Goal: Task Accomplishment & Management: Manage account settings

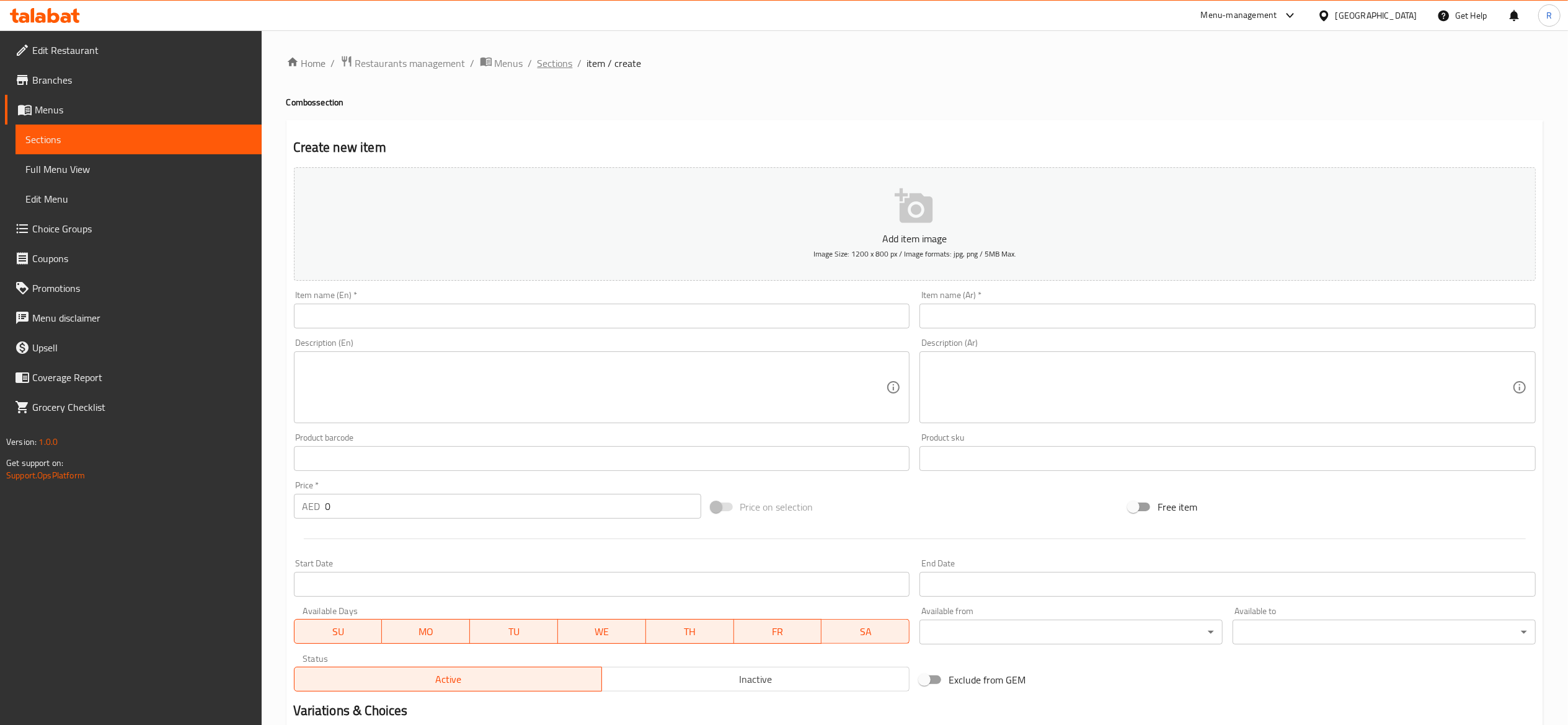
click at [549, 60] on span "Sections" at bounding box center [555, 63] width 35 height 15
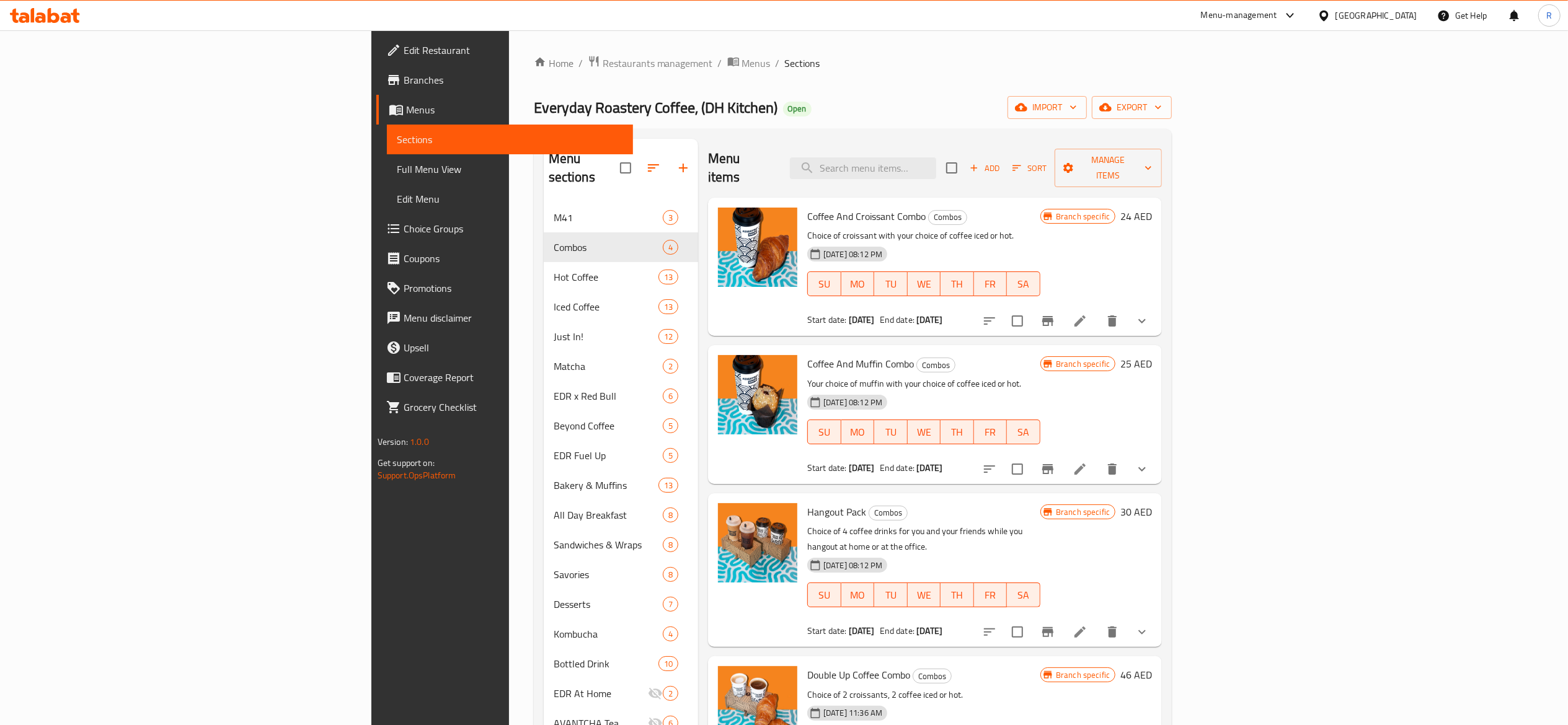
click at [602, 68] on span "Restaurants management" at bounding box center [658, 63] width 110 height 15
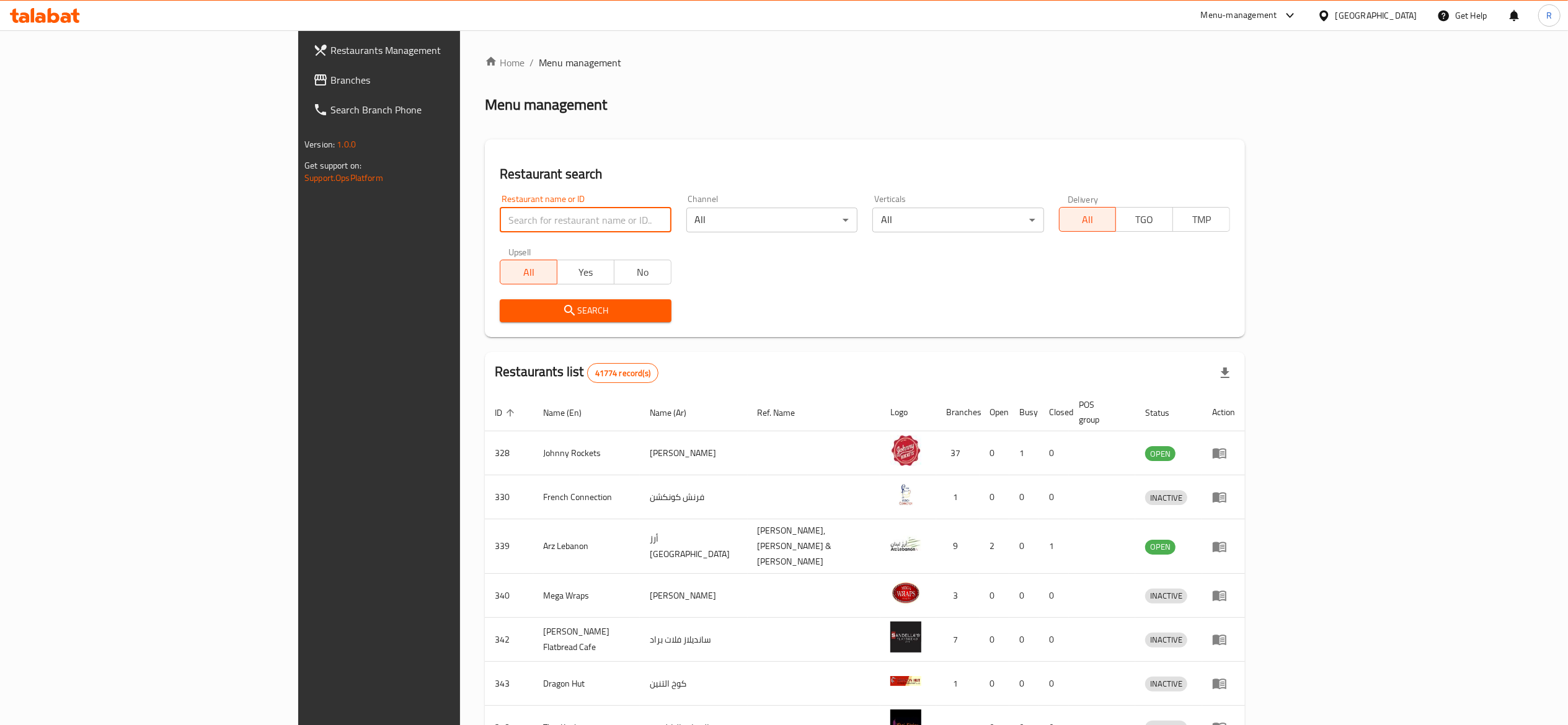
click at [500, 225] on input "search" at bounding box center [585, 219] width 171 height 25
type input "everyday roastery"
click button "Search" at bounding box center [585, 310] width 171 height 23
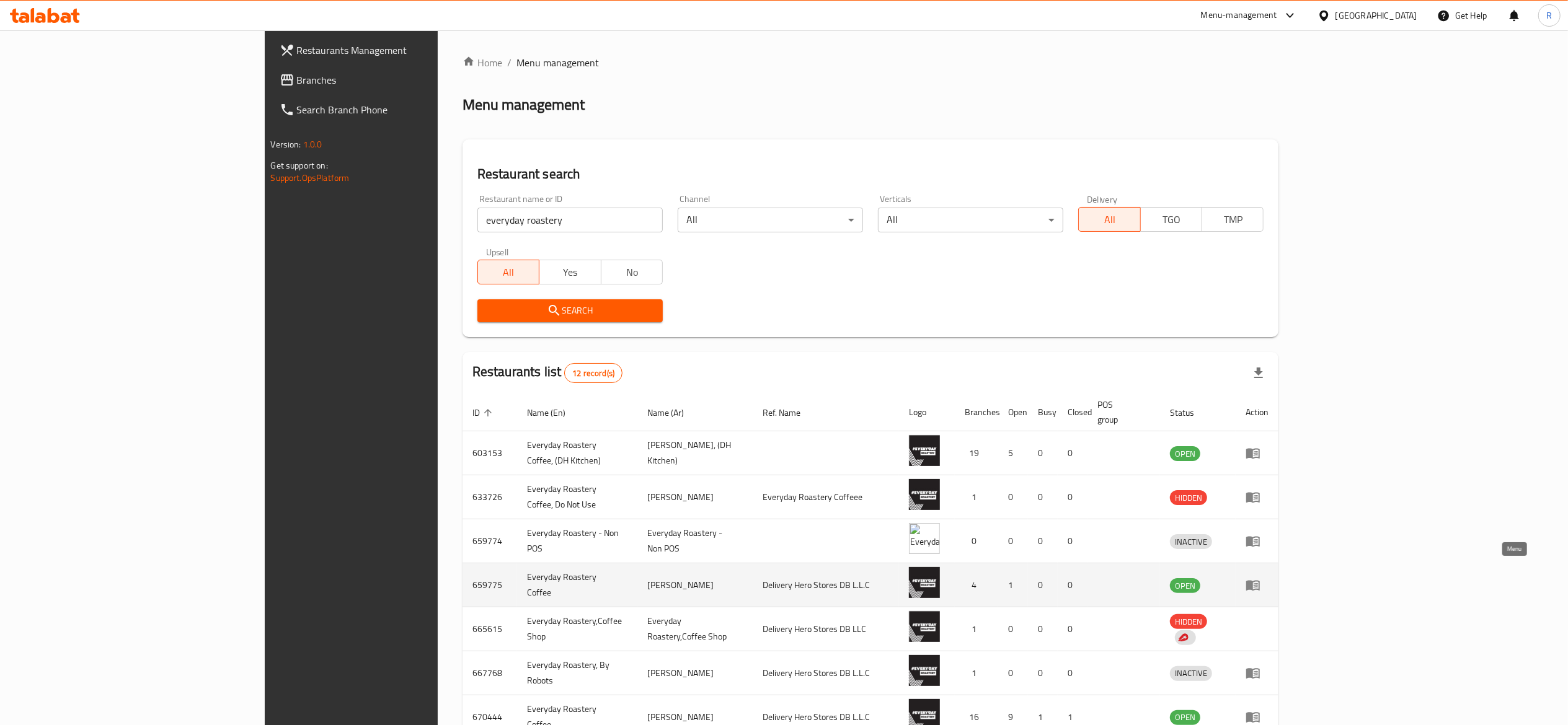
click at [1258, 583] on icon "enhanced table" at bounding box center [1255, 585] width 5 height 5
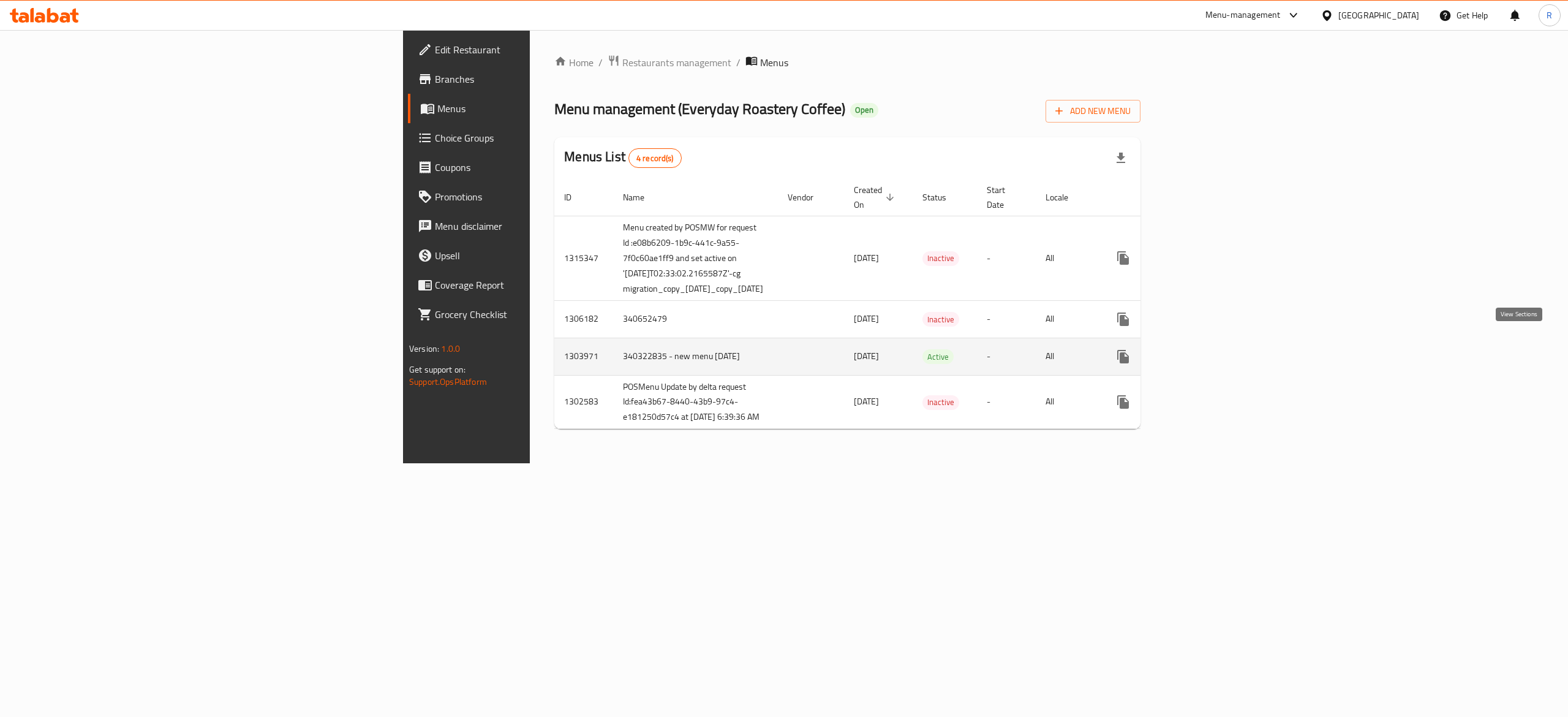
click at [1219, 349] on icon "enhanced table" at bounding box center [1211, 356] width 14 height 14
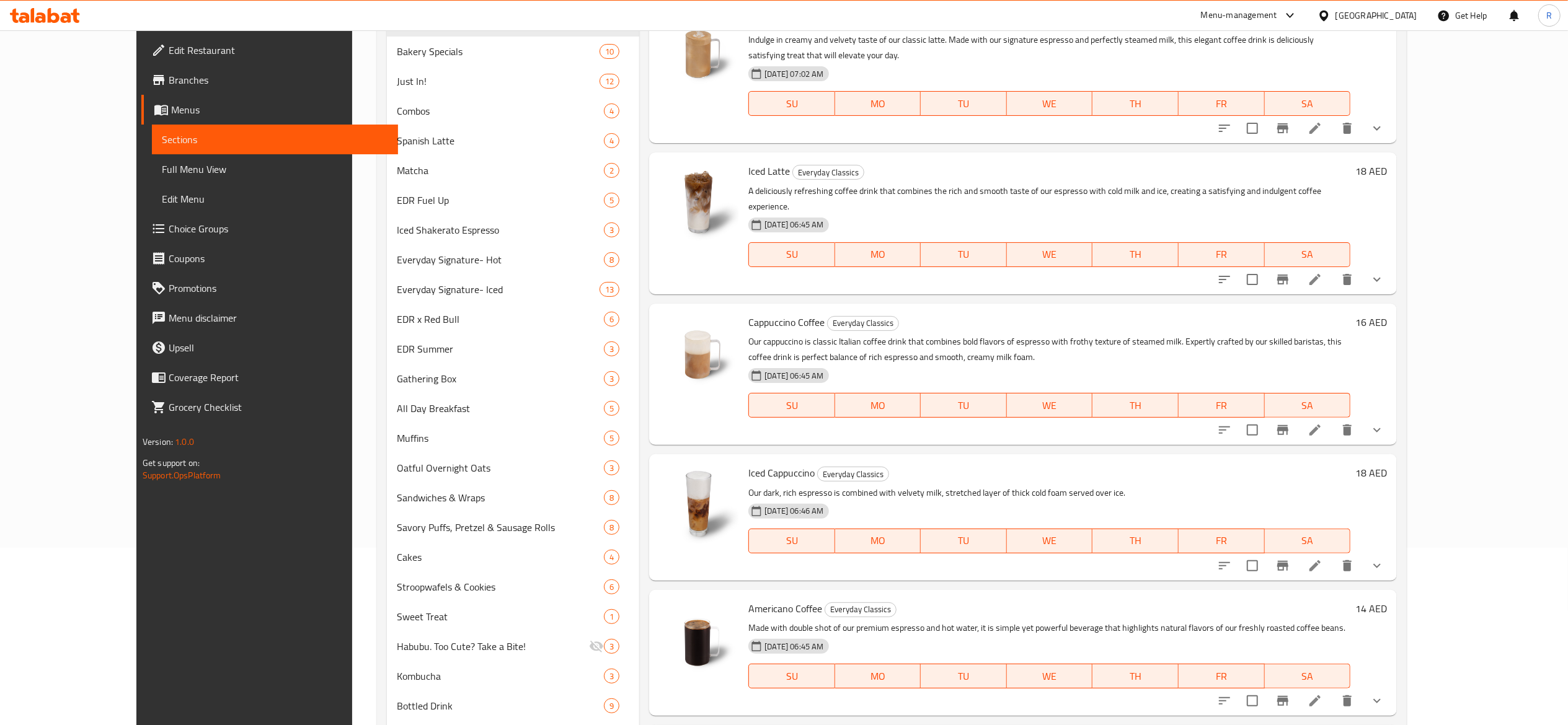
scroll to position [179, 0]
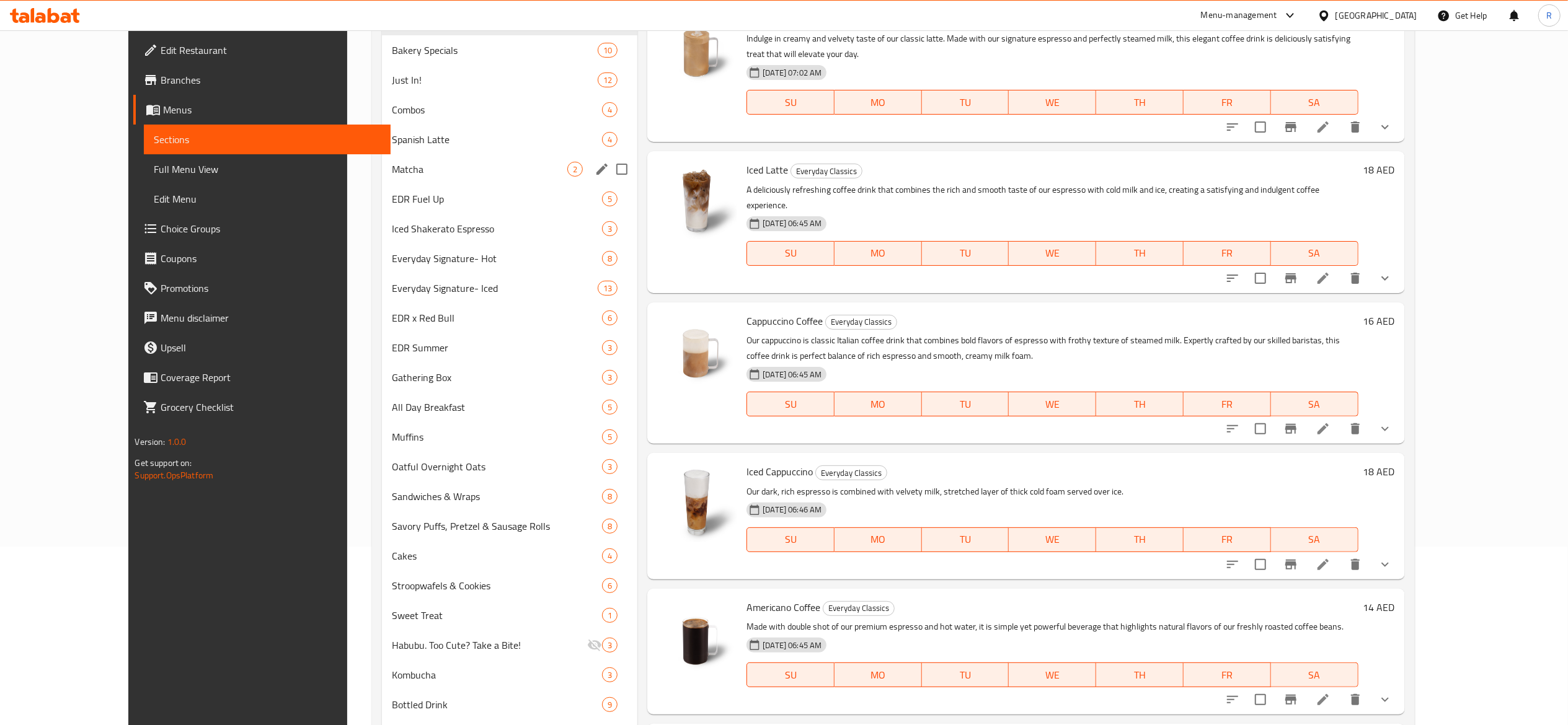
click at [392, 143] on span "Spanish Latte" at bounding box center [497, 140] width 210 height 15
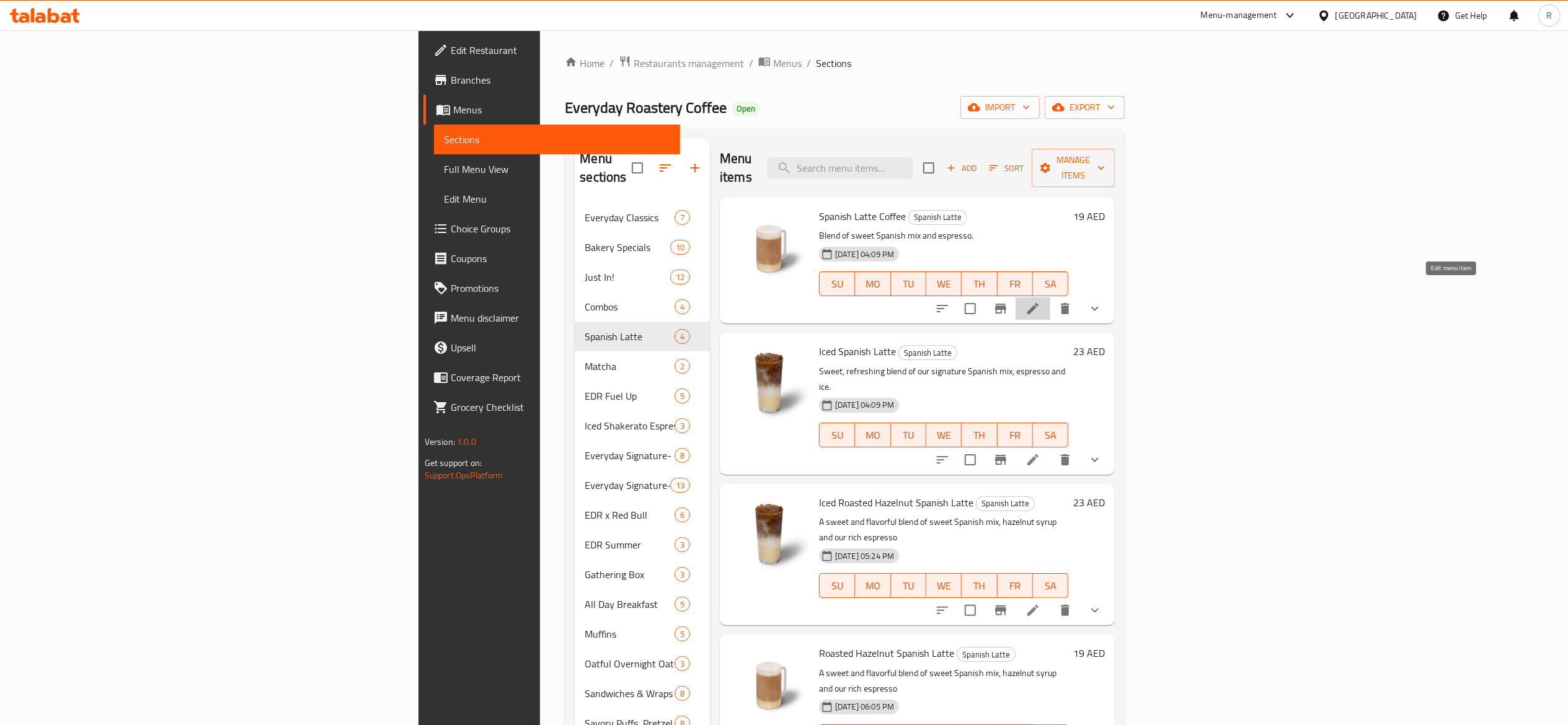
click at [1039, 303] on icon at bounding box center [1033, 308] width 11 height 11
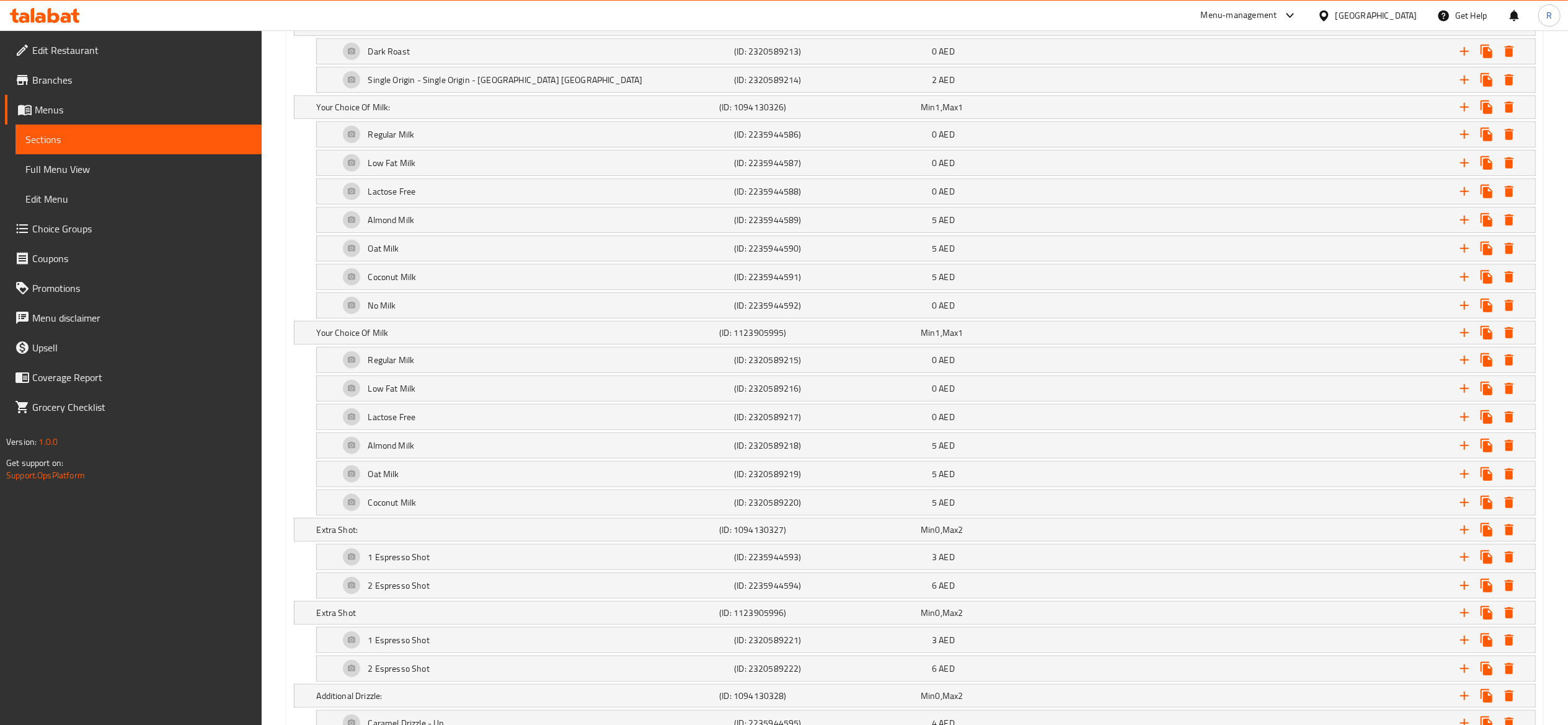
scroll to position [1346, 0]
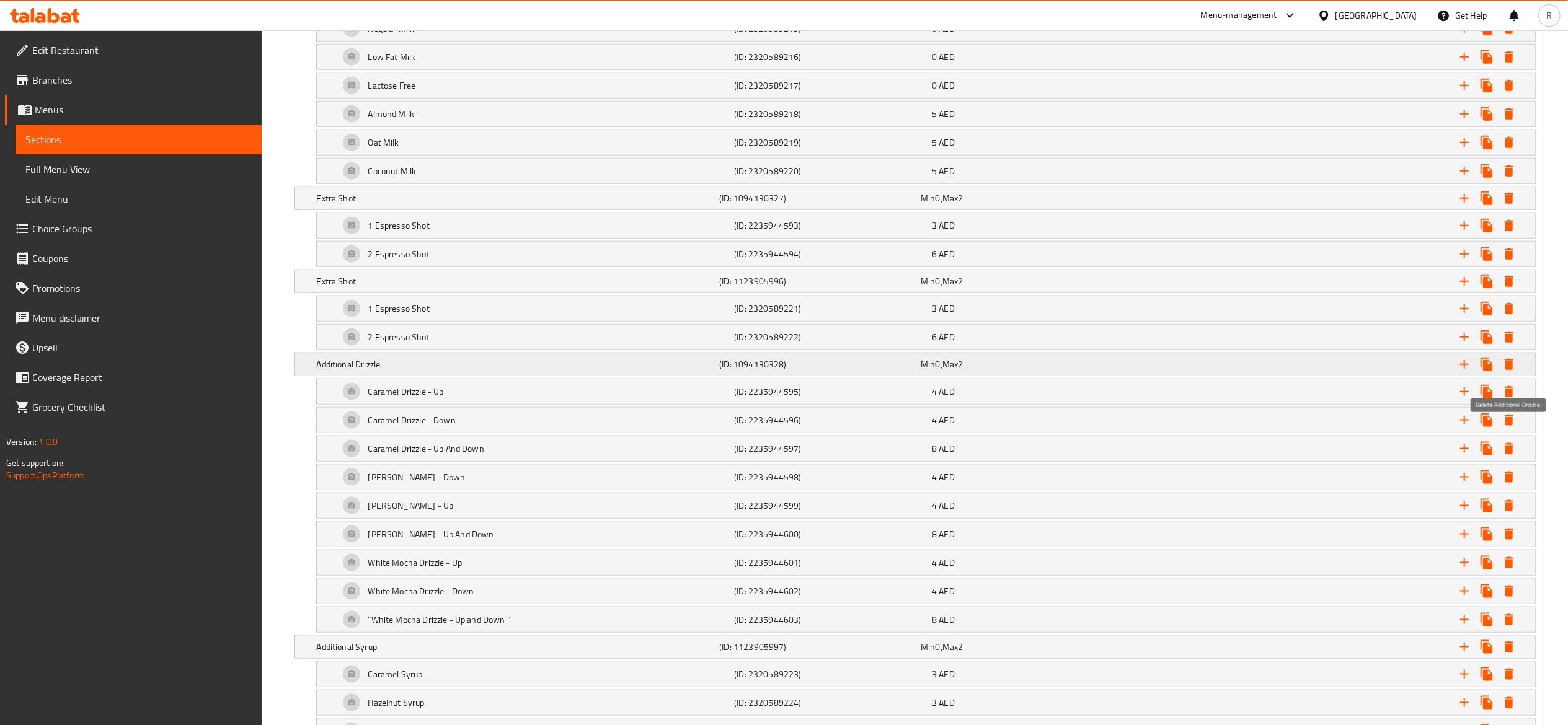
click at [1509, 370] on icon "Expand" at bounding box center [1509, 364] width 9 height 11
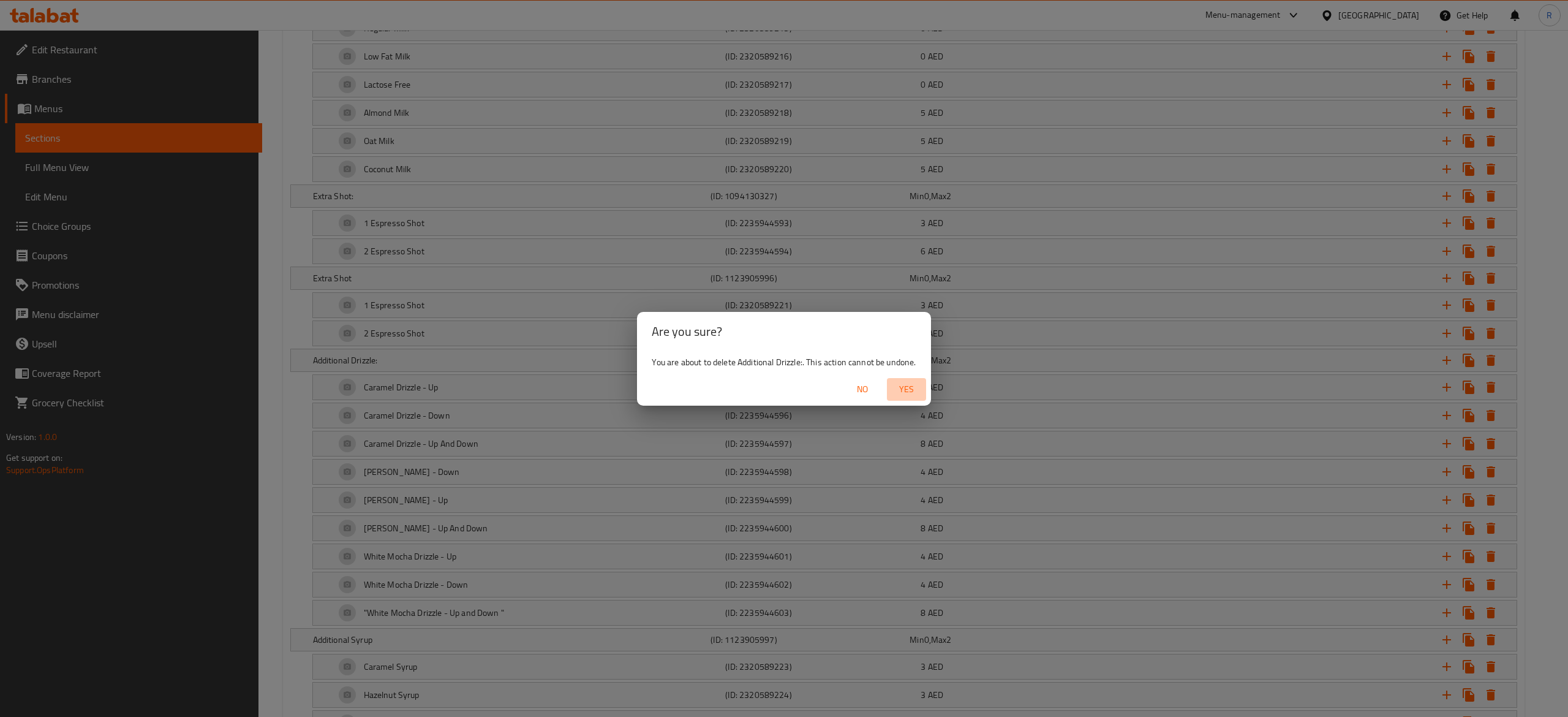
click at [907, 387] on span "Yes" at bounding box center [907, 389] width 30 height 15
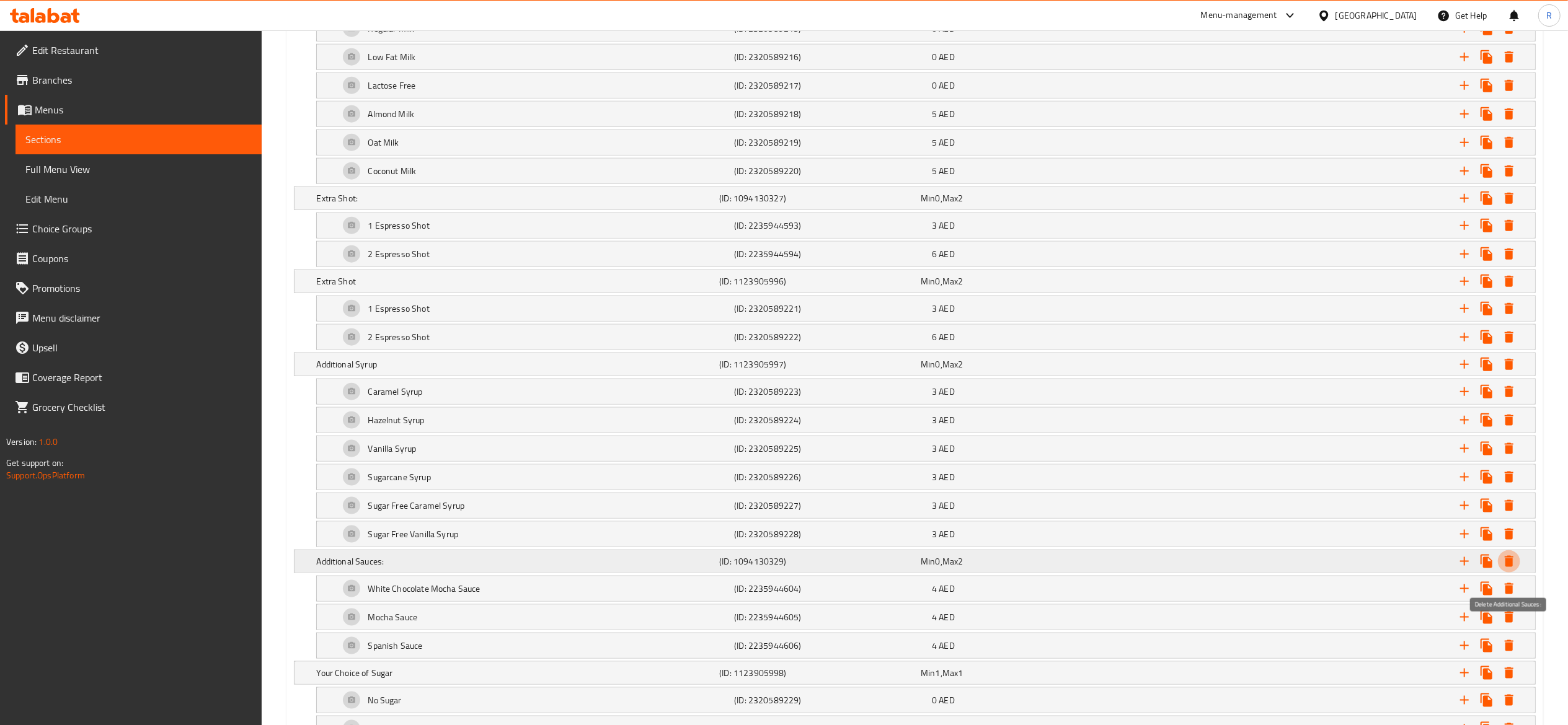
click at [1503, 569] on icon "Expand" at bounding box center [1509, 562] width 15 height 15
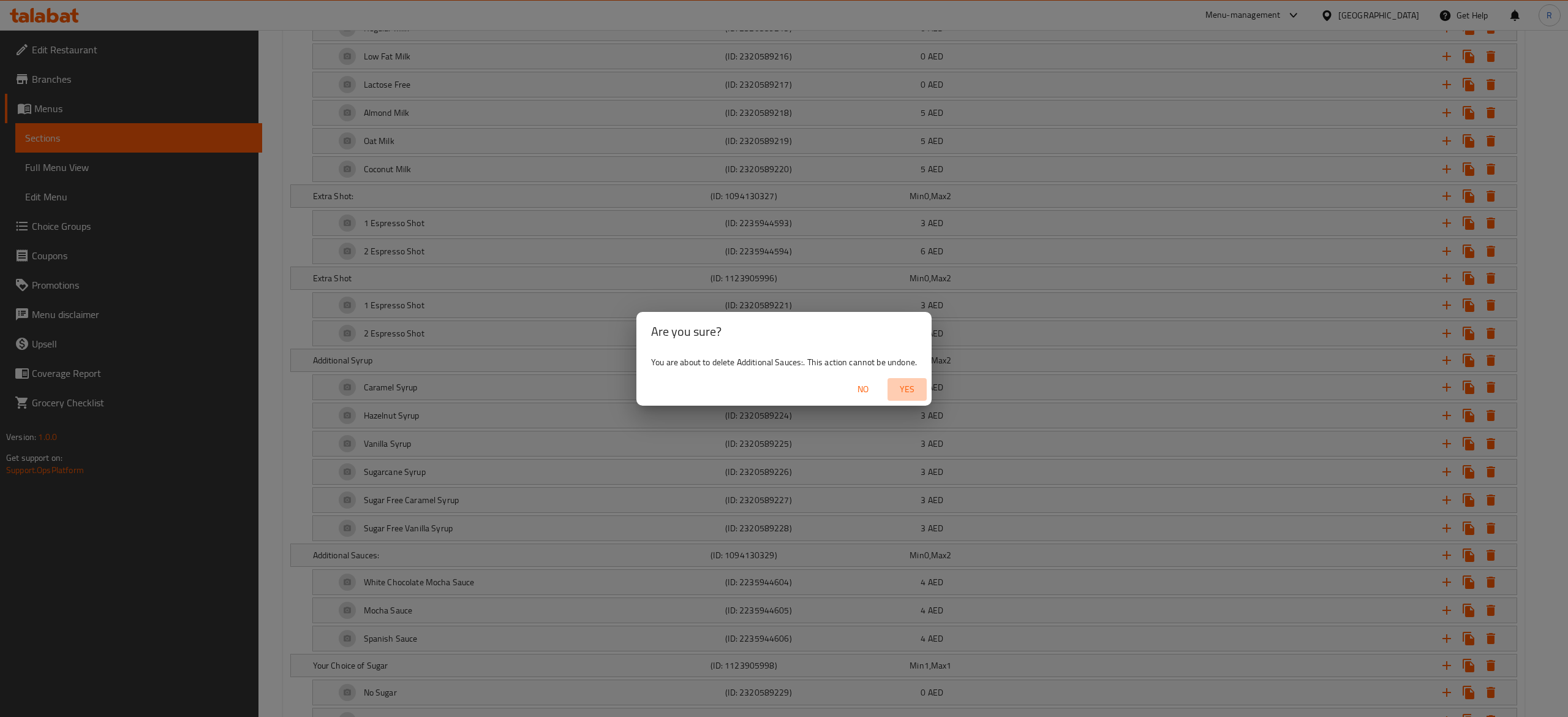
click at [908, 392] on span "Yes" at bounding box center [907, 389] width 30 height 15
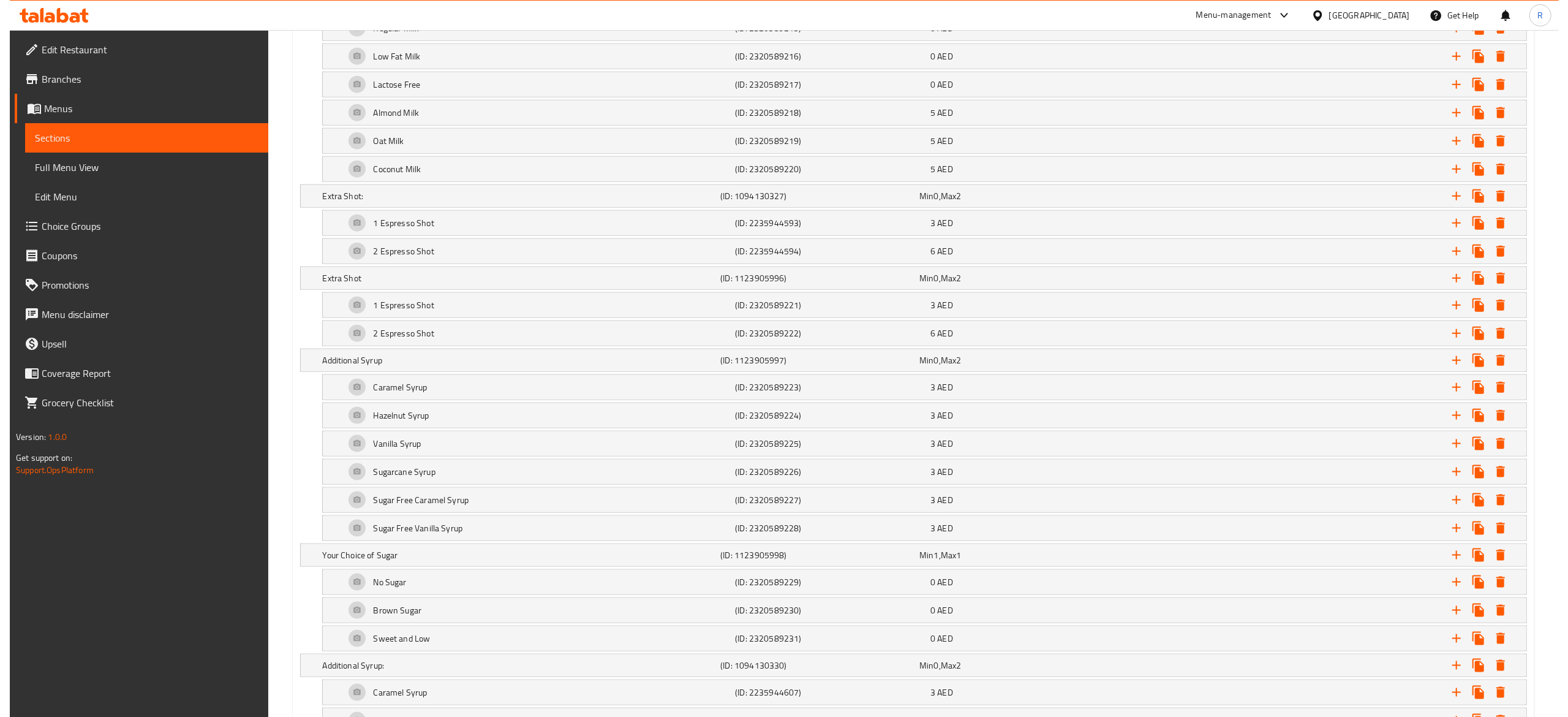
scroll to position [1670, 0]
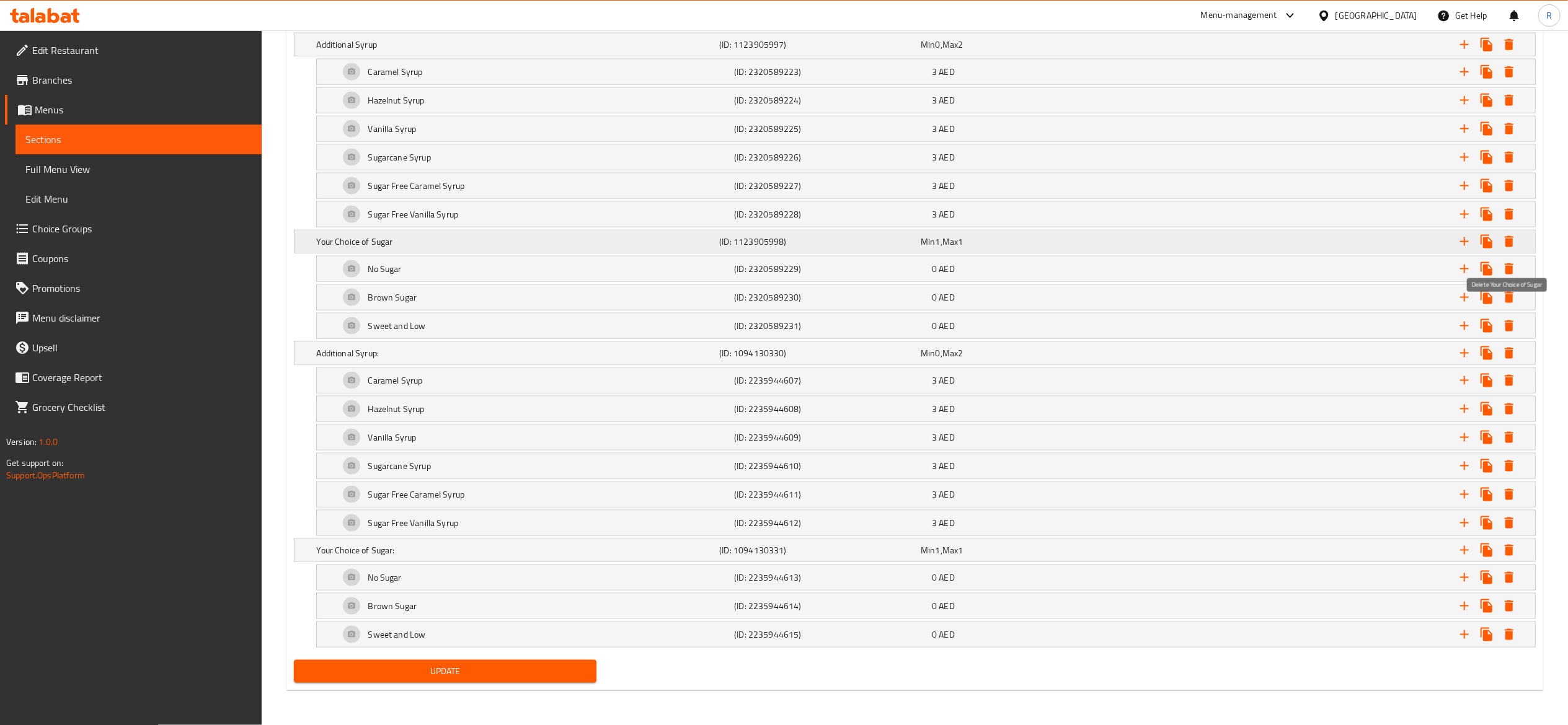
click at [1506, 236] on icon "Expand" at bounding box center [1509, 241] width 9 height 11
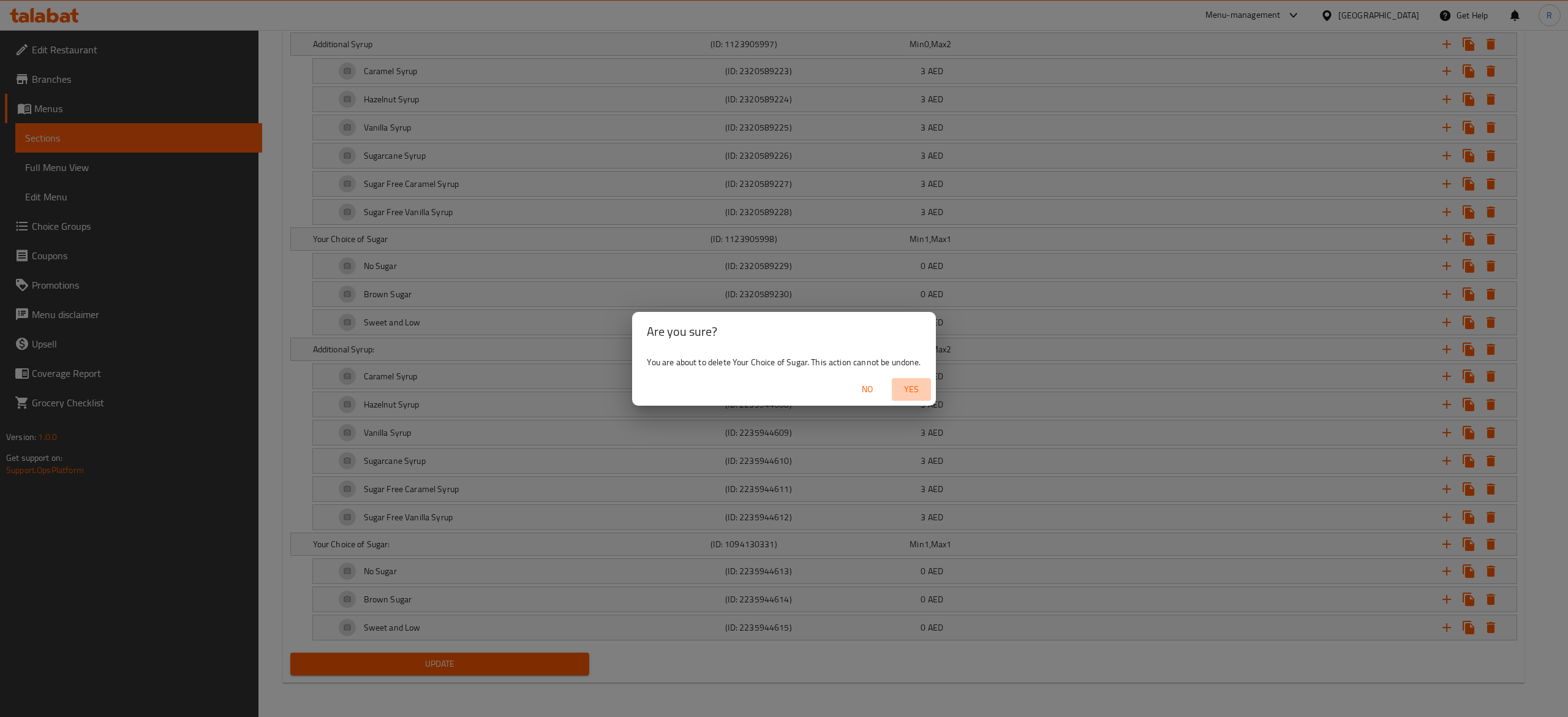
click at [917, 388] on span "Yes" at bounding box center [911, 389] width 30 height 15
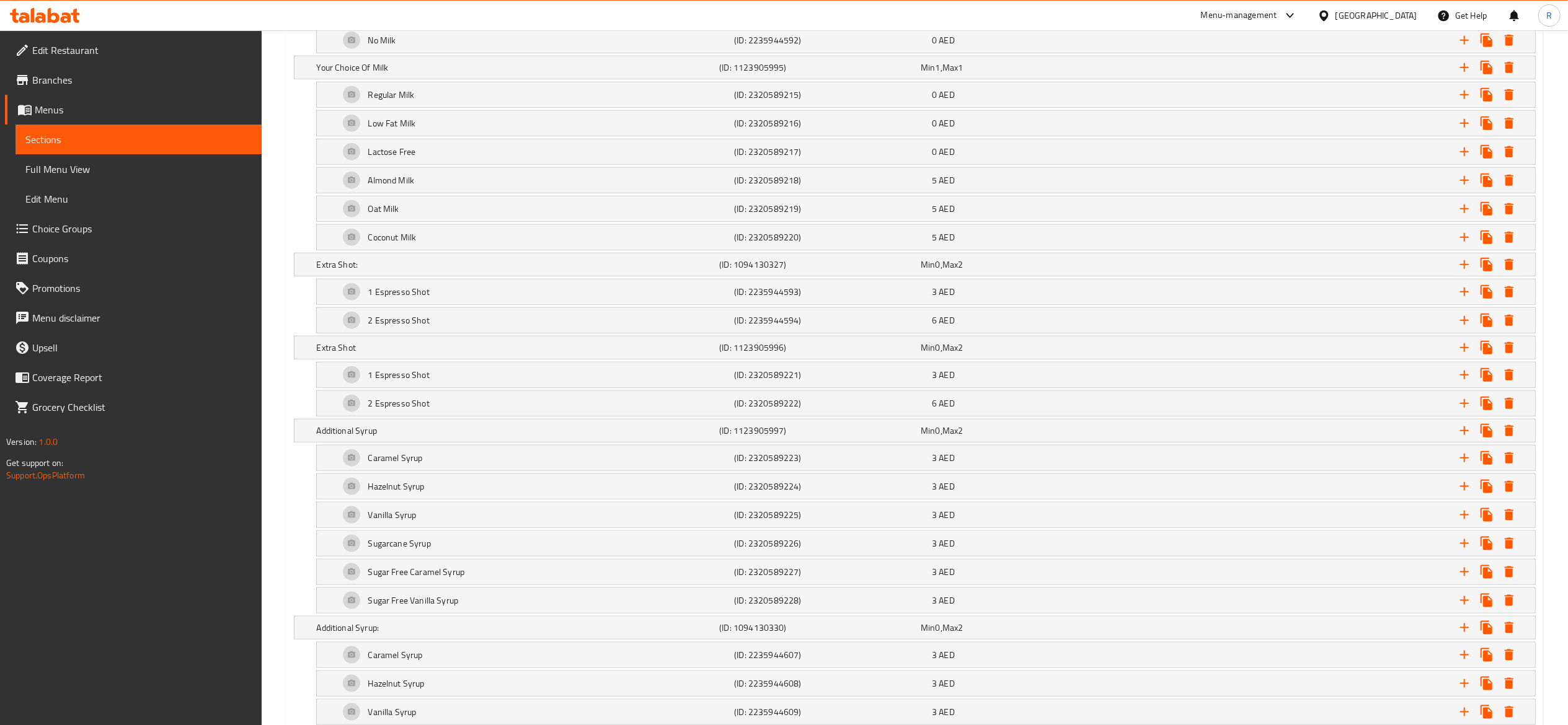
scroll to position [1272, 0]
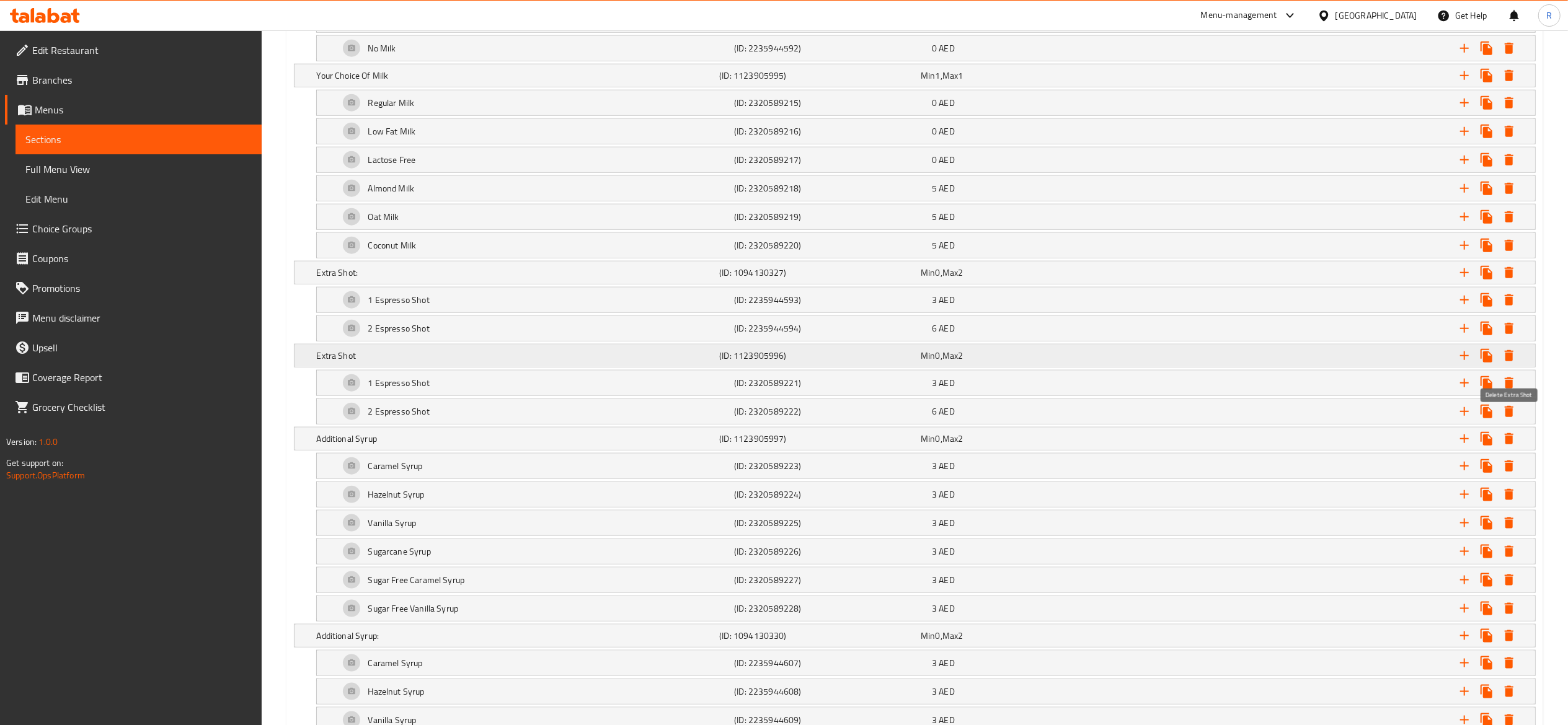
click at [1508, 362] on icon "Expand" at bounding box center [1509, 356] width 9 height 11
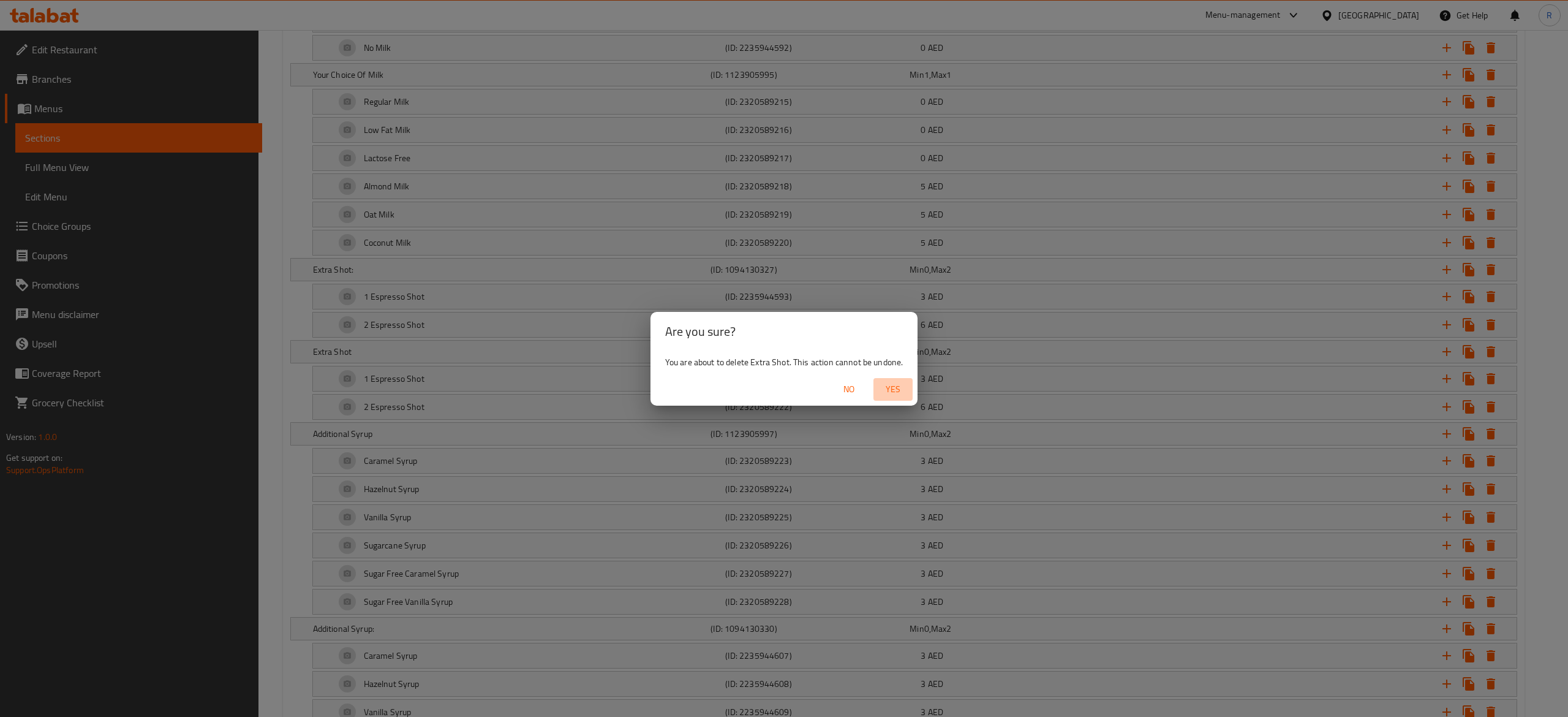
click at [895, 386] on span "Yes" at bounding box center [893, 389] width 30 height 15
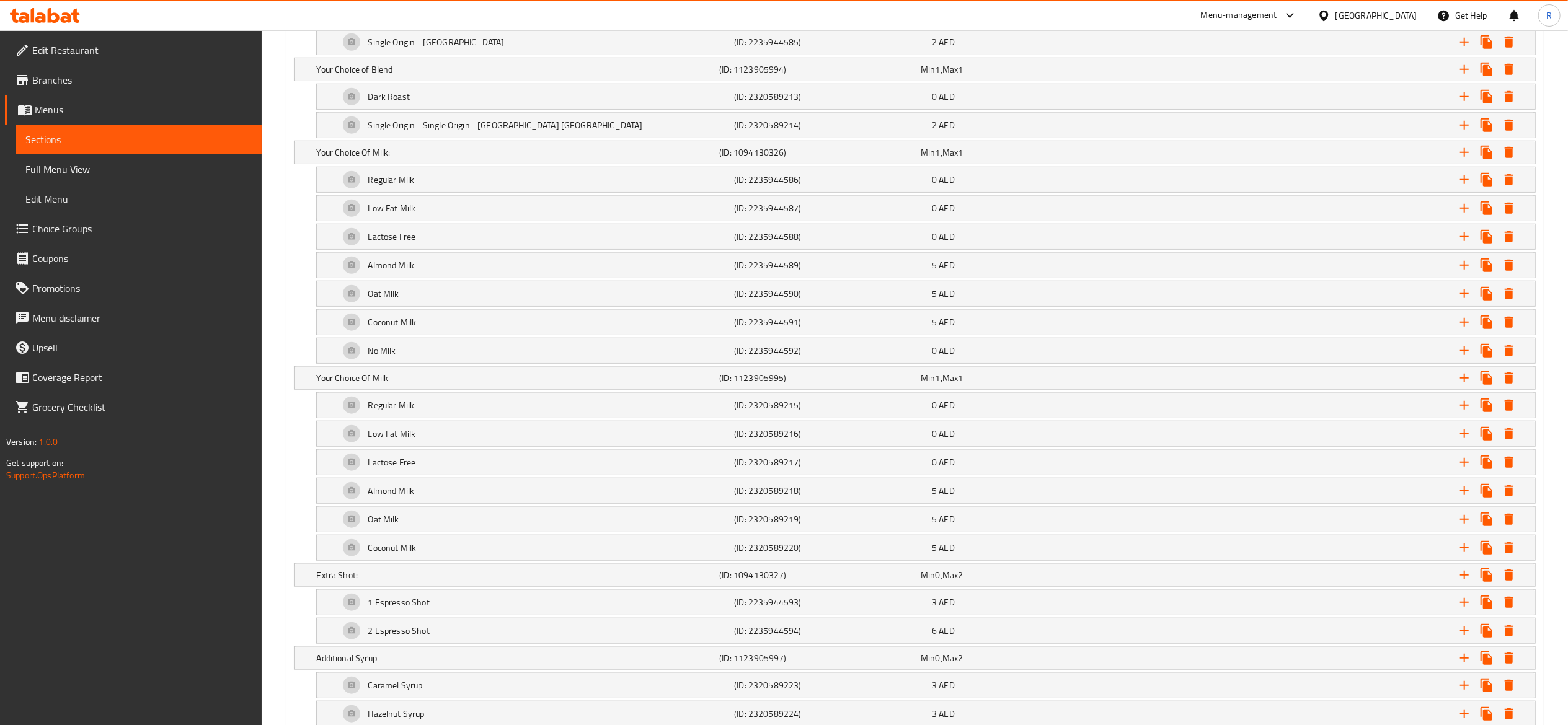
scroll to position [956, 0]
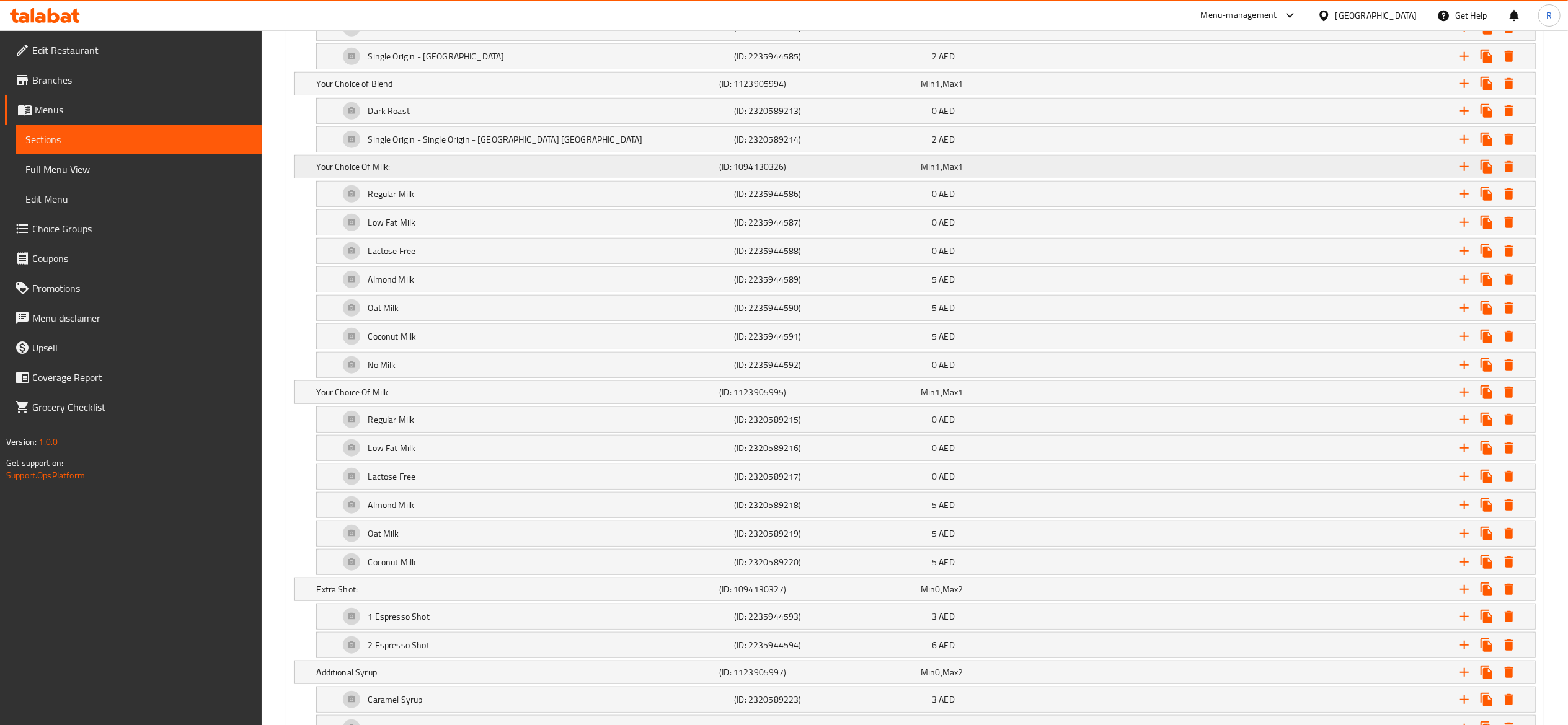
click at [1509, 172] on icon "Expand" at bounding box center [1509, 166] width 9 height 11
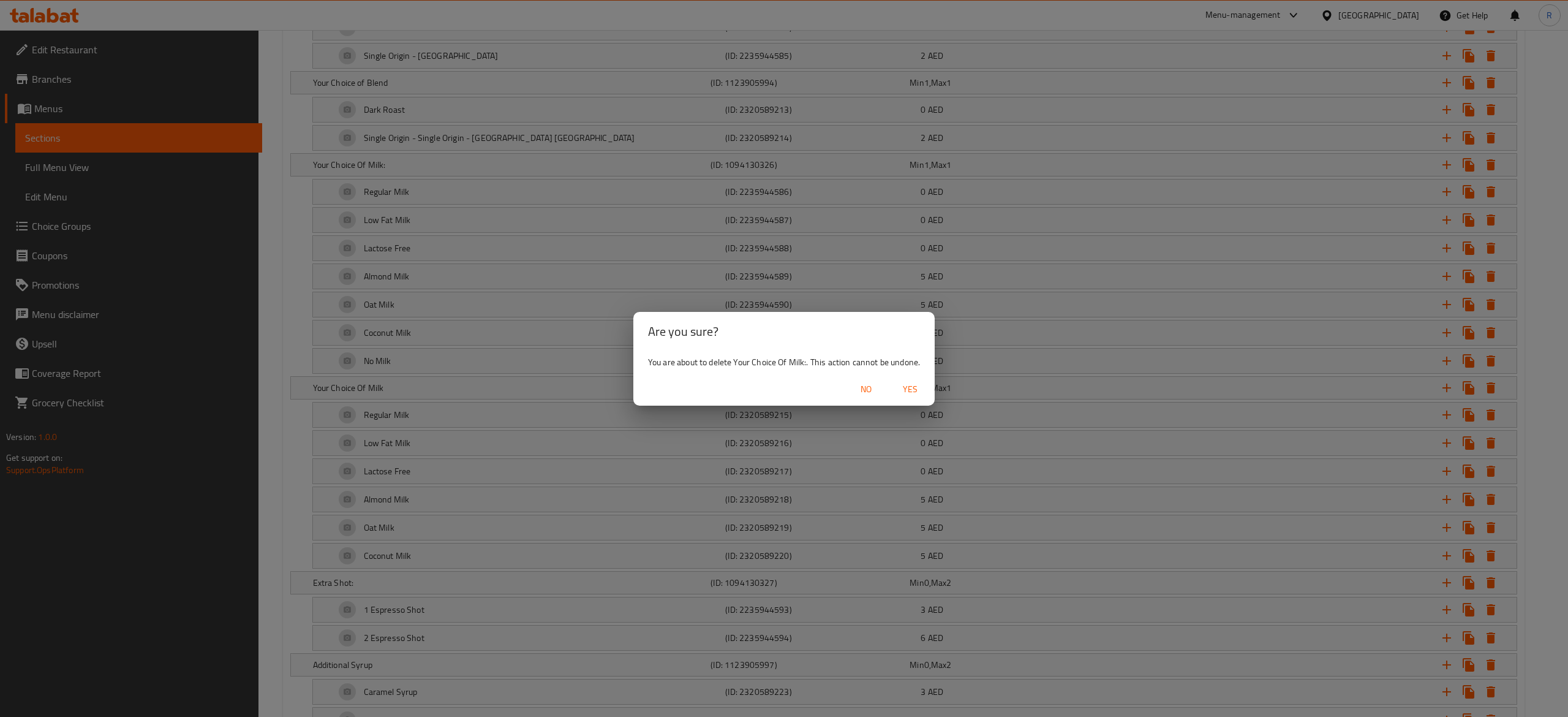
click at [908, 387] on span "Yes" at bounding box center [910, 389] width 30 height 15
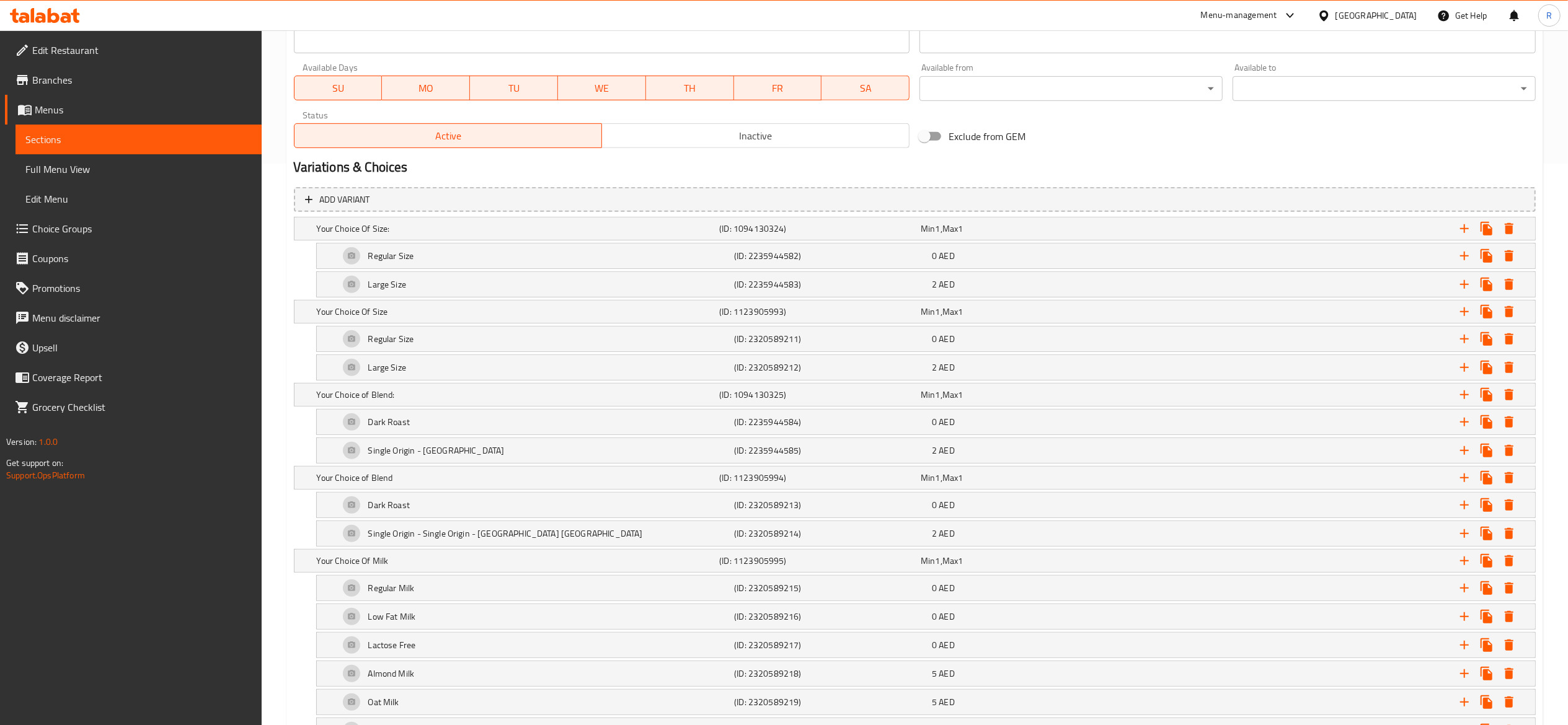
scroll to position [546, 0]
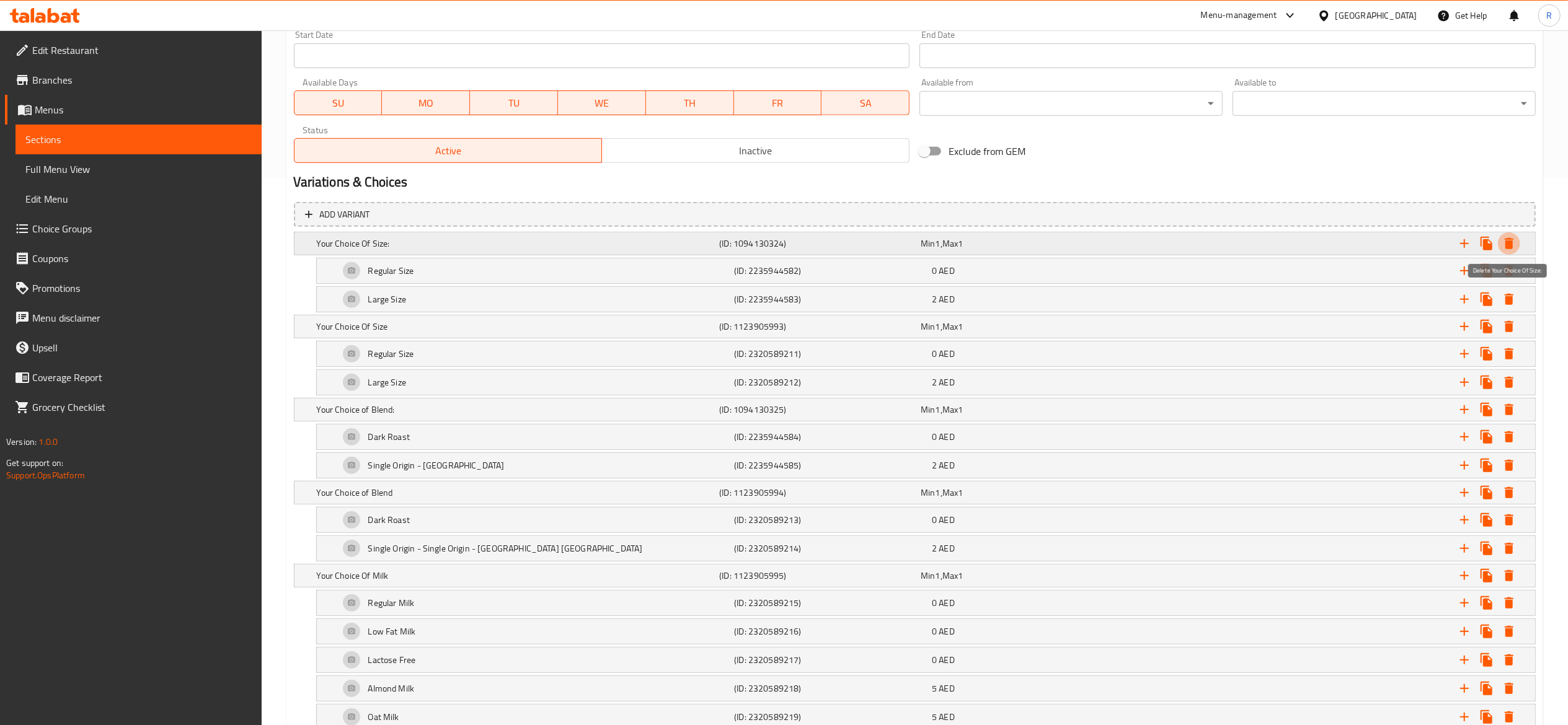
click at [1508, 243] on icon "Expand" at bounding box center [1509, 243] width 9 height 11
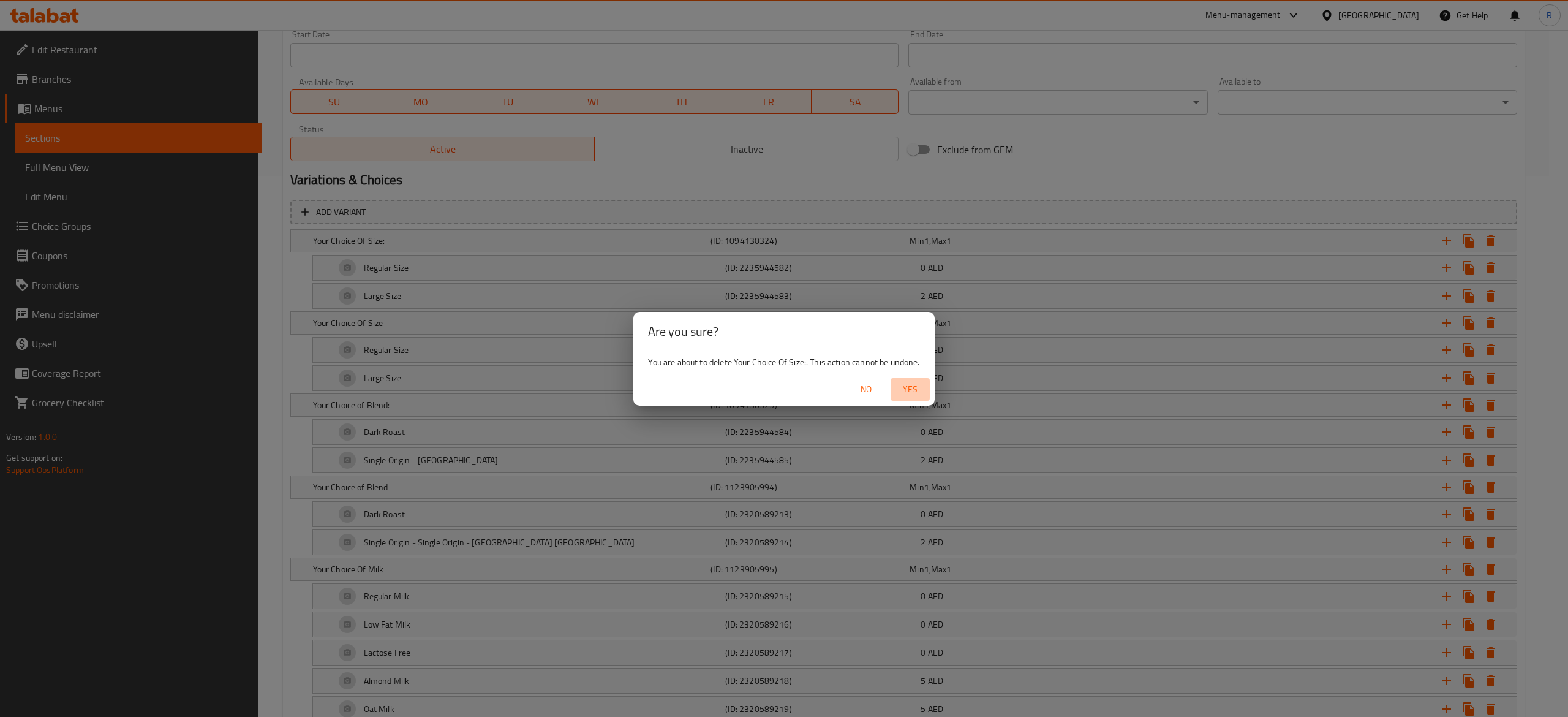
click at [910, 388] on span "Yes" at bounding box center [910, 389] width 30 height 15
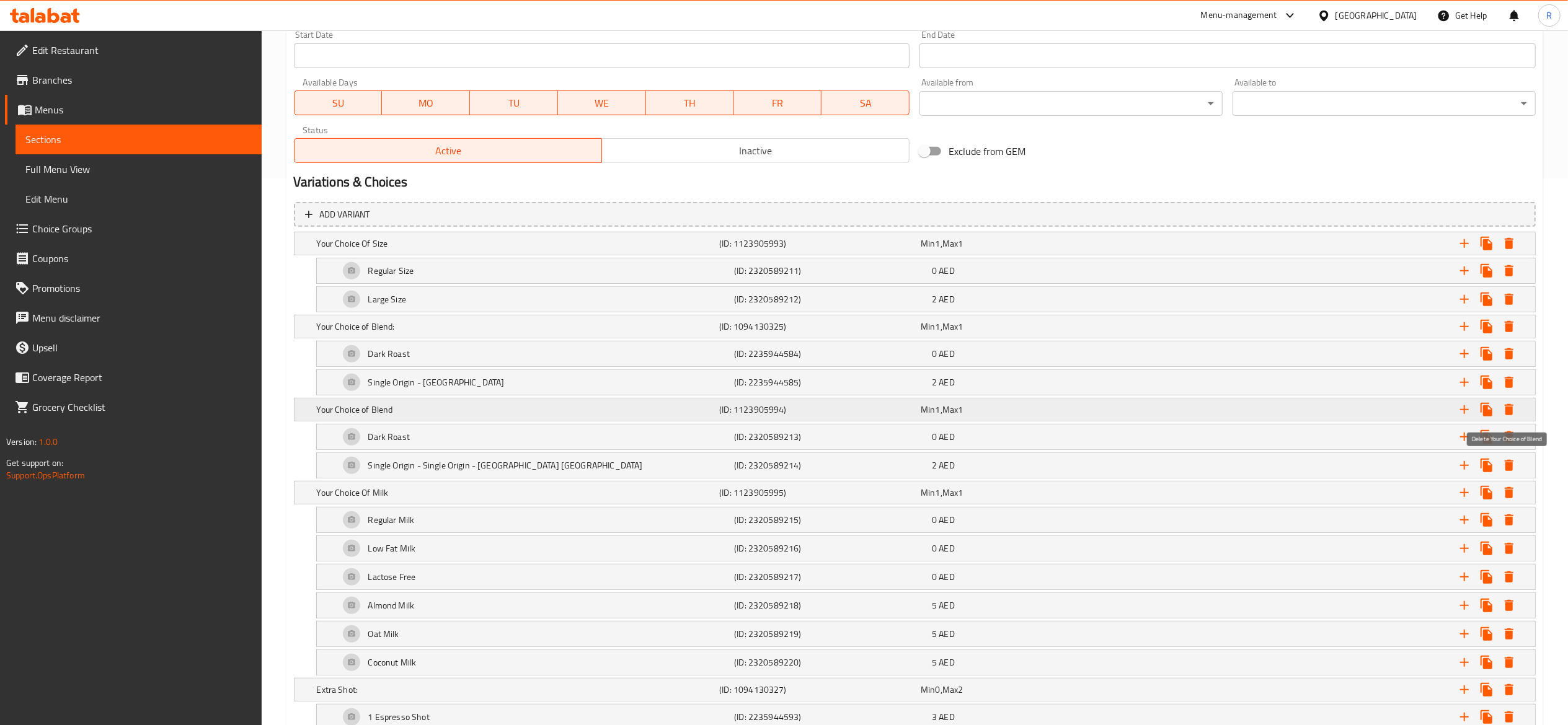
click at [1507, 411] on icon "Expand" at bounding box center [1509, 409] width 9 height 11
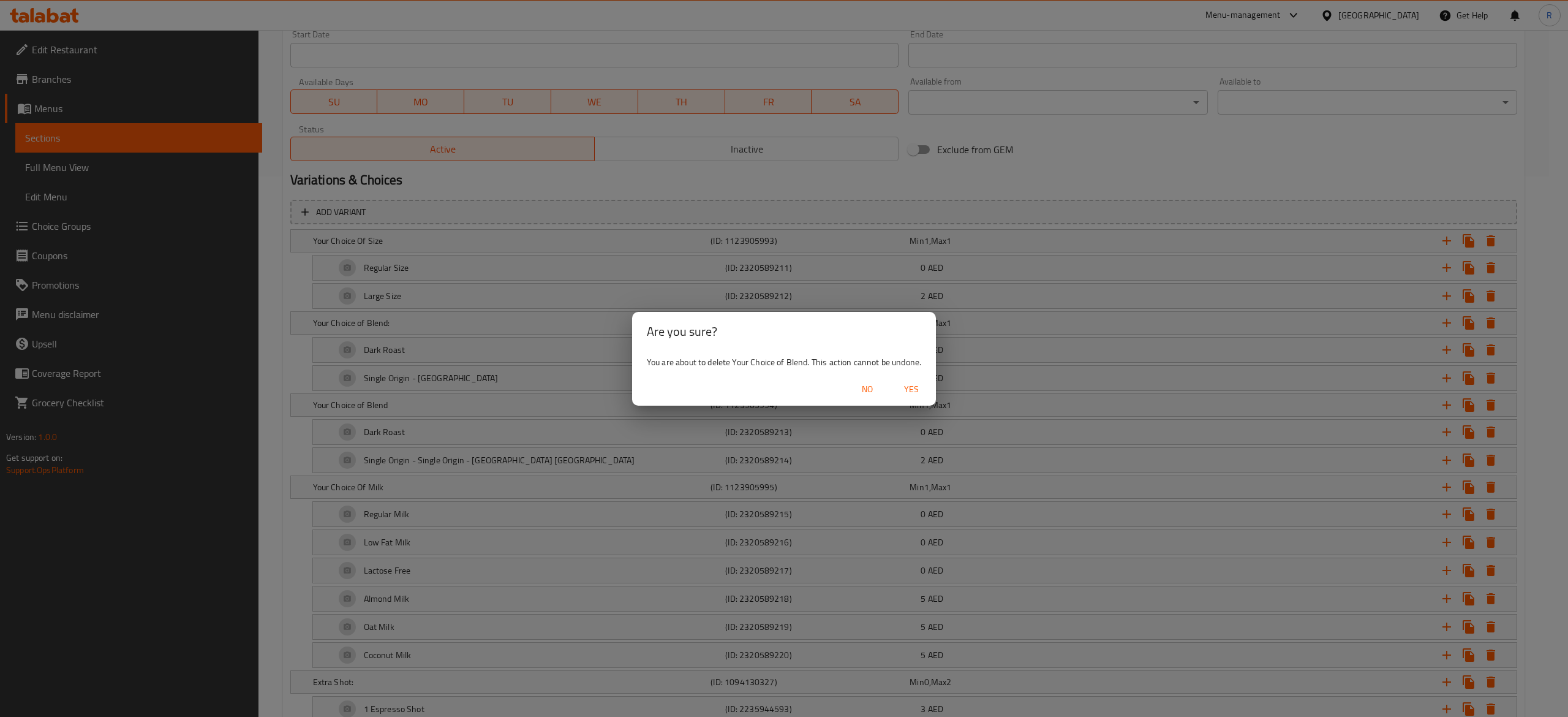
click at [920, 386] on span "Yes" at bounding box center [911, 389] width 30 height 15
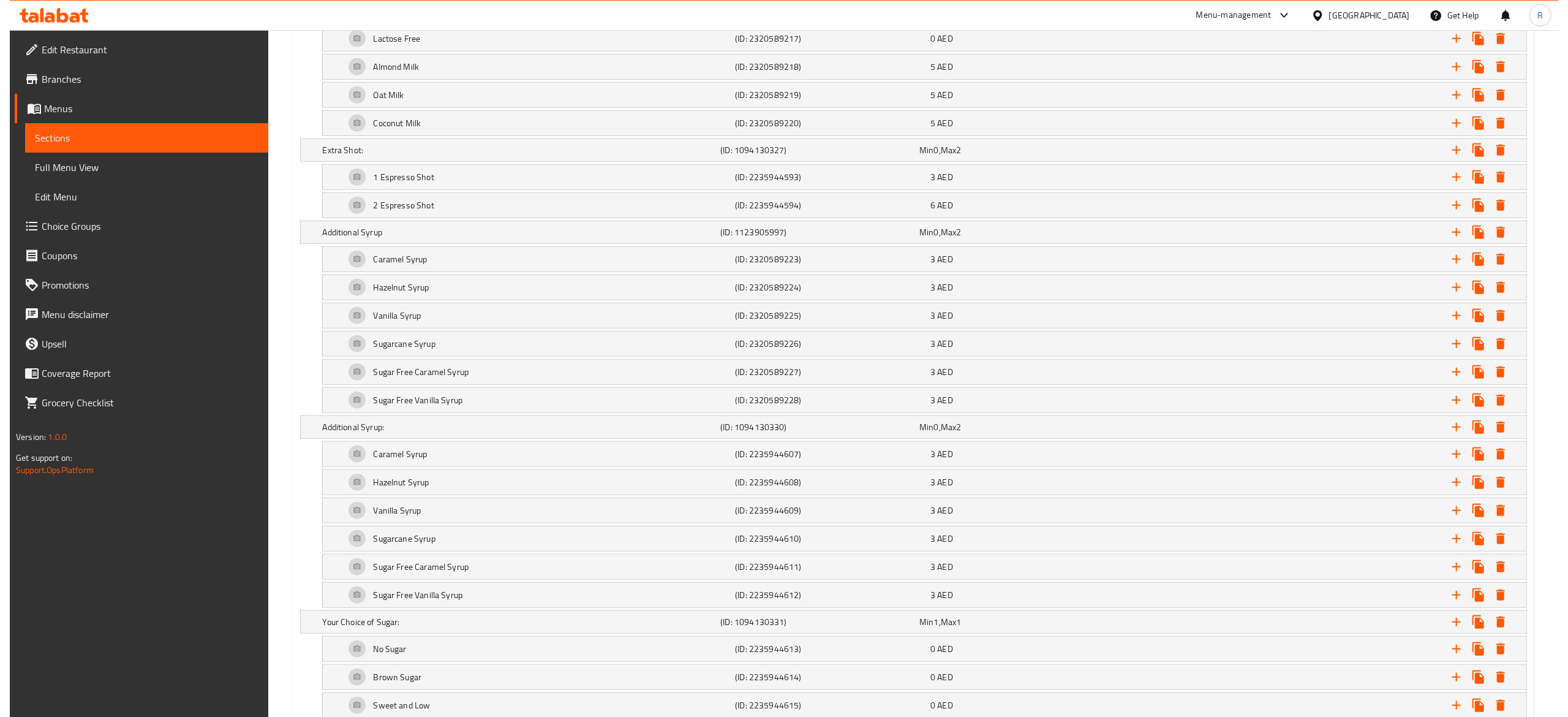
scroll to position [996, 0]
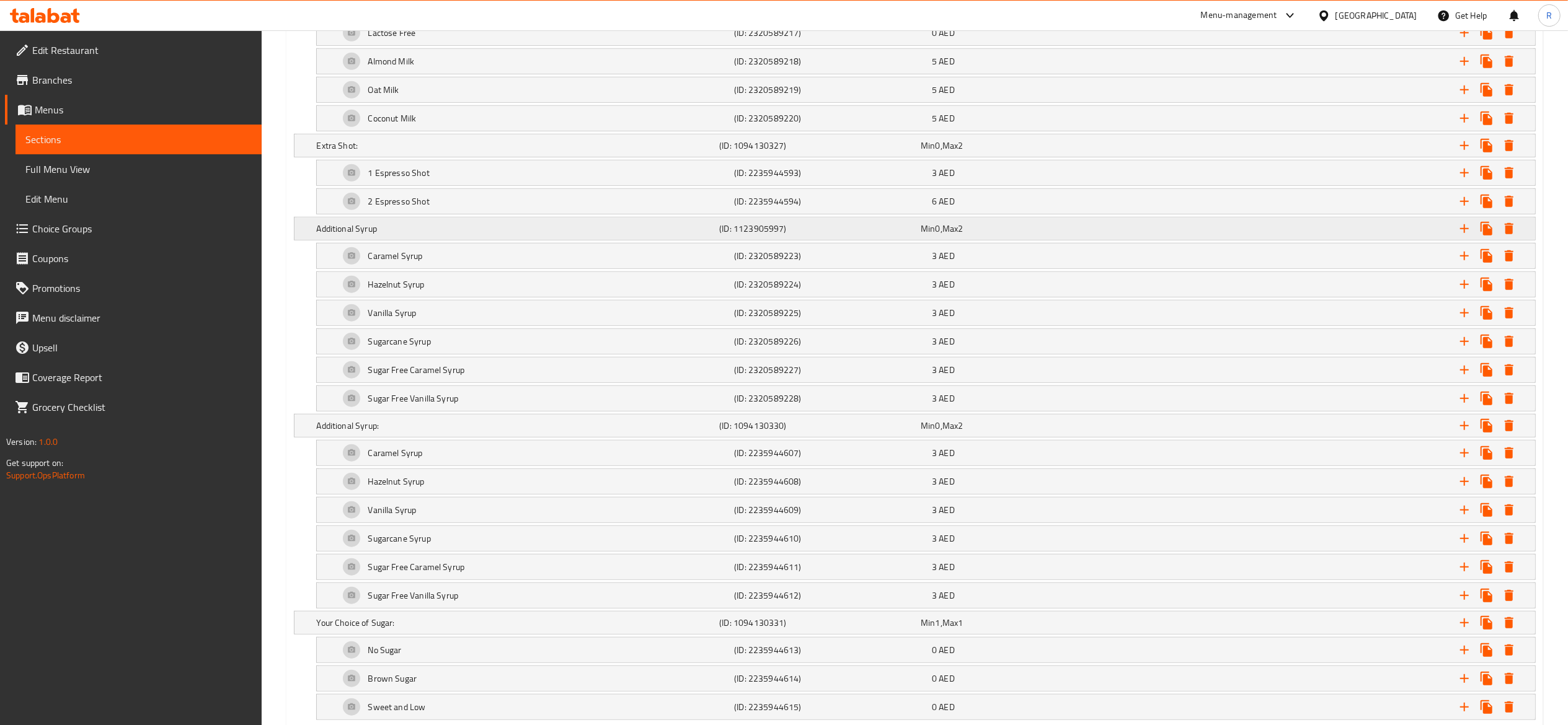
click at [1511, 234] on icon "Expand" at bounding box center [1509, 229] width 9 height 11
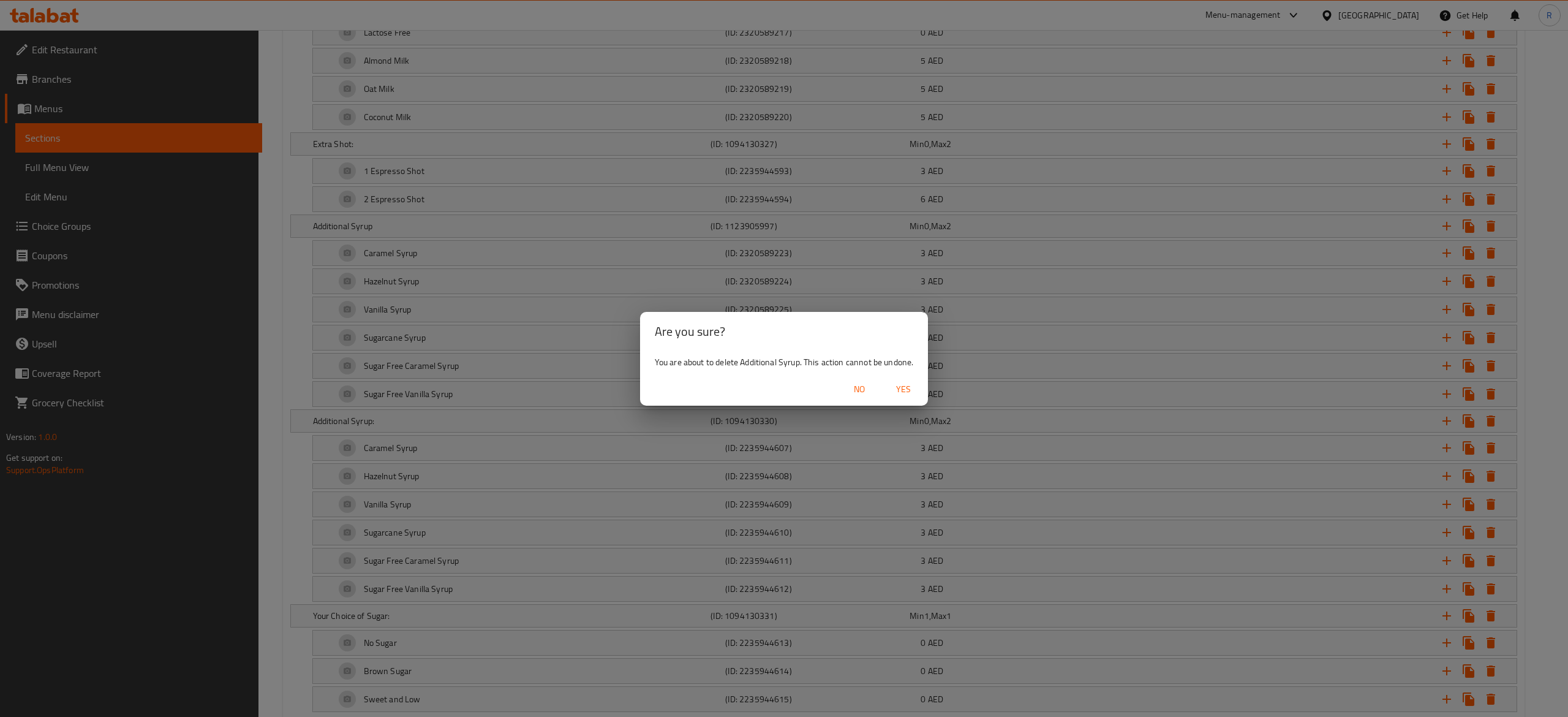
click at [907, 386] on span "Yes" at bounding box center [903, 389] width 30 height 15
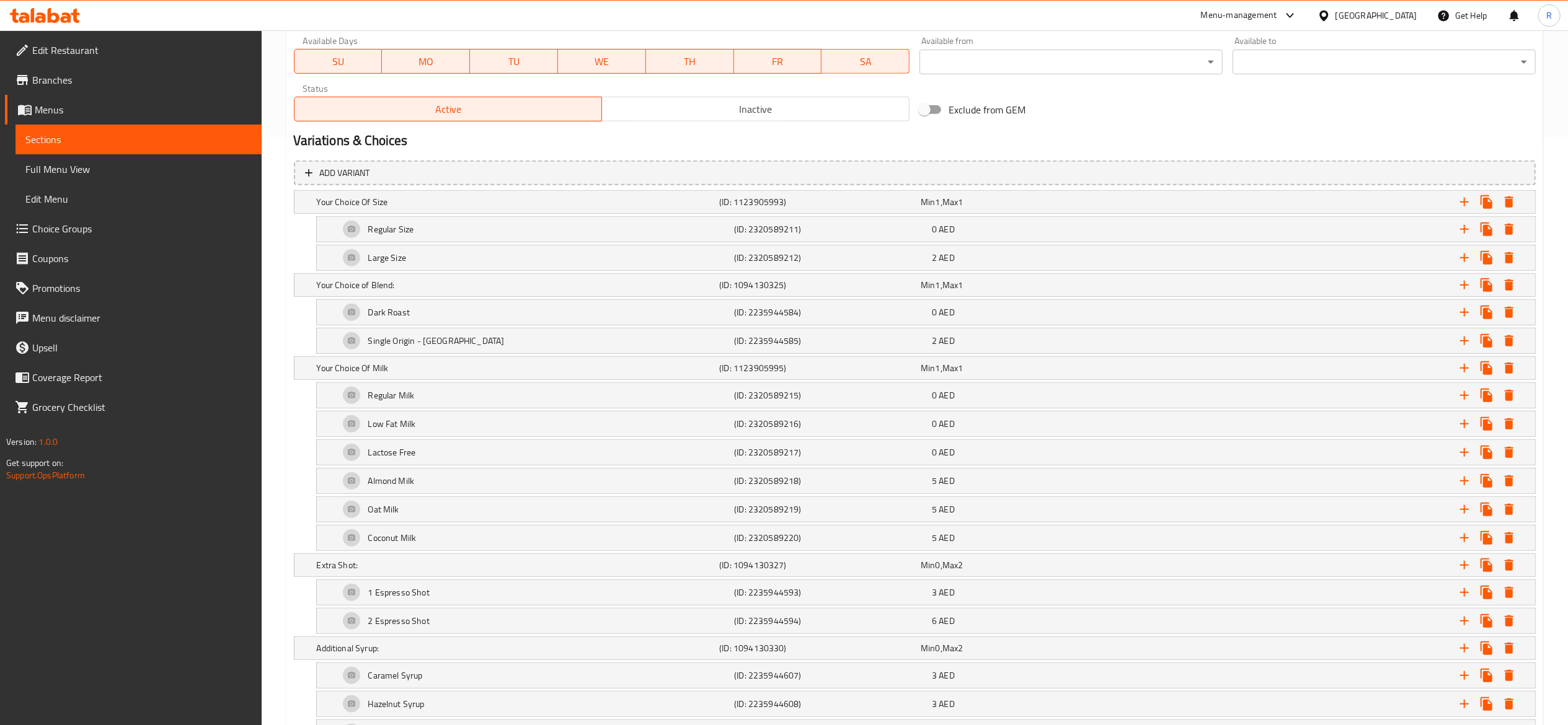
scroll to position [894, 0]
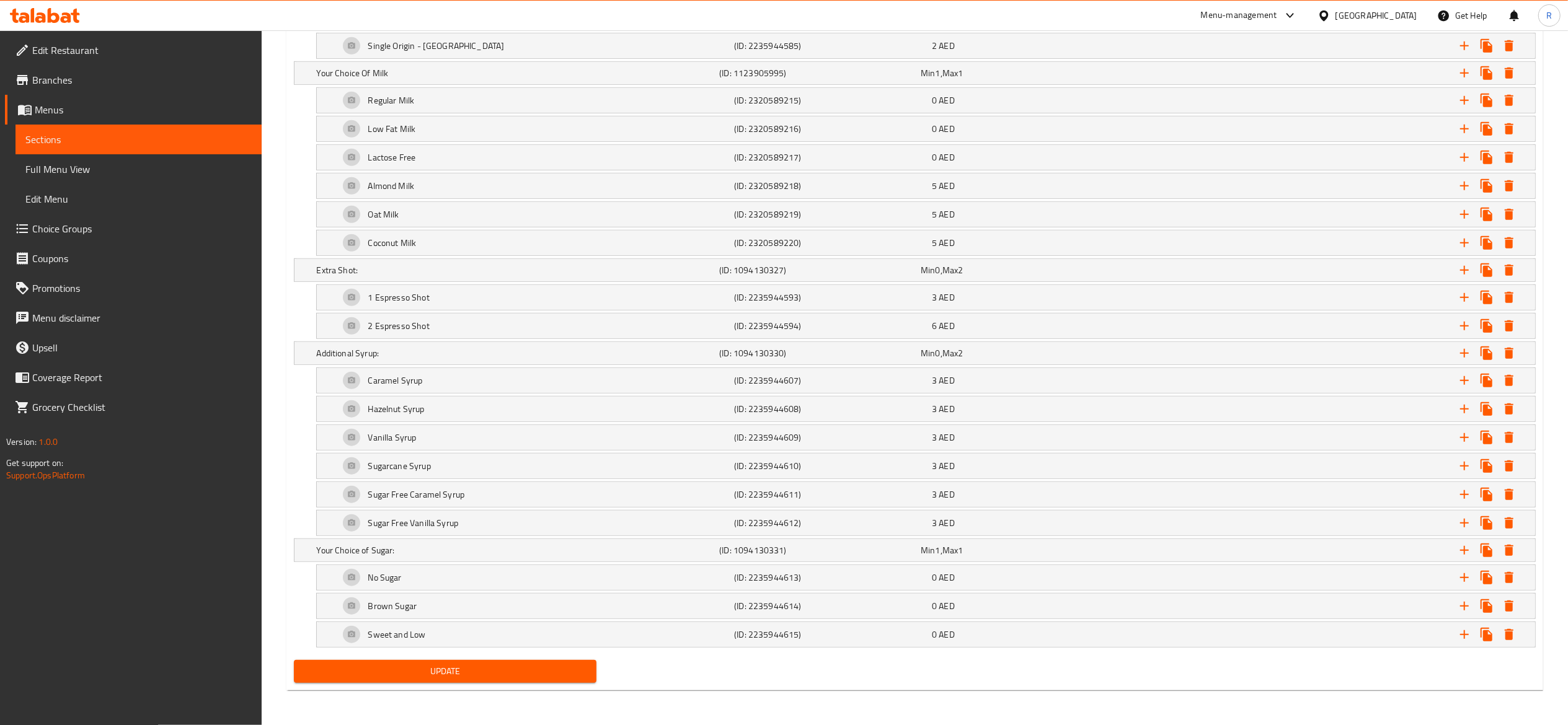
click at [419, 668] on span "Update" at bounding box center [446, 671] width 283 height 15
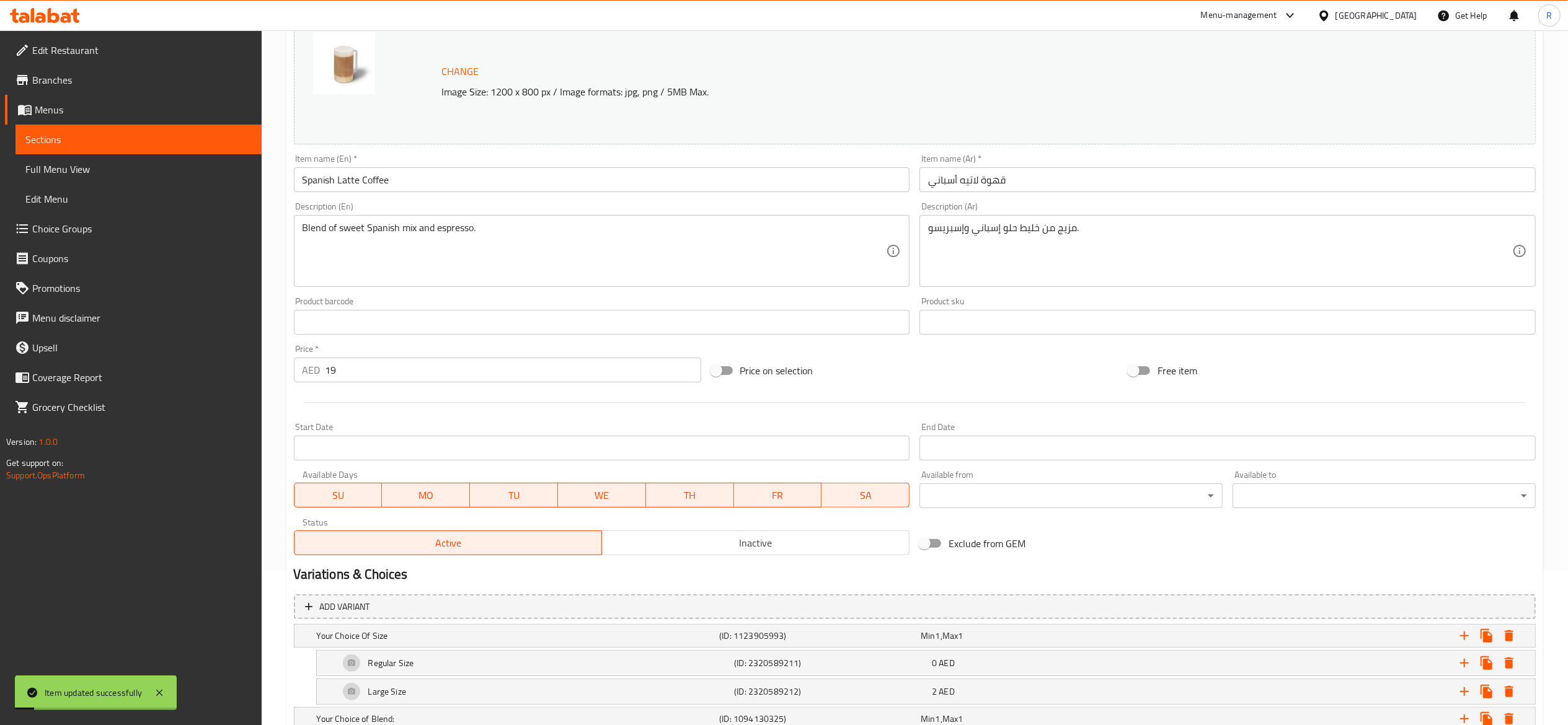
scroll to position [0, 0]
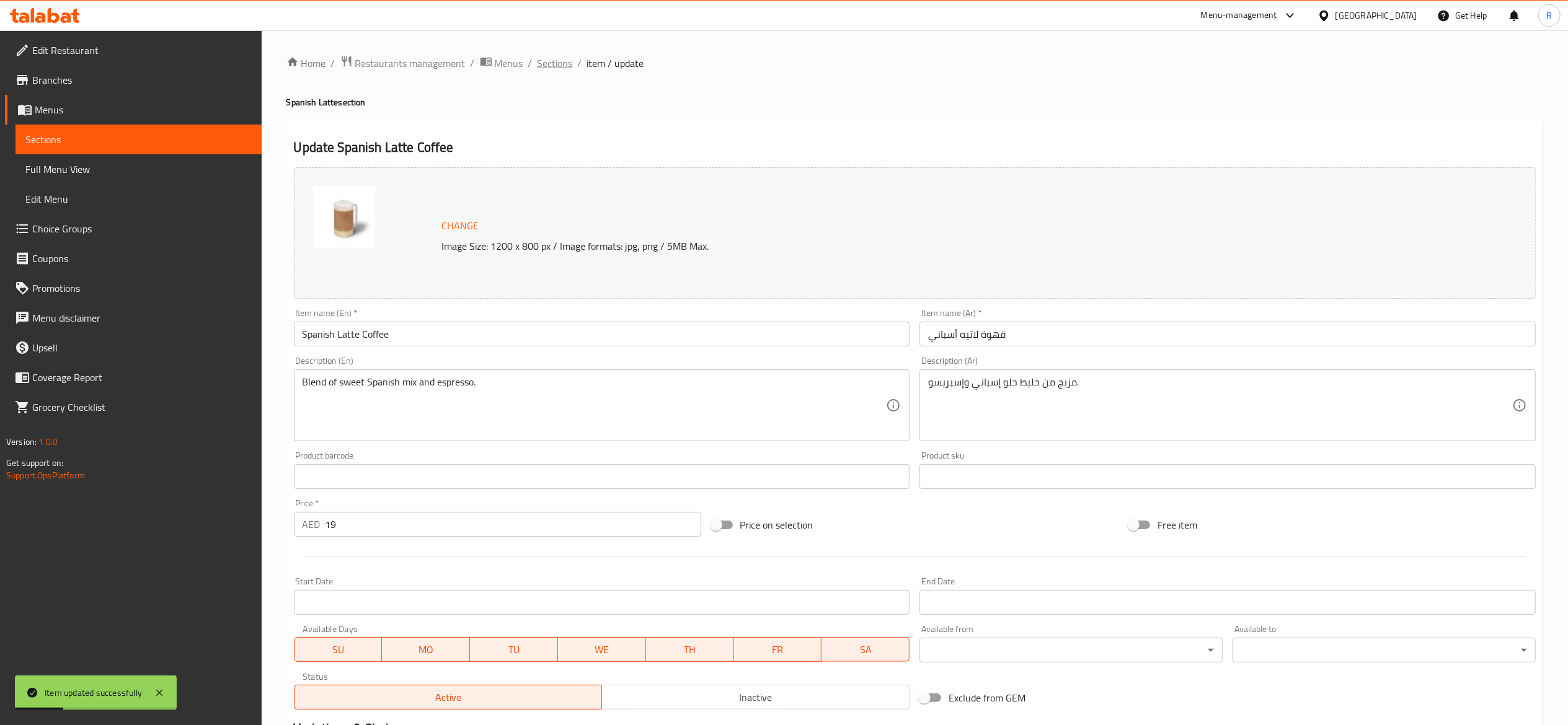
click at [548, 63] on span "Sections" at bounding box center [555, 63] width 35 height 15
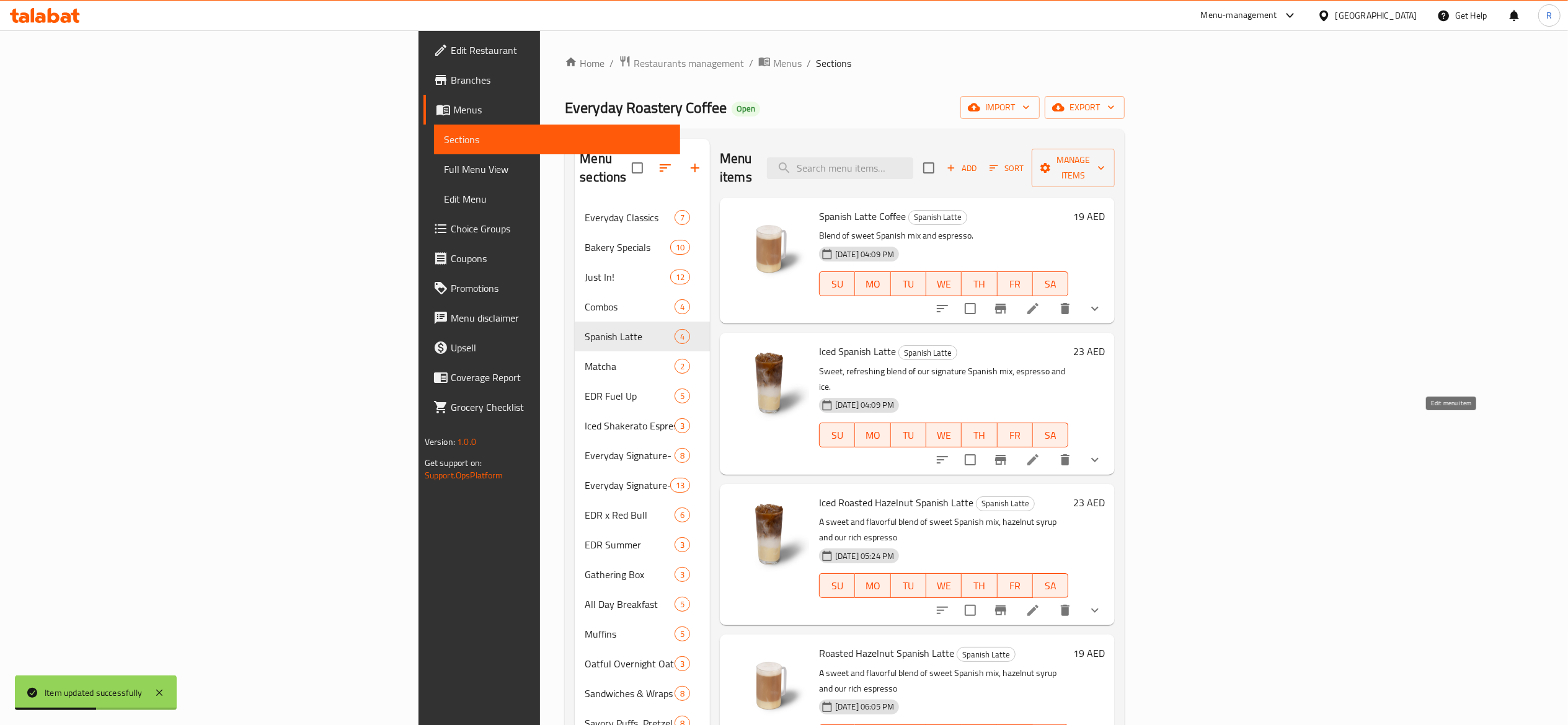
click at [1041, 453] on icon at bounding box center [1033, 460] width 15 height 15
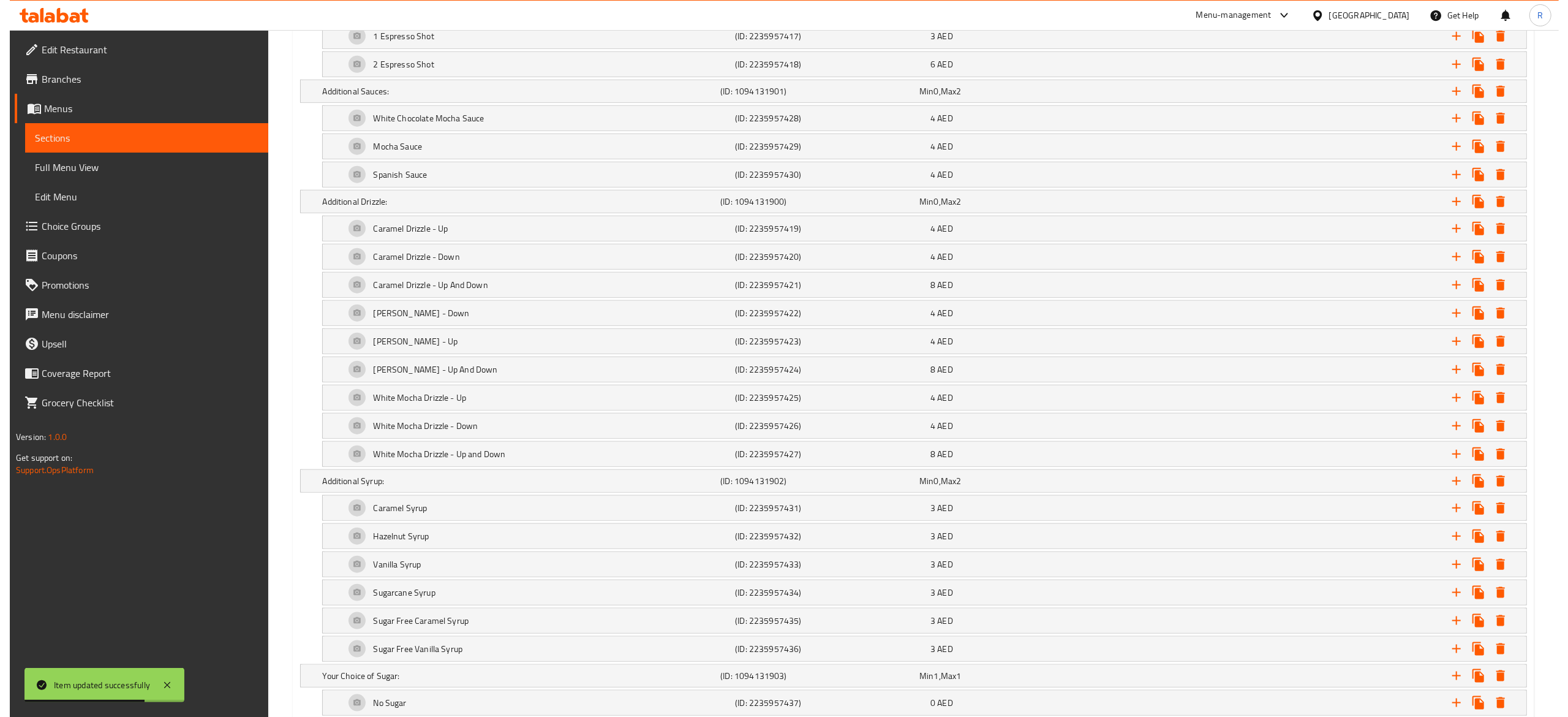
scroll to position [1189, 0]
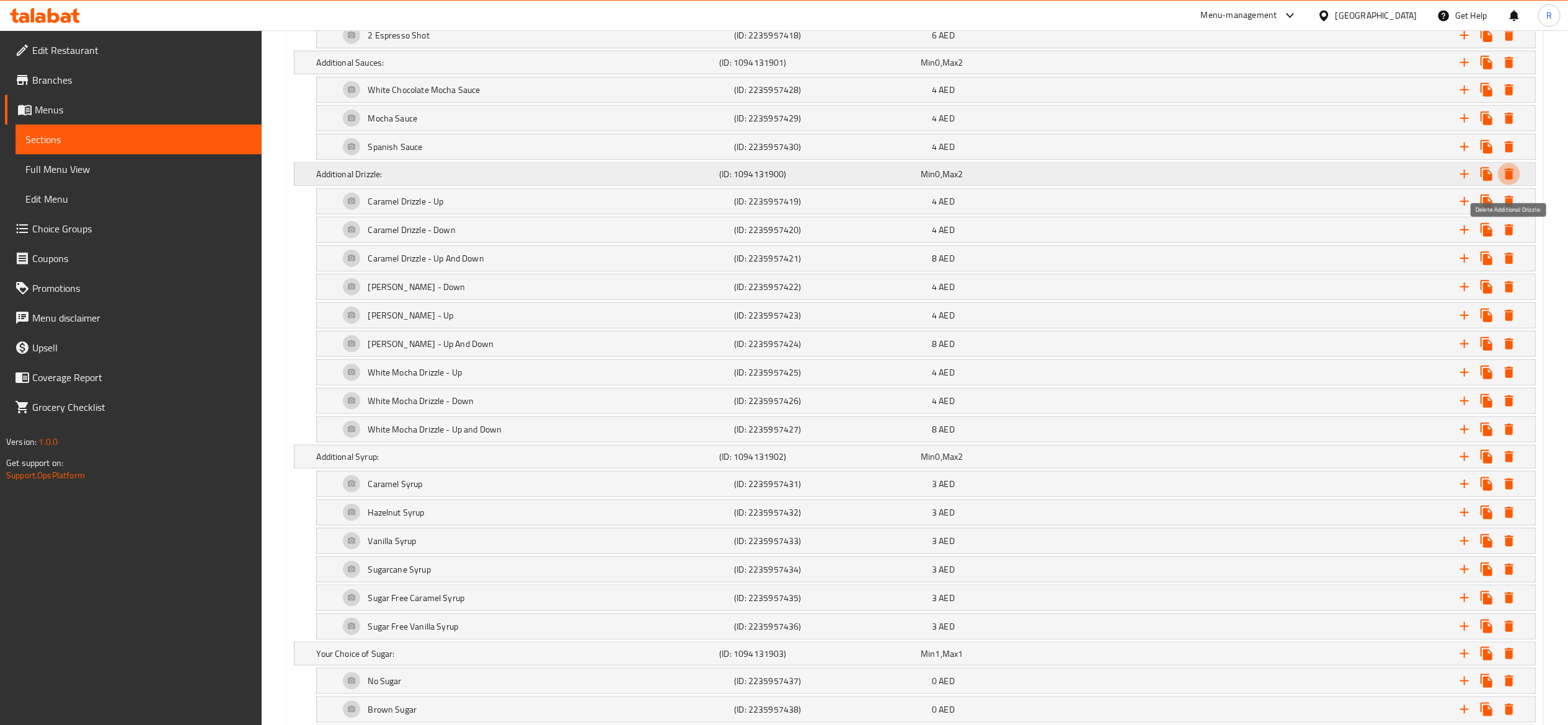
click at [1515, 181] on icon "Expand" at bounding box center [1509, 174] width 15 height 15
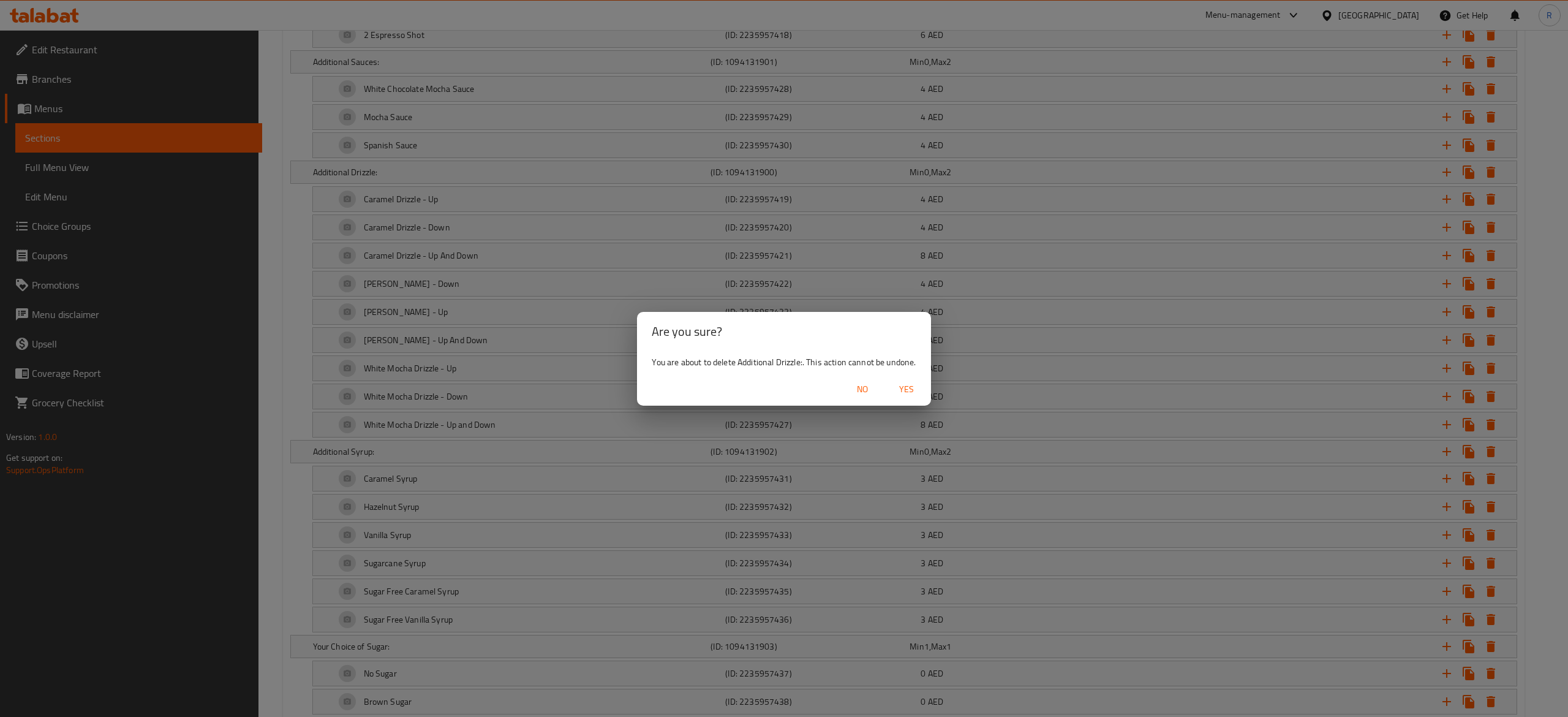
click at [911, 379] on button "Yes" at bounding box center [907, 389] width 39 height 23
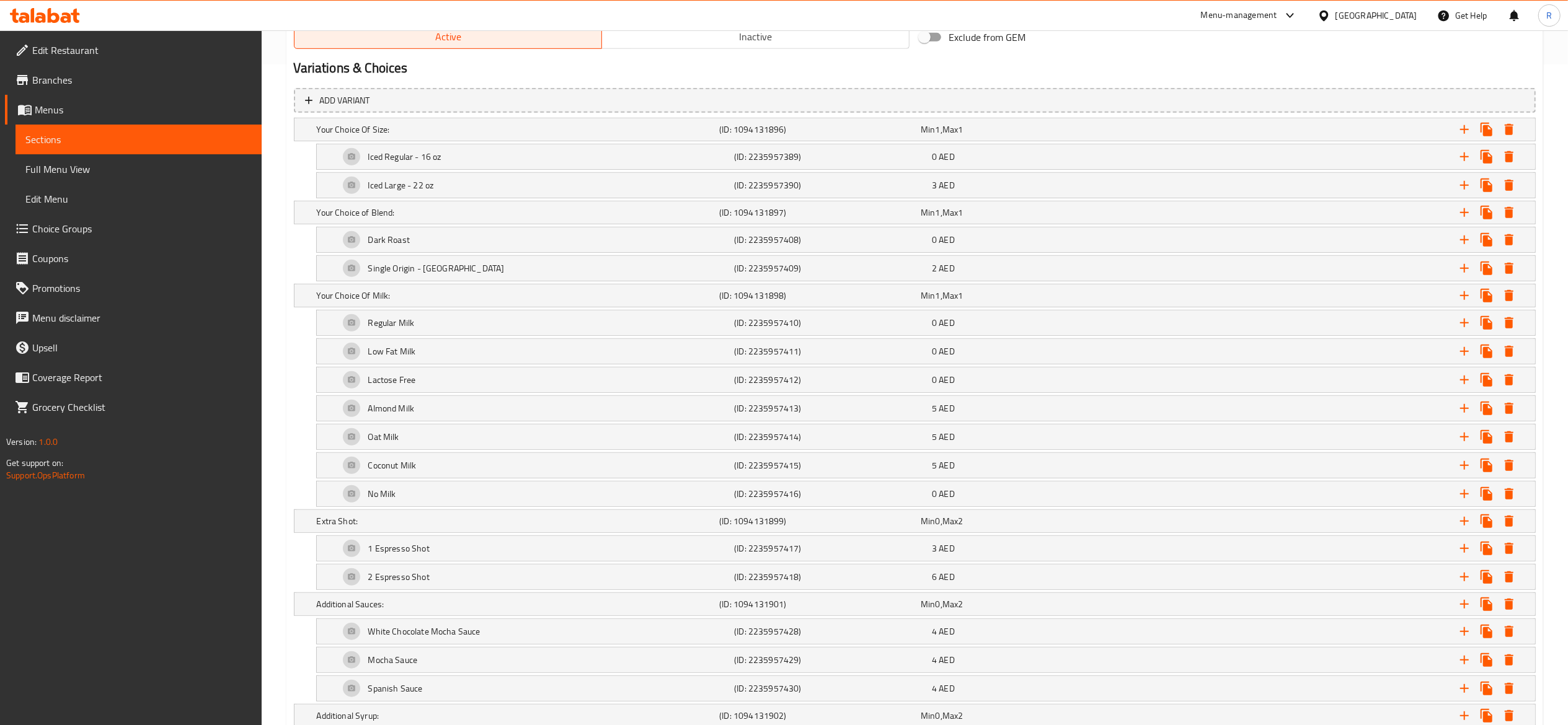
scroll to position [657, 0]
click at [1509, 503] on icon "Expand" at bounding box center [1509, 497] width 9 height 11
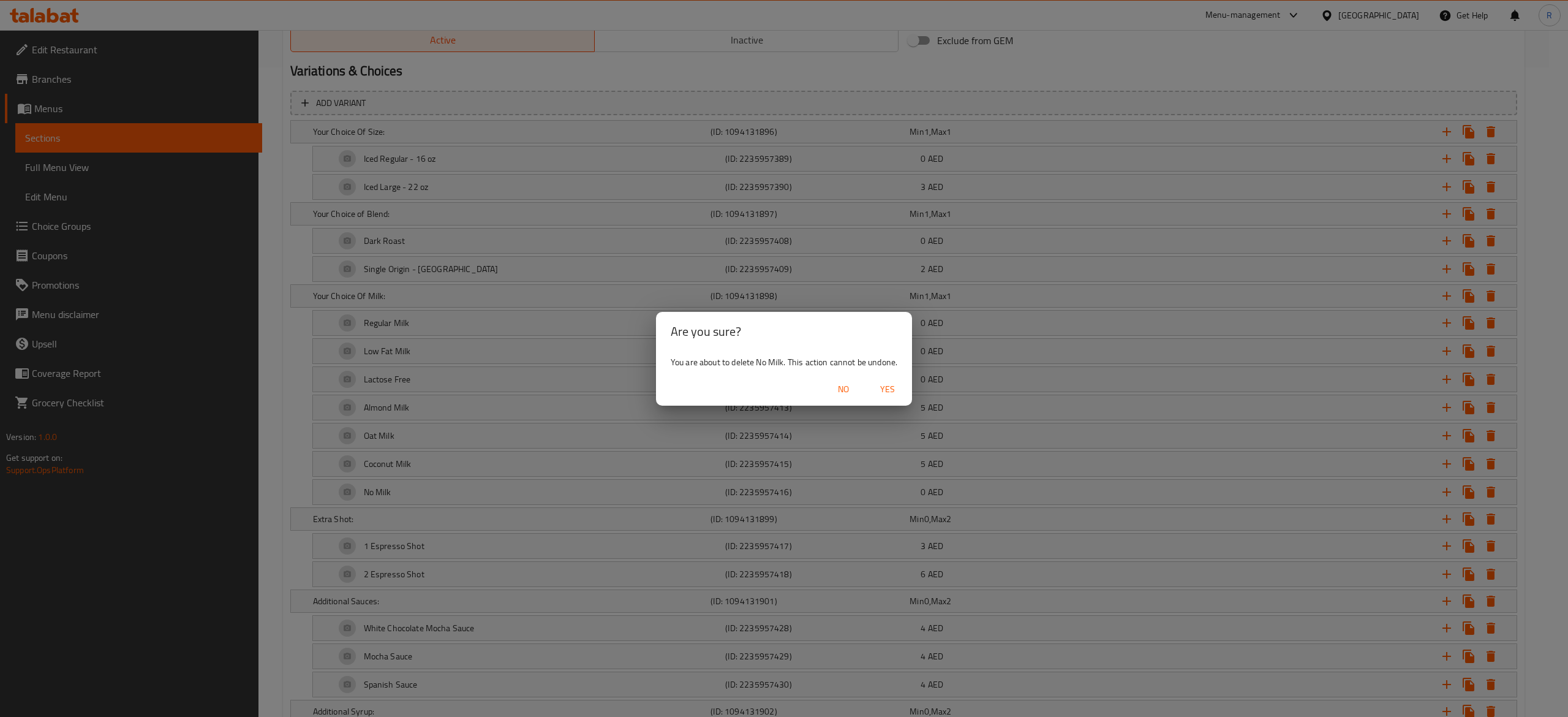
click at [891, 386] on span "Yes" at bounding box center [887, 389] width 30 height 15
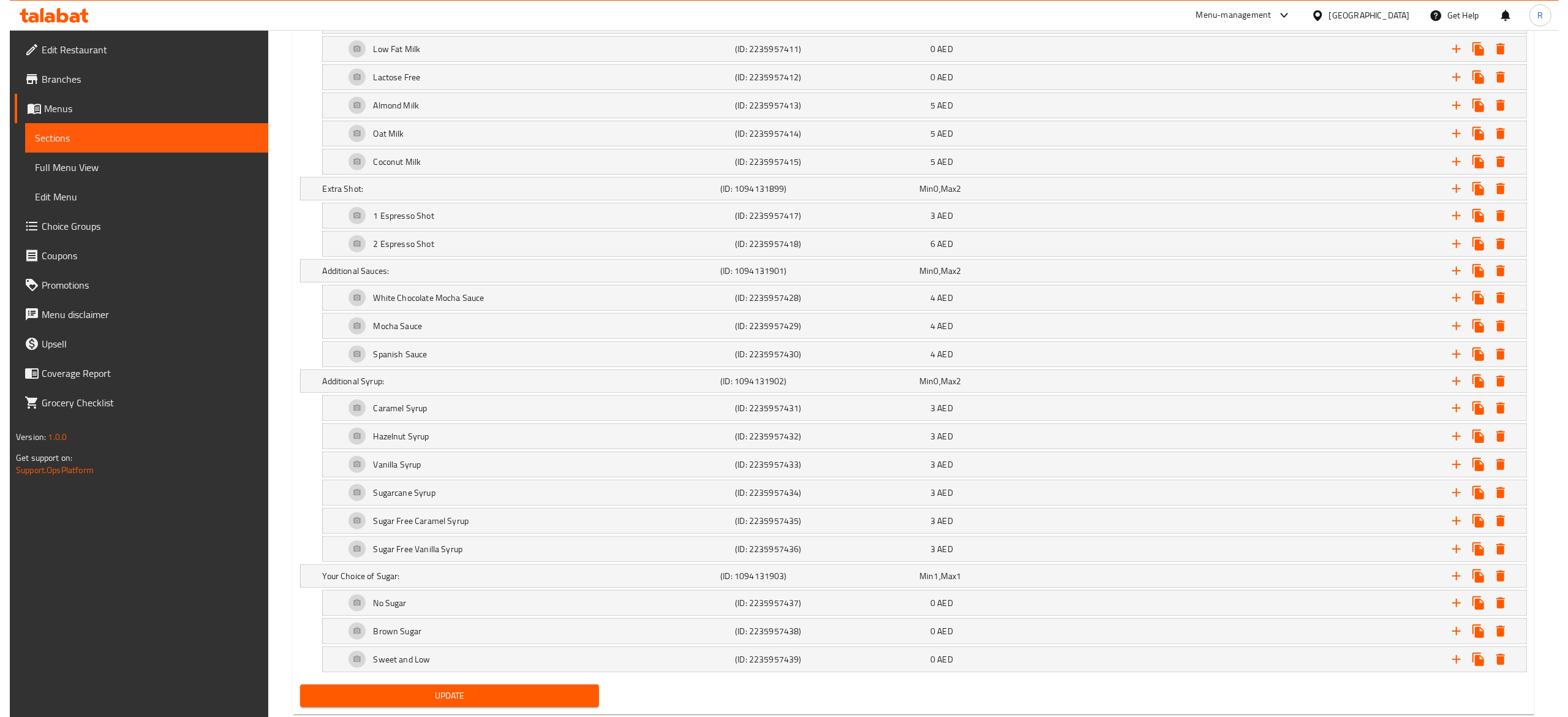
scroll to position [996, 0]
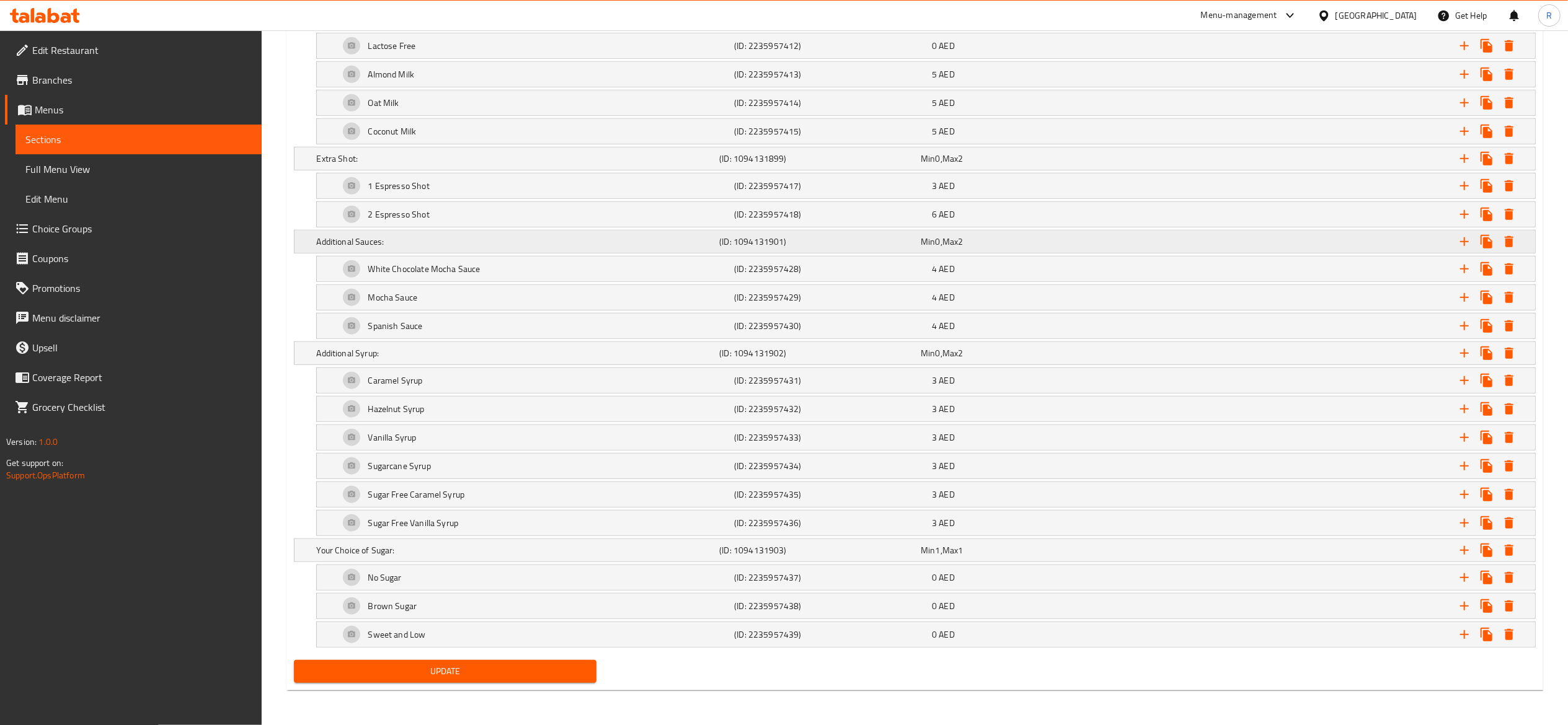
click at [1508, 236] on icon "Expand" at bounding box center [1509, 241] width 9 height 11
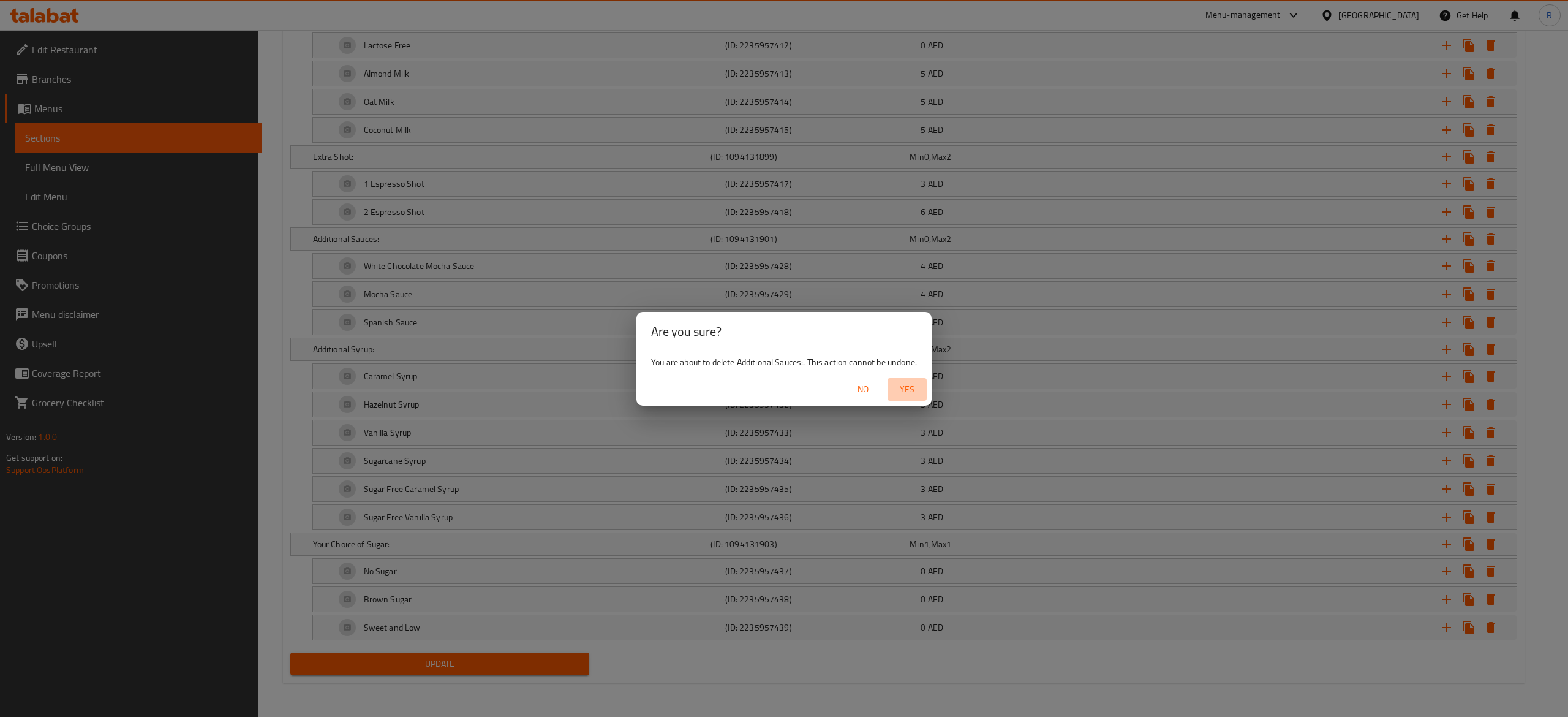
click at [907, 386] on span "Yes" at bounding box center [907, 389] width 30 height 15
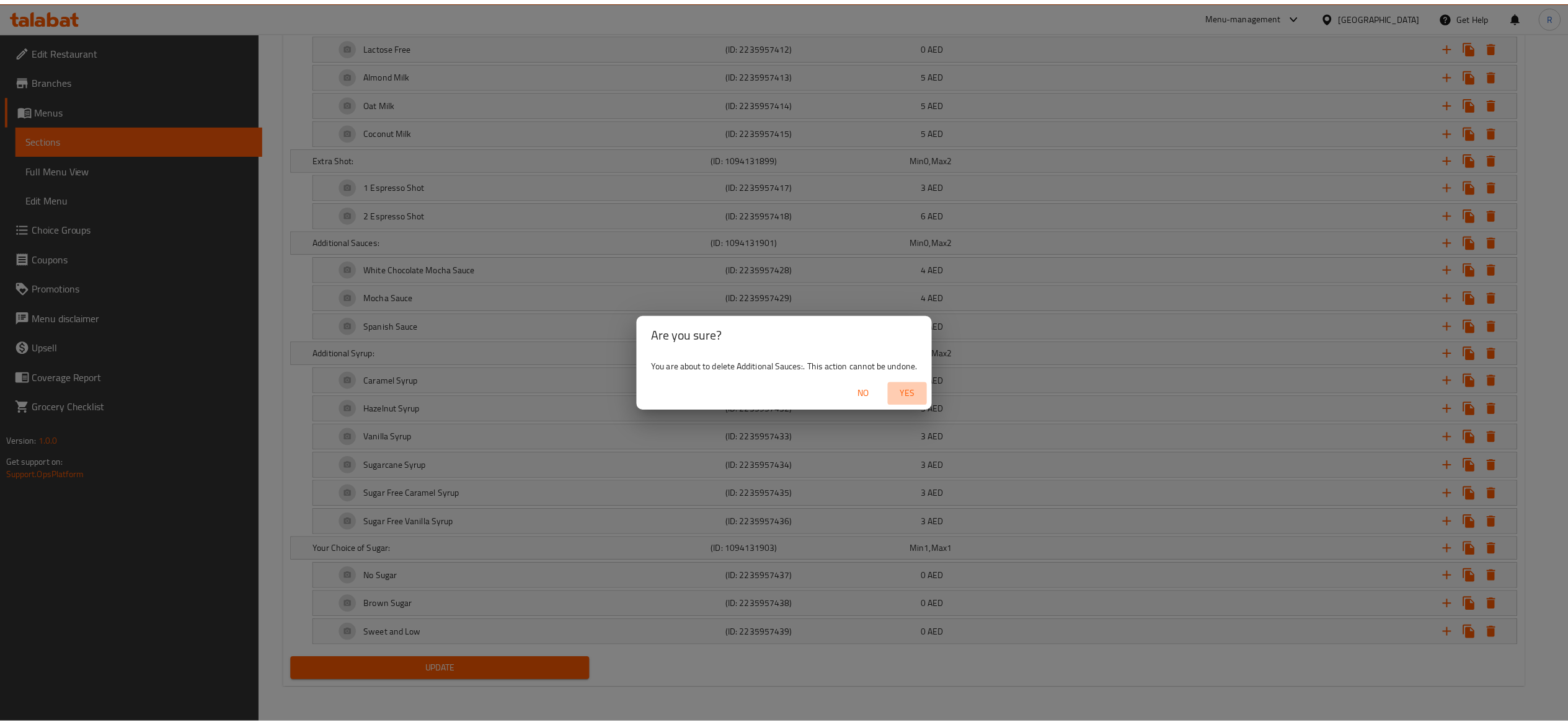
scroll to position [894, 0]
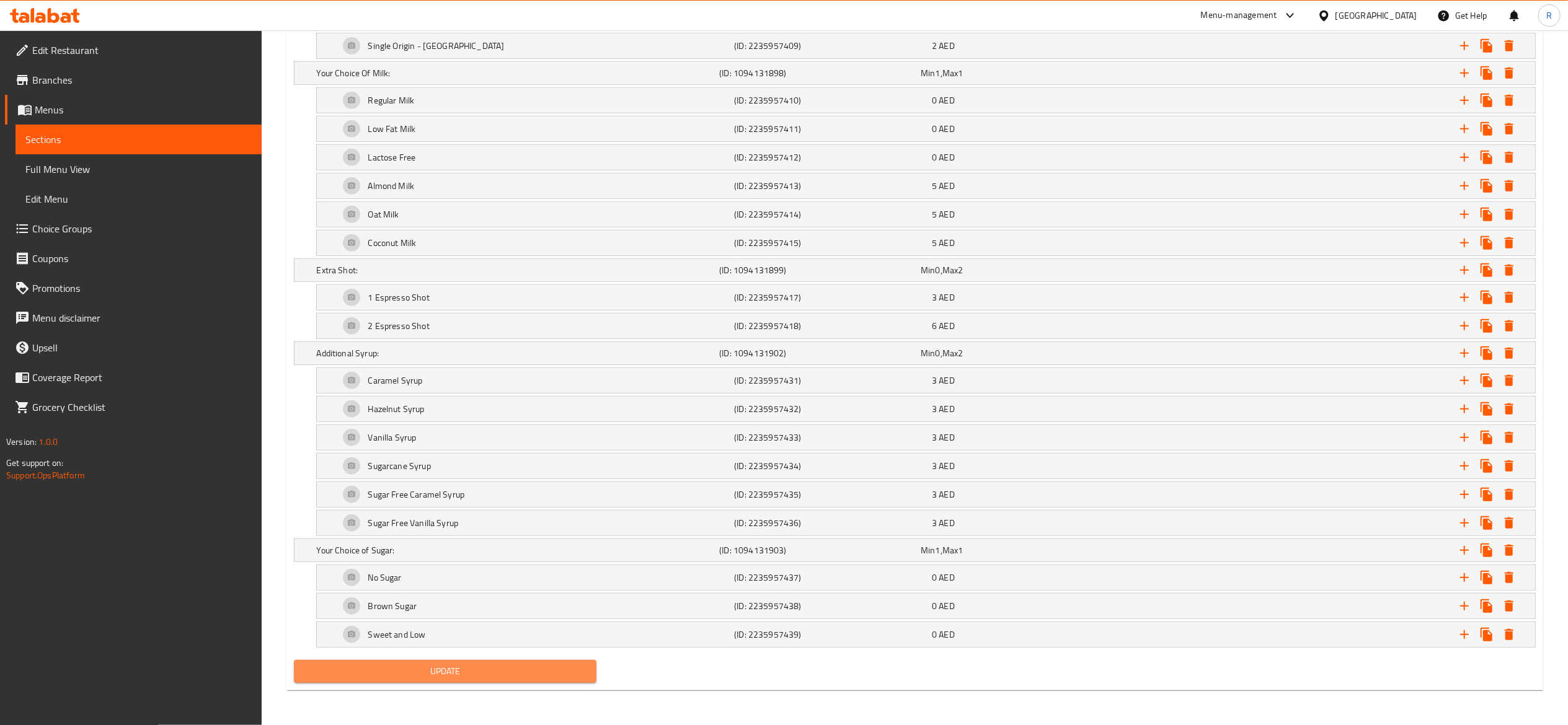
click at [571, 666] on span "Update" at bounding box center [446, 671] width 283 height 15
click at [557, 668] on span "Update" at bounding box center [446, 671] width 283 height 15
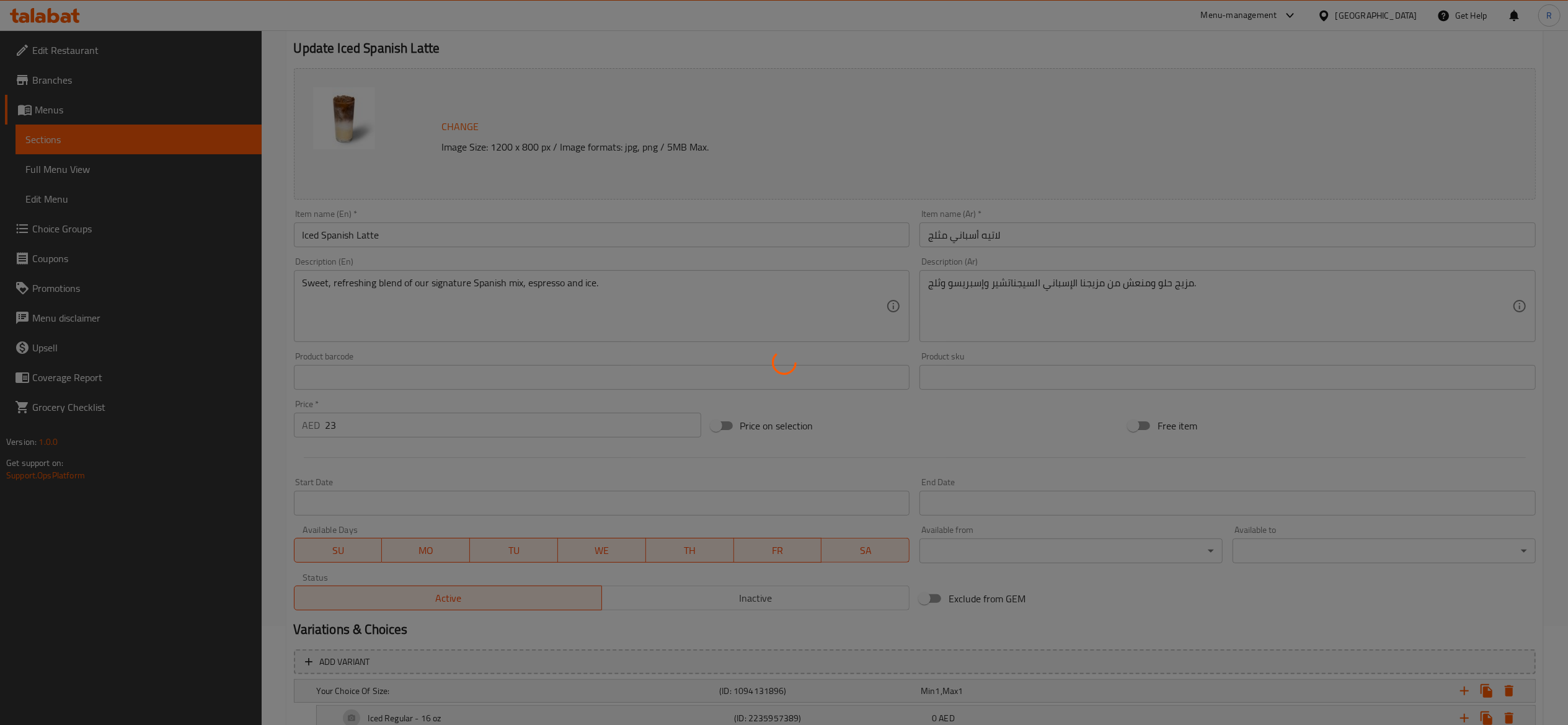
scroll to position [0, 0]
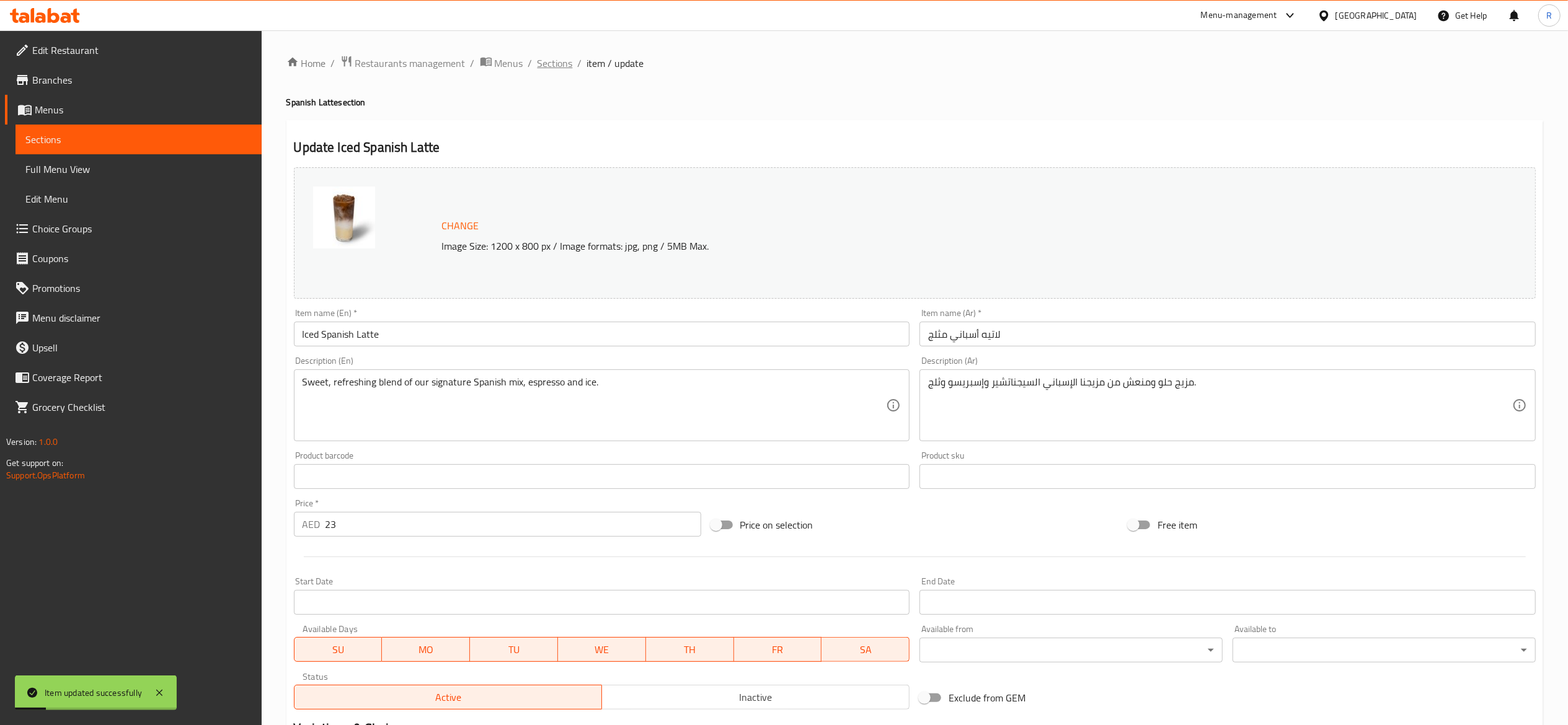
click at [541, 61] on span "Sections" at bounding box center [555, 63] width 35 height 15
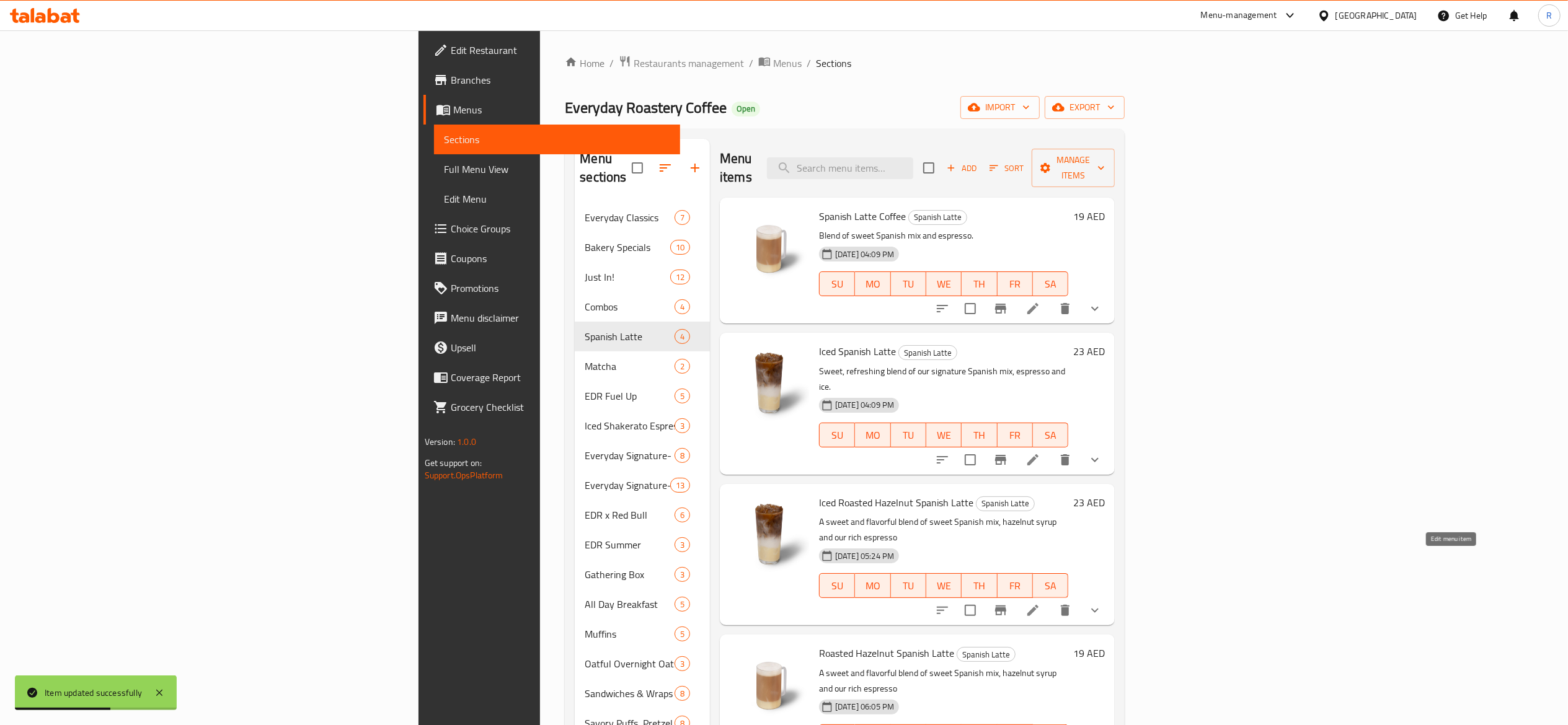
click at [1041, 603] on icon at bounding box center [1033, 610] width 15 height 15
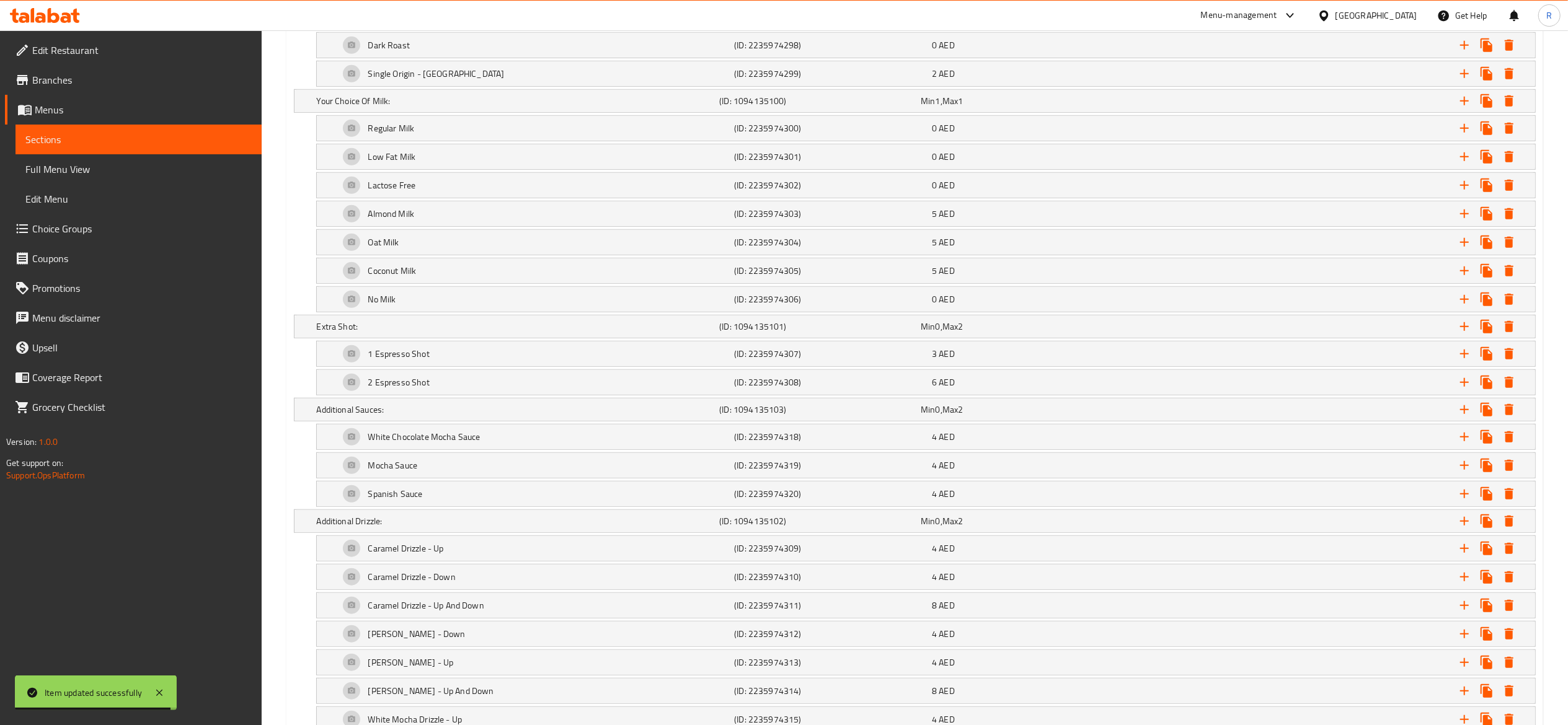
scroll to position [811, 0]
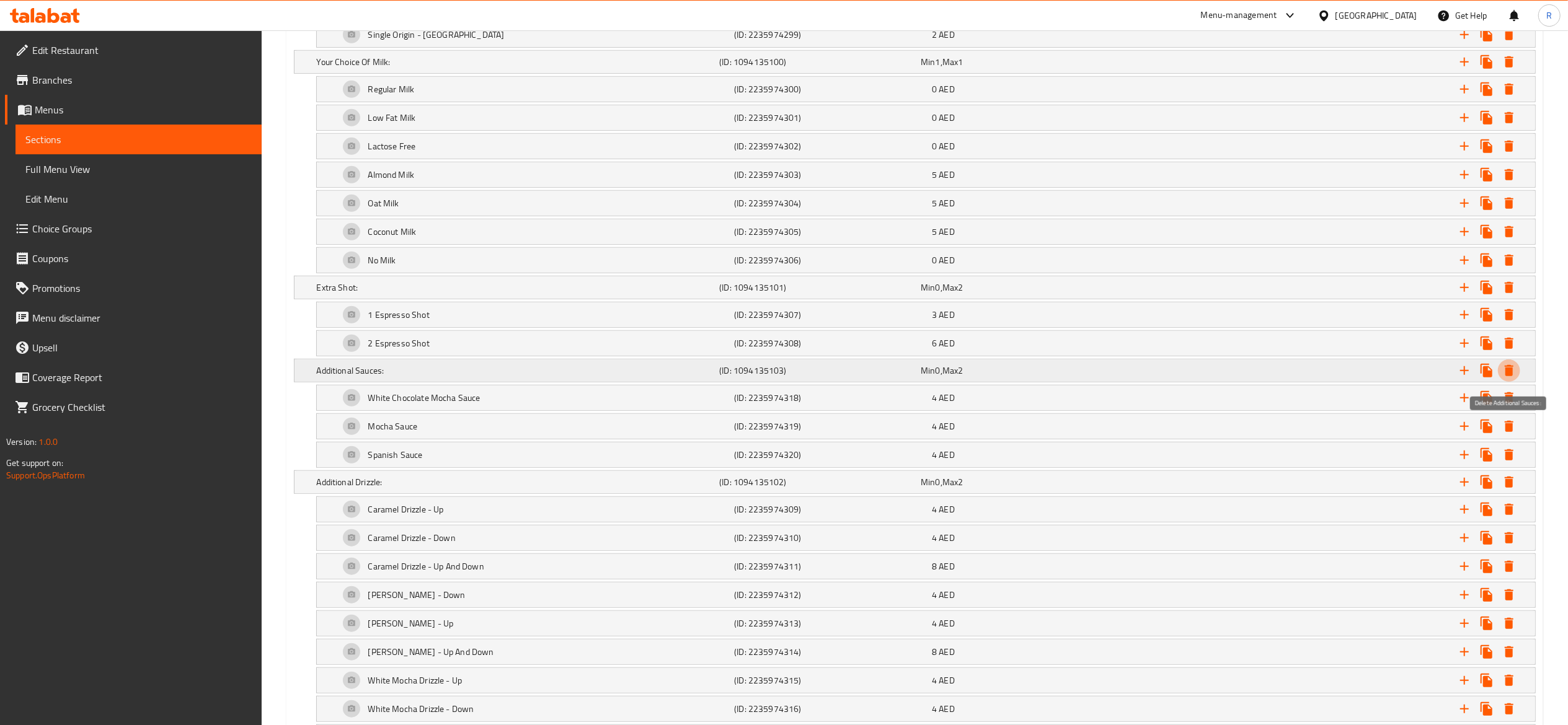
click at [1509, 375] on icon "Expand" at bounding box center [1509, 370] width 9 height 11
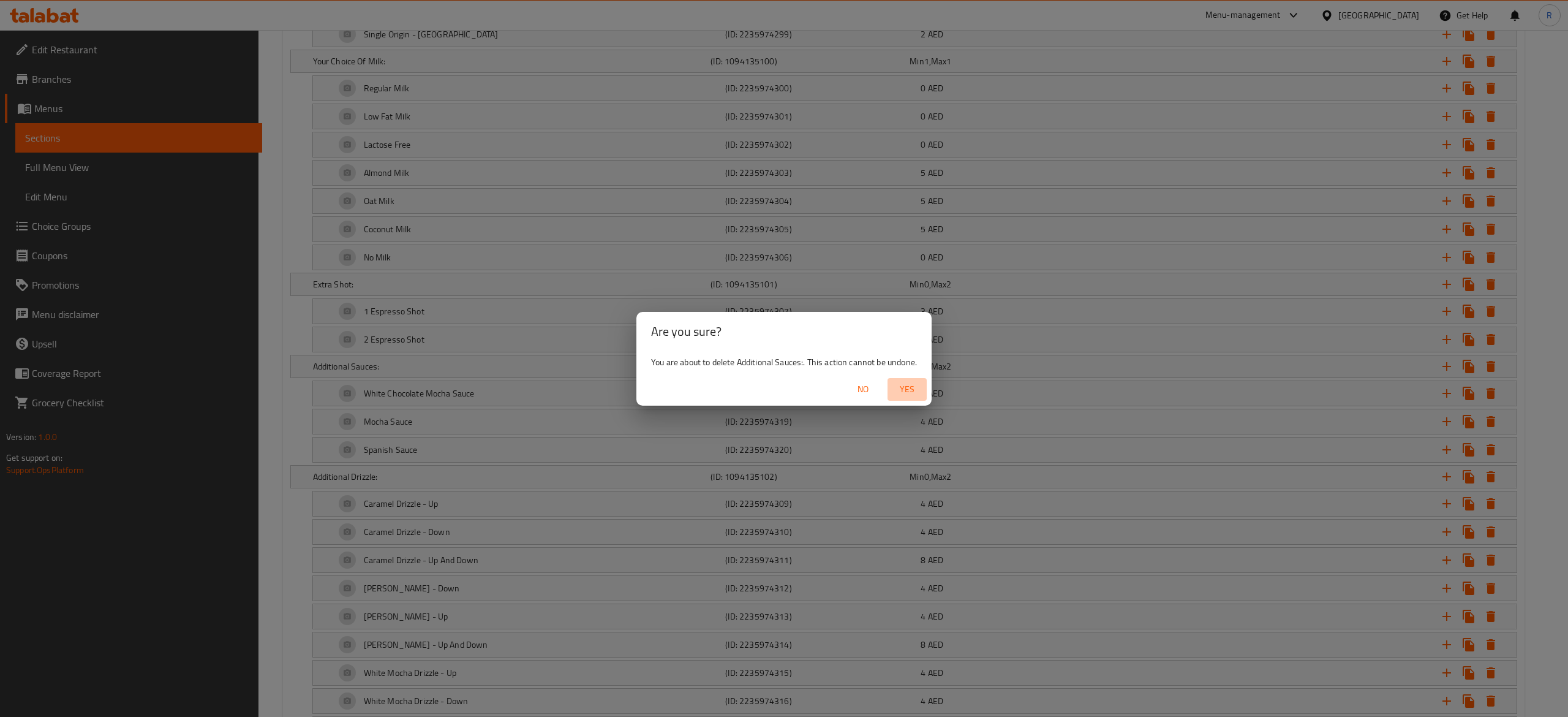
click at [908, 386] on span "Yes" at bounding box center [907, 389] width 30 height 15
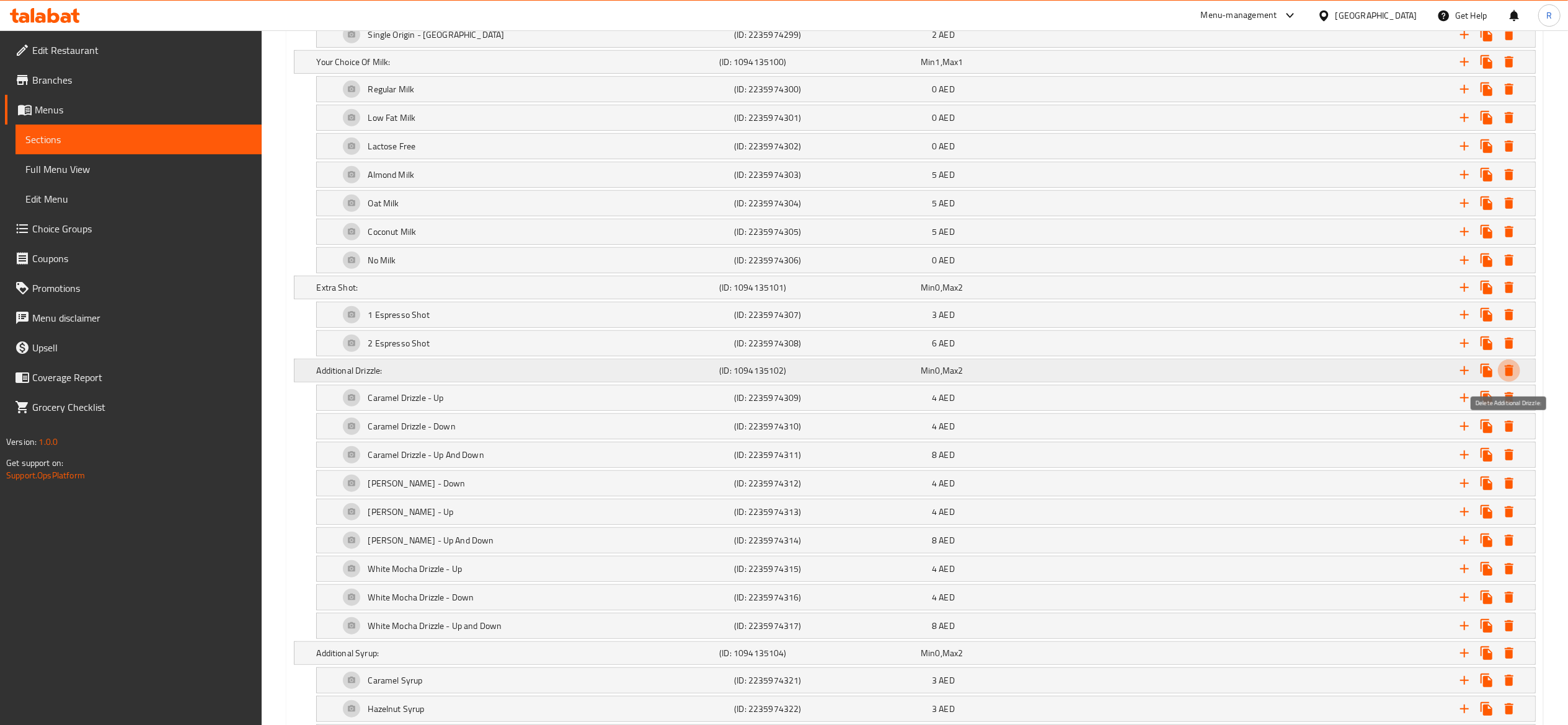
click at [1506, 376] on icon "Expand" at bounding box center [1509, 370] width 9 height 11
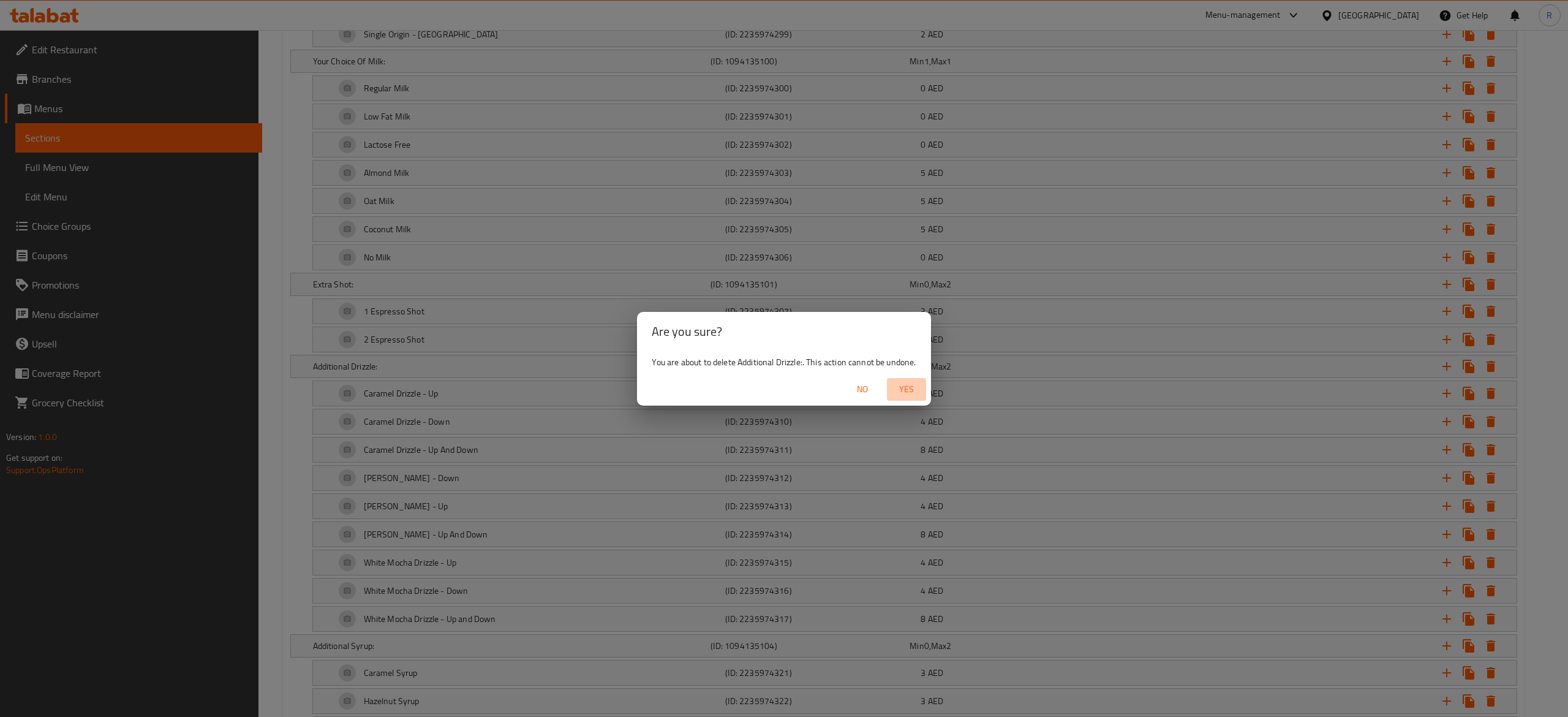
click at [907, 385] on span "Yes" at bounding box center [907, 389] width 30 height 15
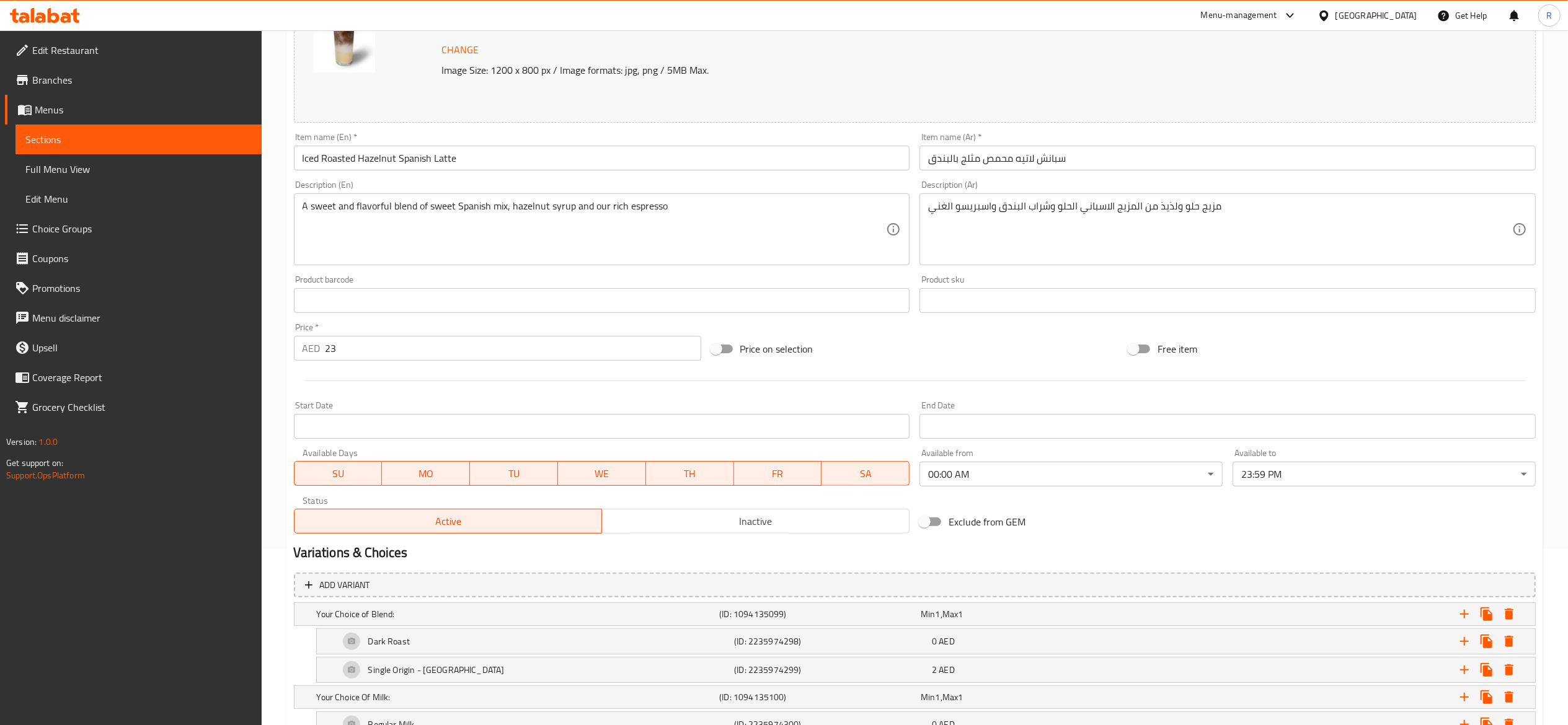
scroll to position [839, 0]
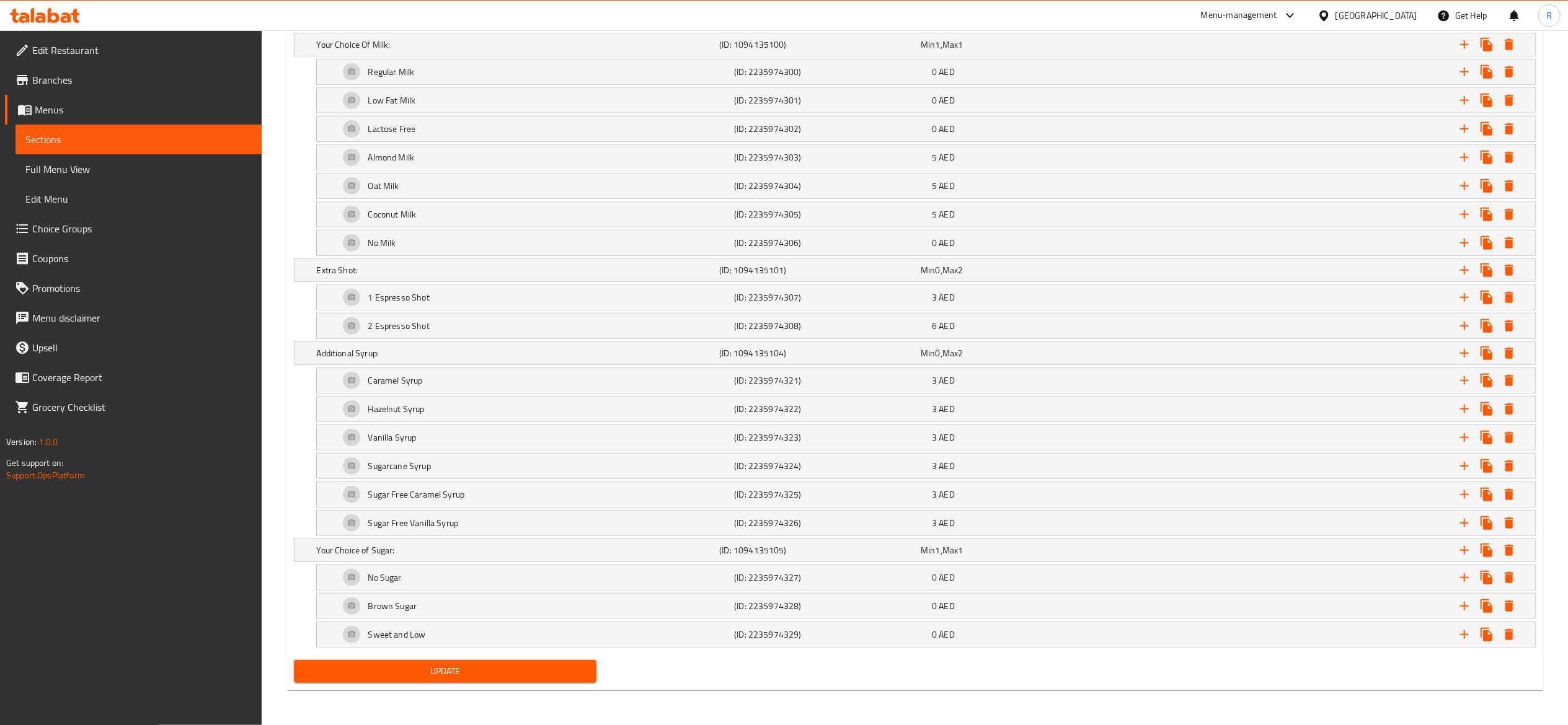
click at [557, 668] on span "Update" at bounding box center [446, 671] width 283 height 15
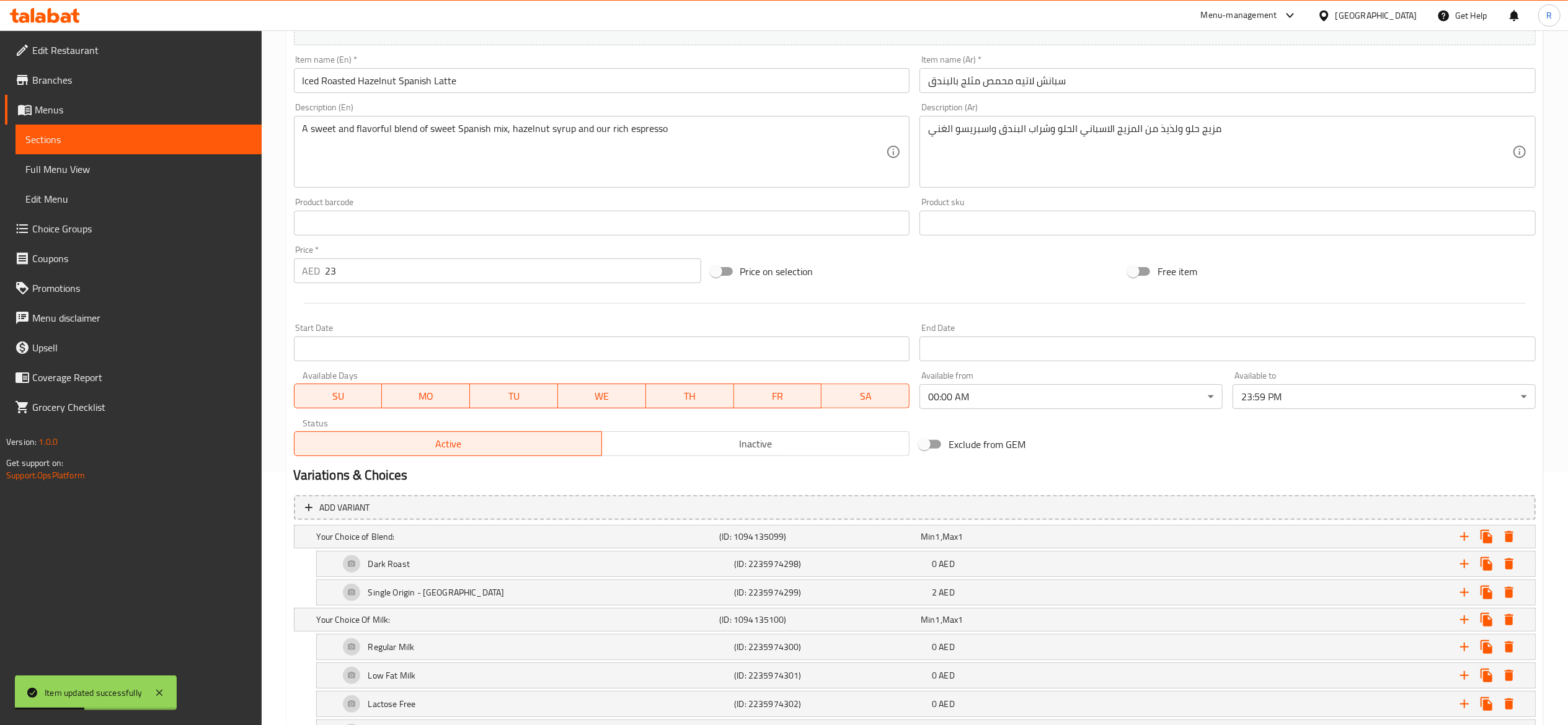
scroll to position [0, 0]
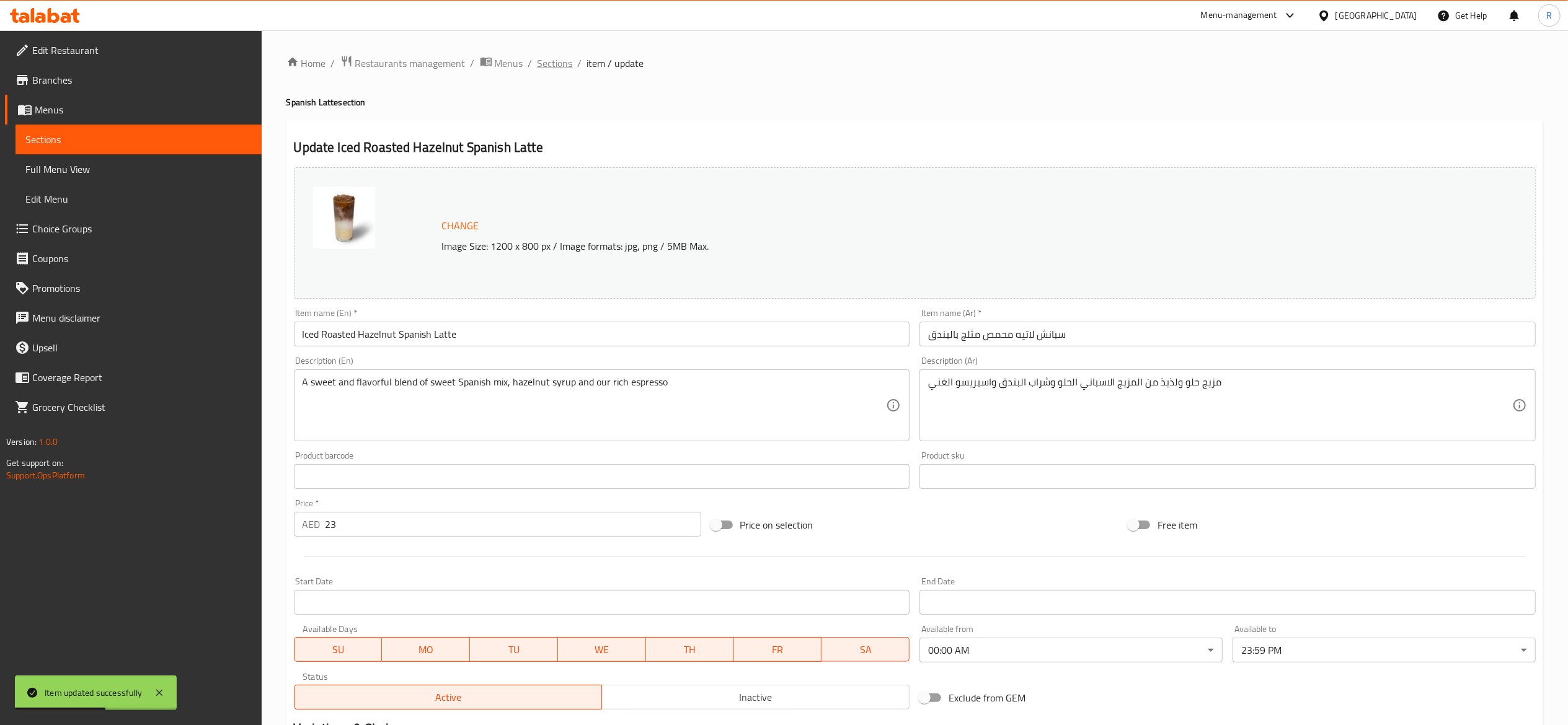
click at [546, 56] on span "Sections" at bounding box center [555, 63] width 35 height 15
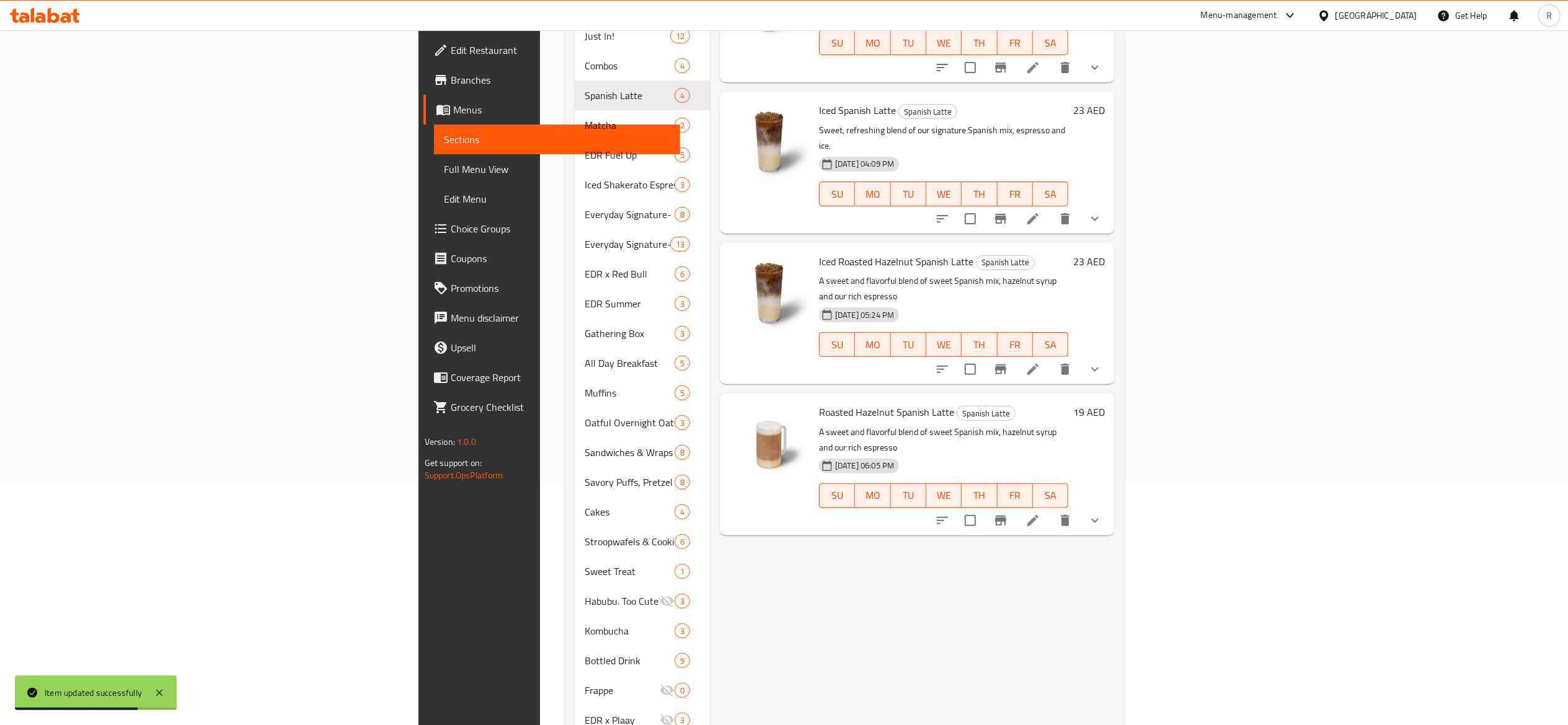
scroll to position [261, 0]
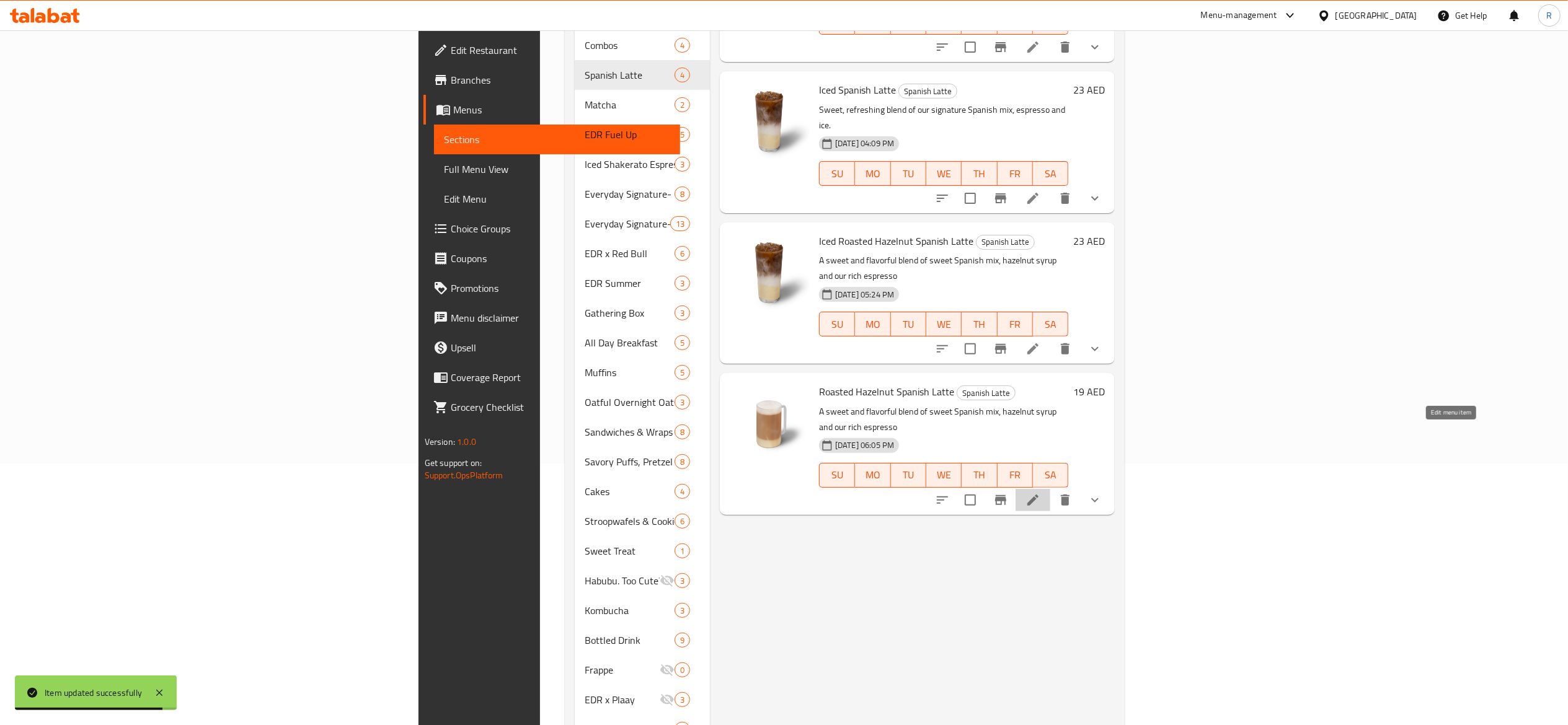
click at [1039, 494] on icon at bounding box center [1033, 500] width 11 height 11
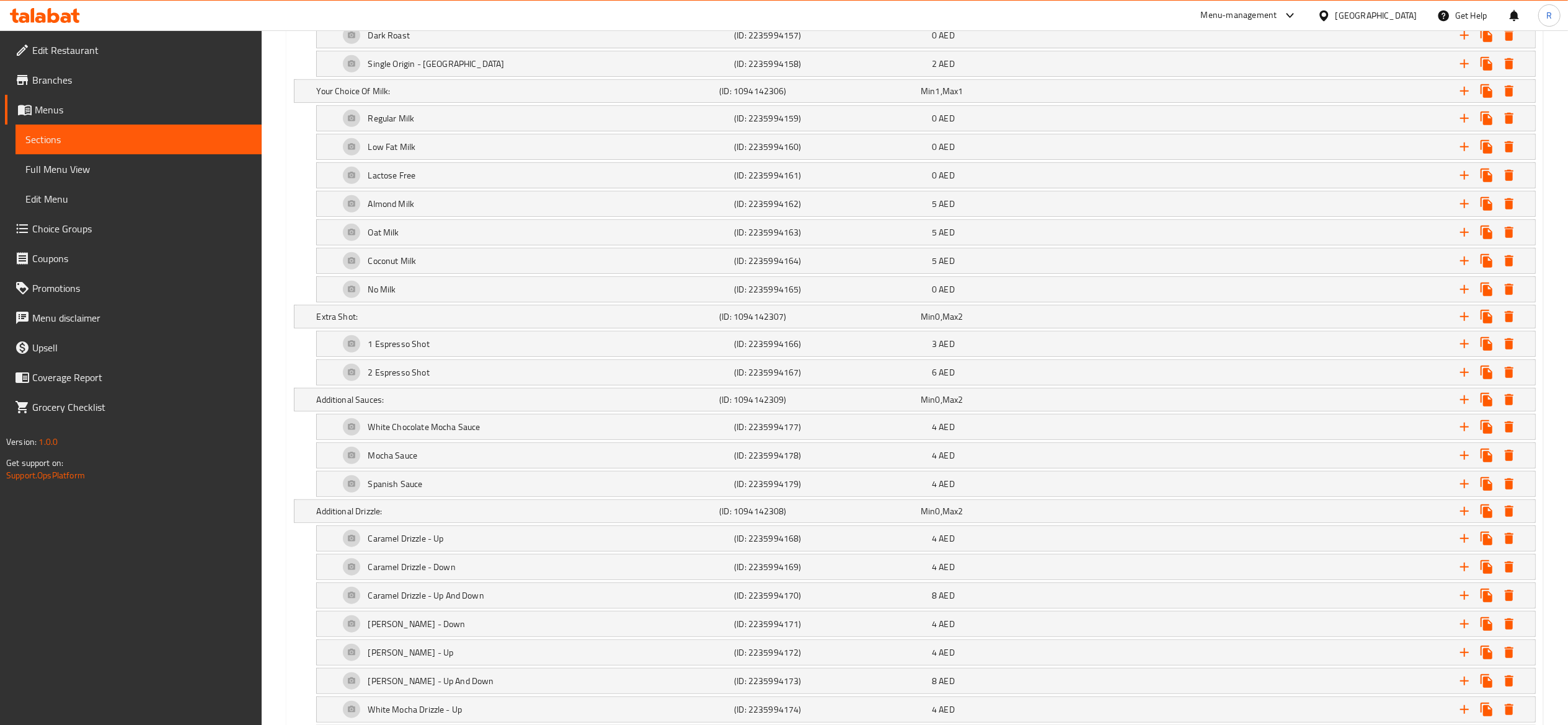
scroll to position [787, 0]
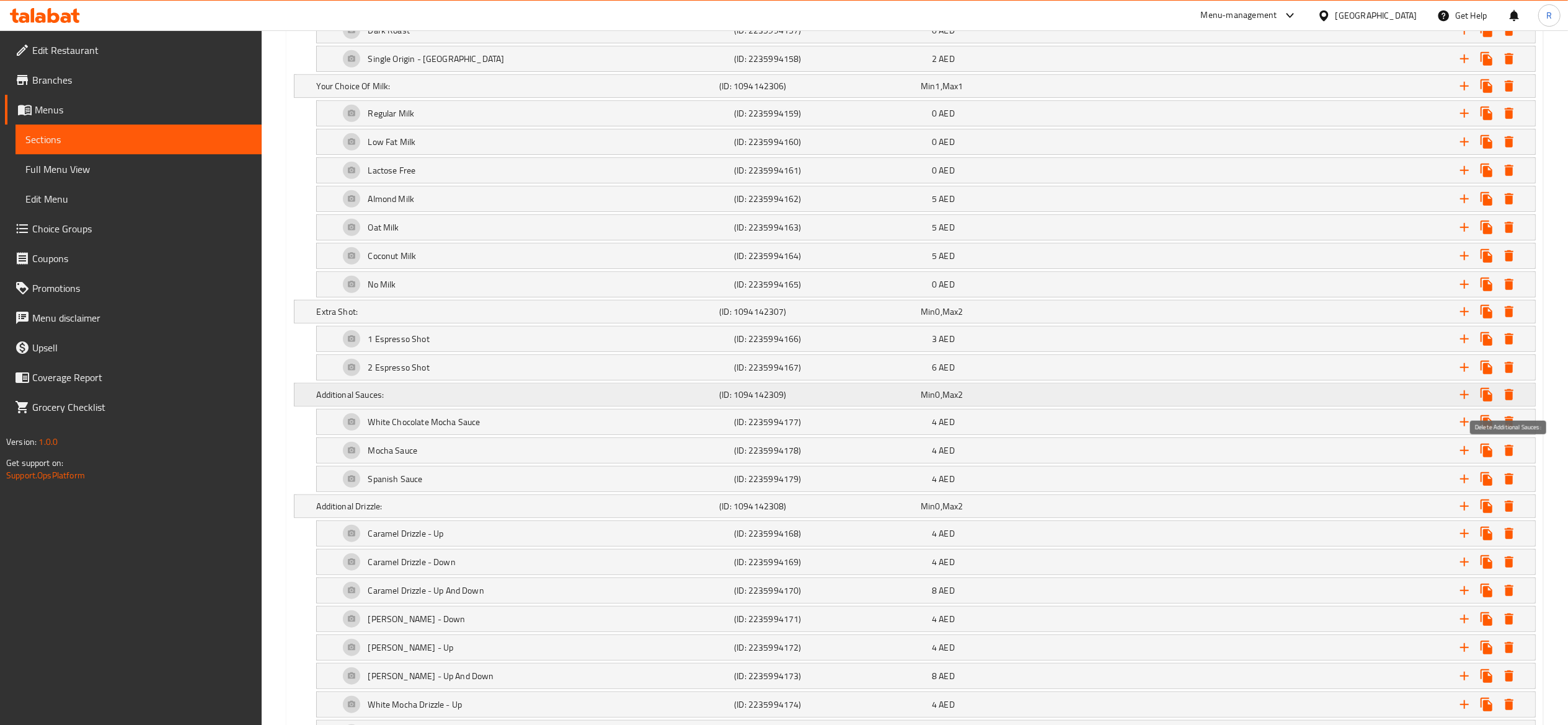
click at [1513, 398] on icon "Expand" at bounding box center [1509, 395] width 15 height 15
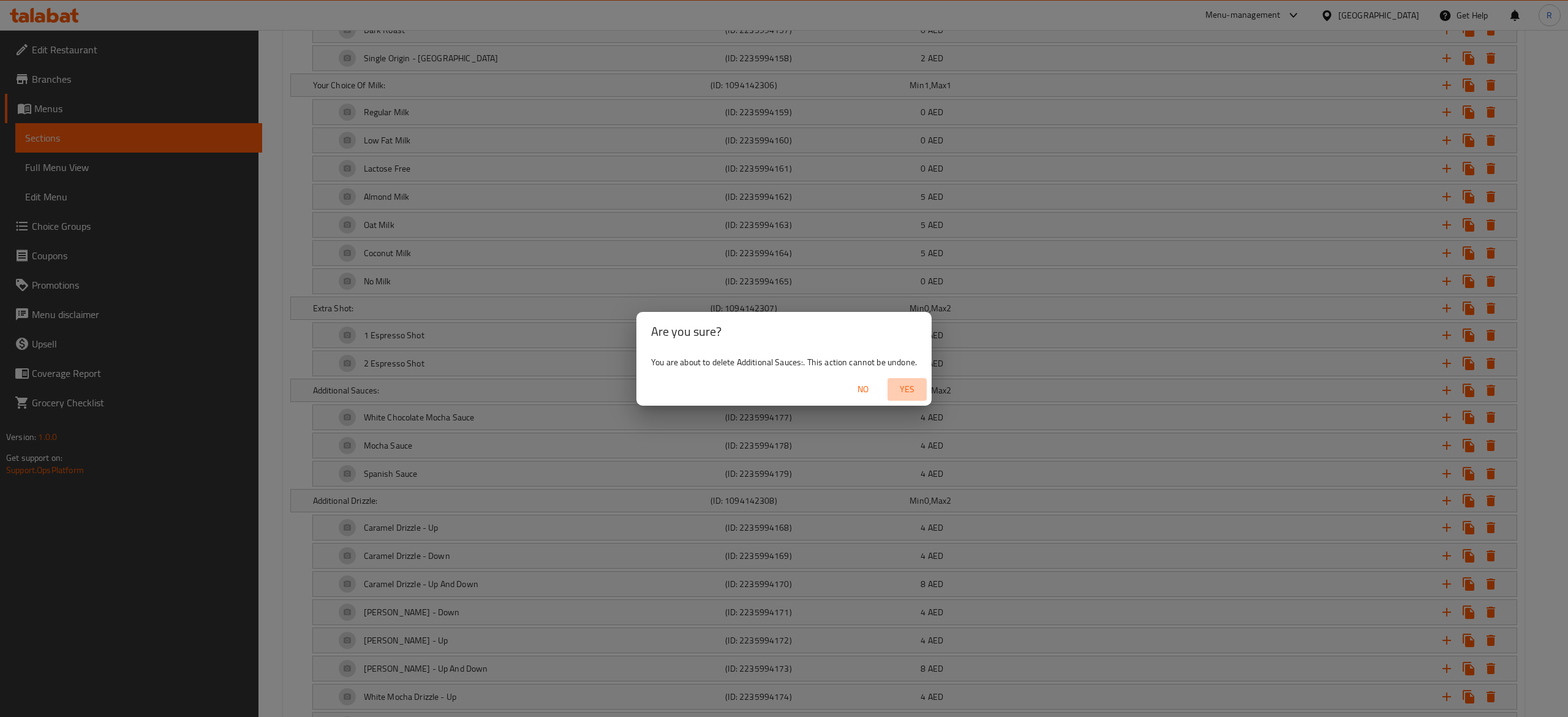
click at [912, 382] on span "Yes" at bounding box center [907, 389] width 30 height 15
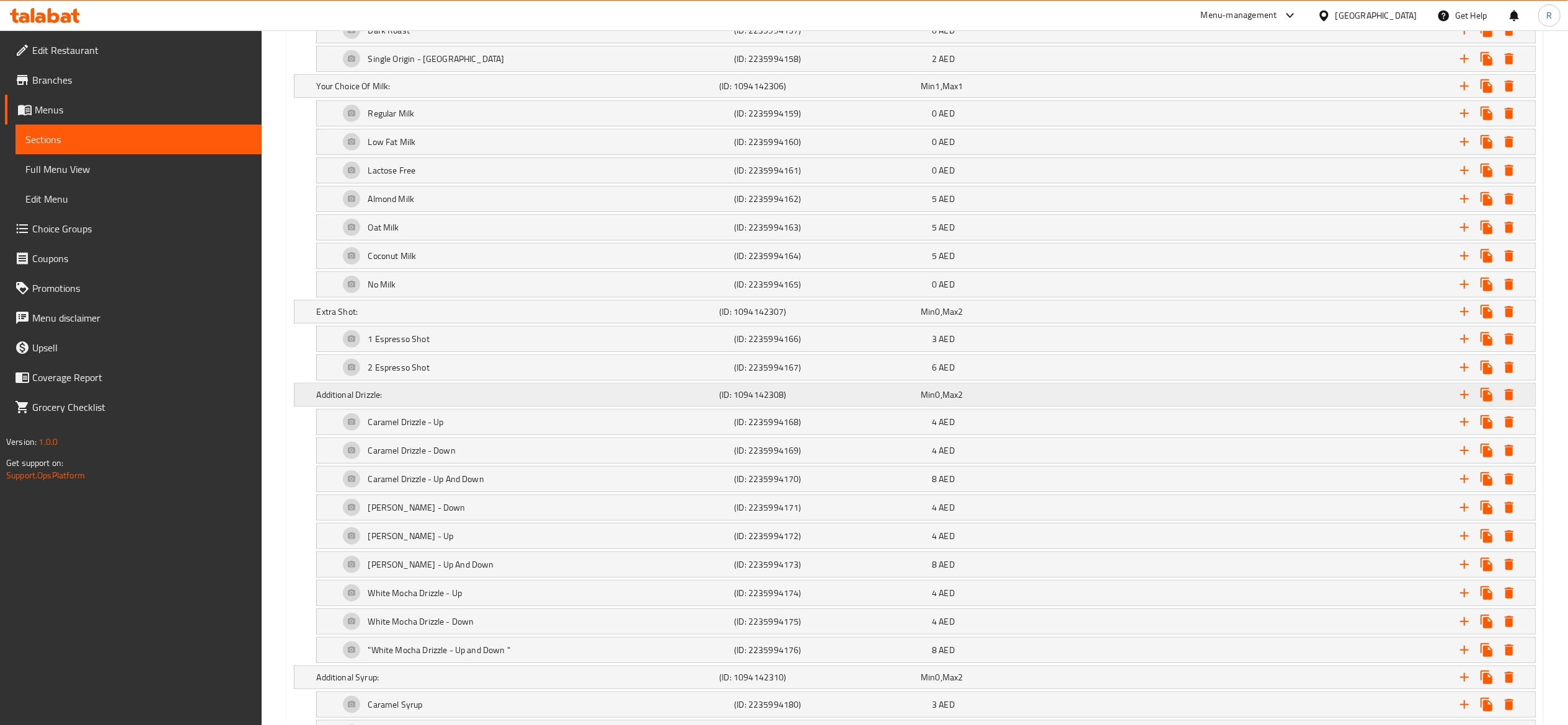
click at [1513, 400] on icon "Expand" at bounding box center [1509, 395] width 15 height 15
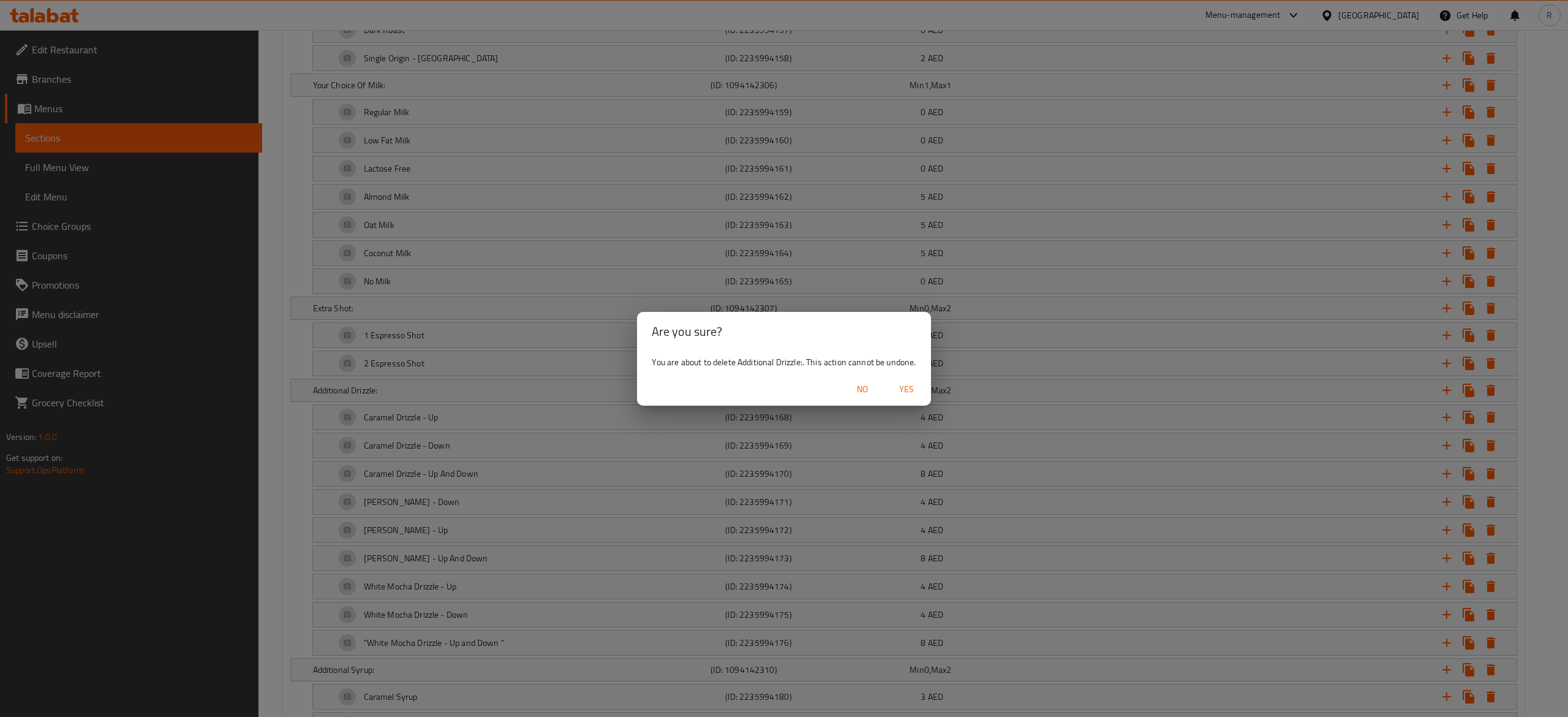
click at [912, 387] on span "Yes" at bounding box center [907, 389] width 30 height 15
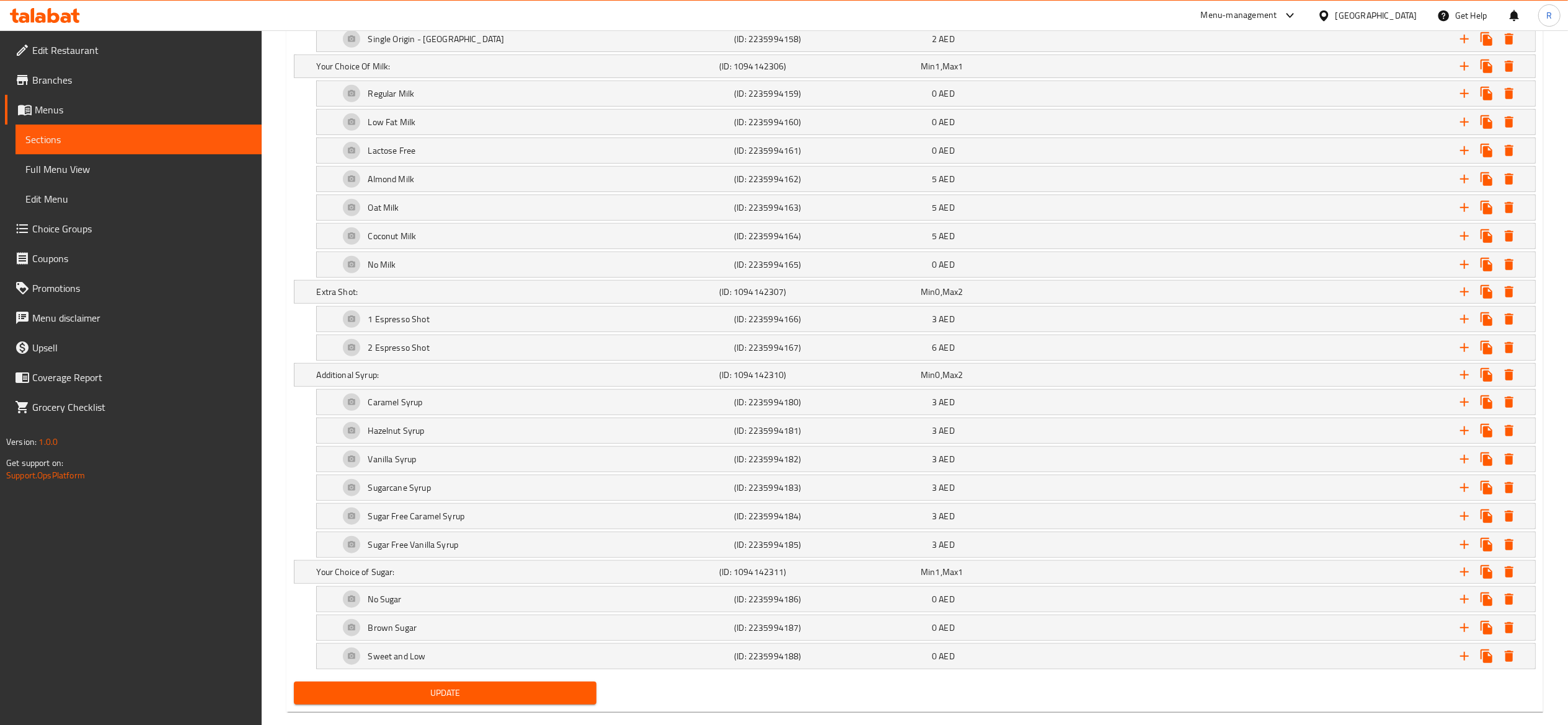
scroll to position [839, 0]
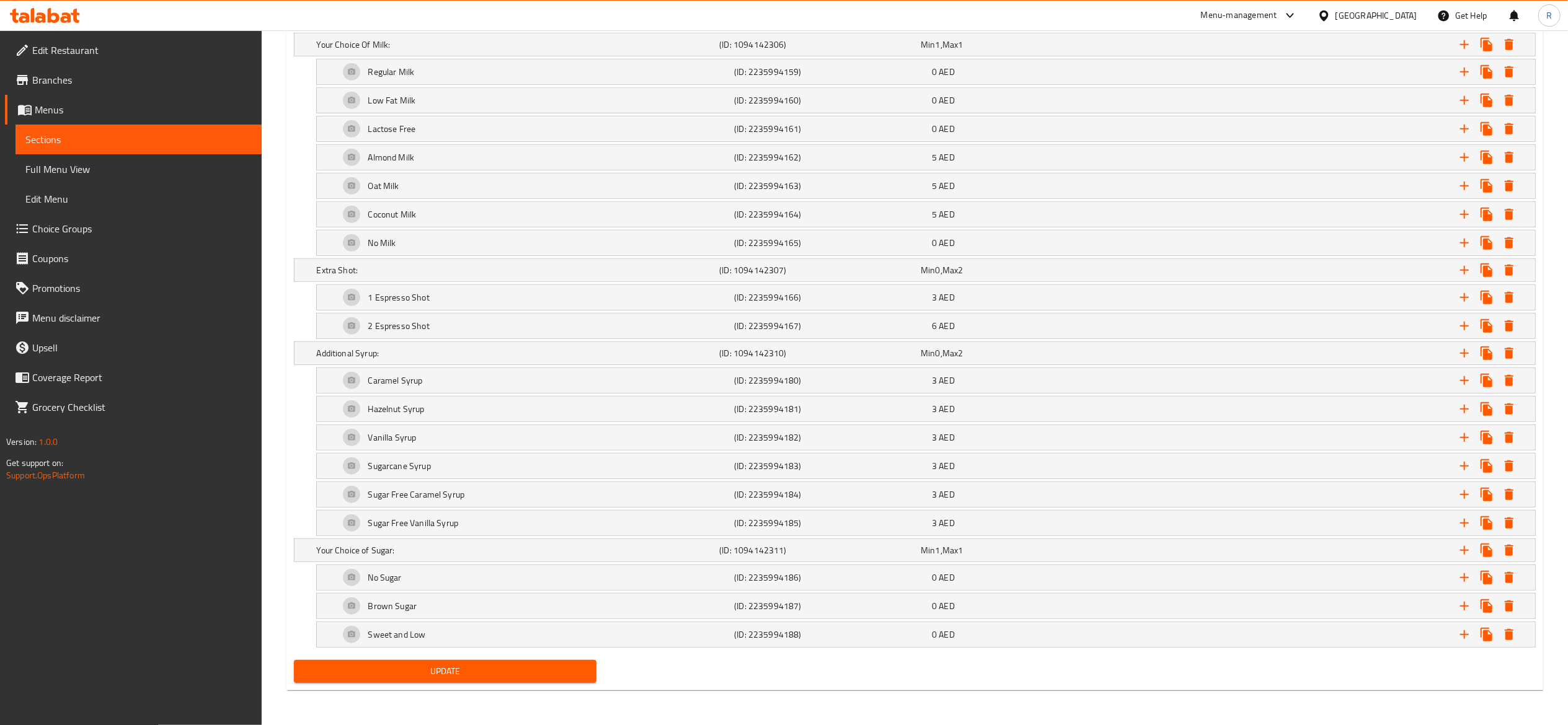
click at [559, 669] on span "Update" at bounding box center [446, 671] width 283 height 15
click at [519, 669] on span "Update" at bounding box center [446, 671] width 283 height 15
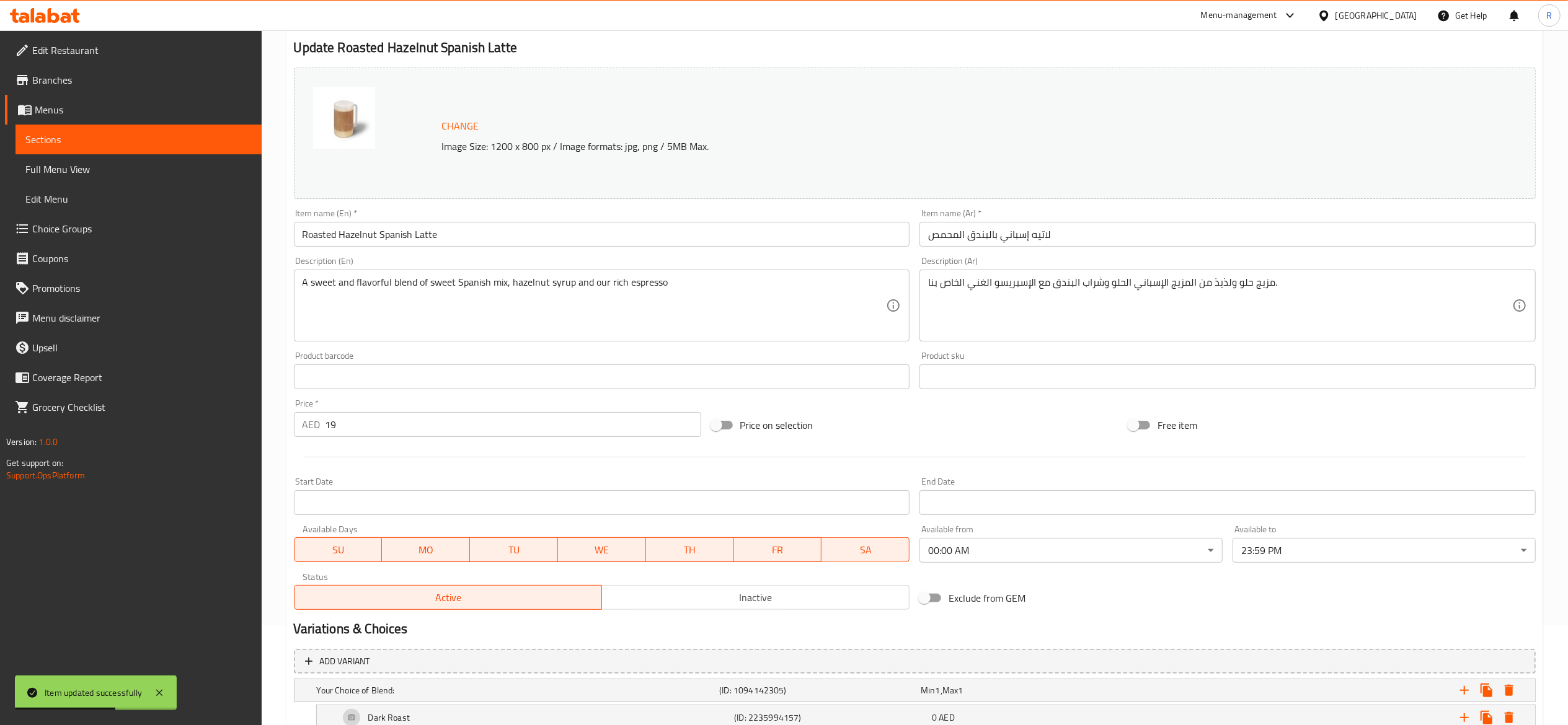
scroll to position [0, 0]
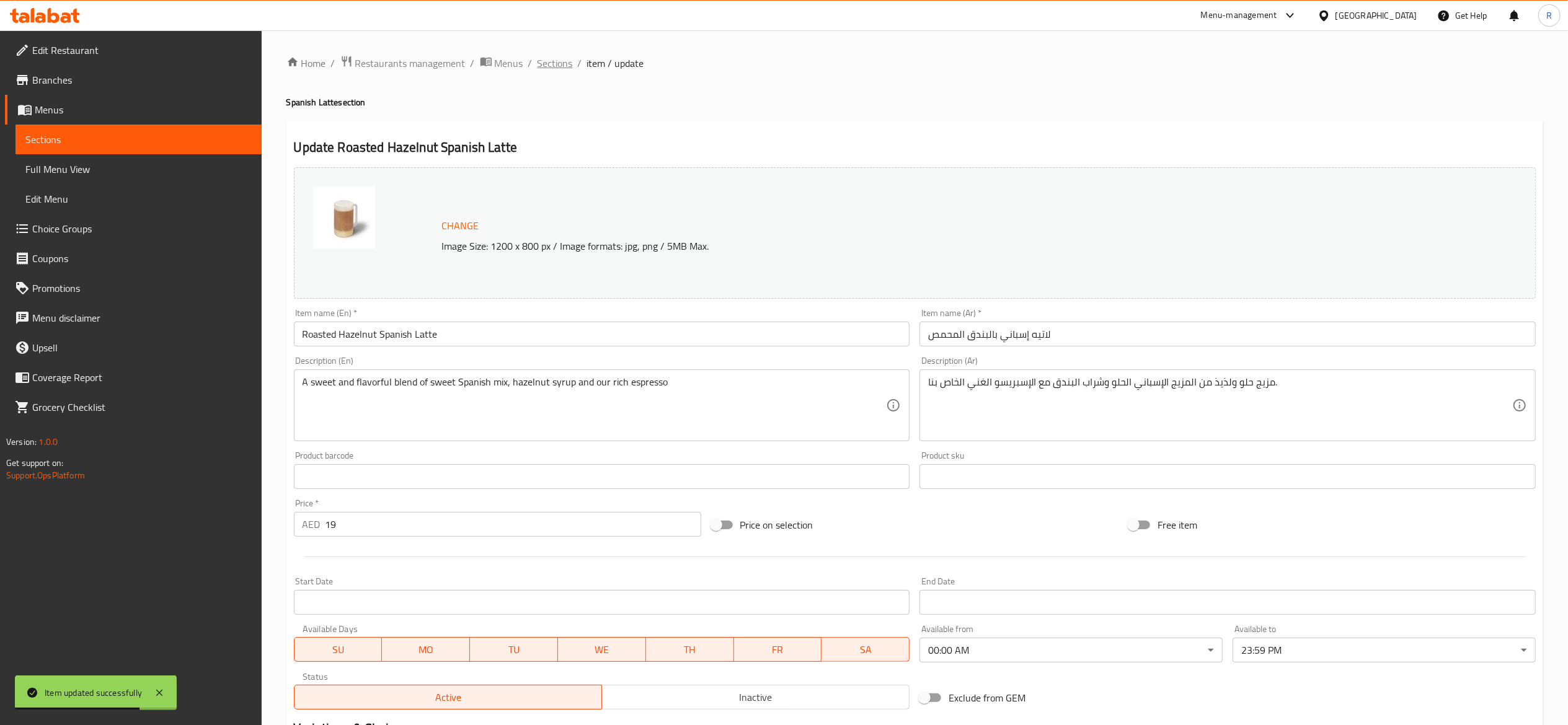
click at [558, 56] on span "Sections" at bounding box center [555, 63] width 35 height 15
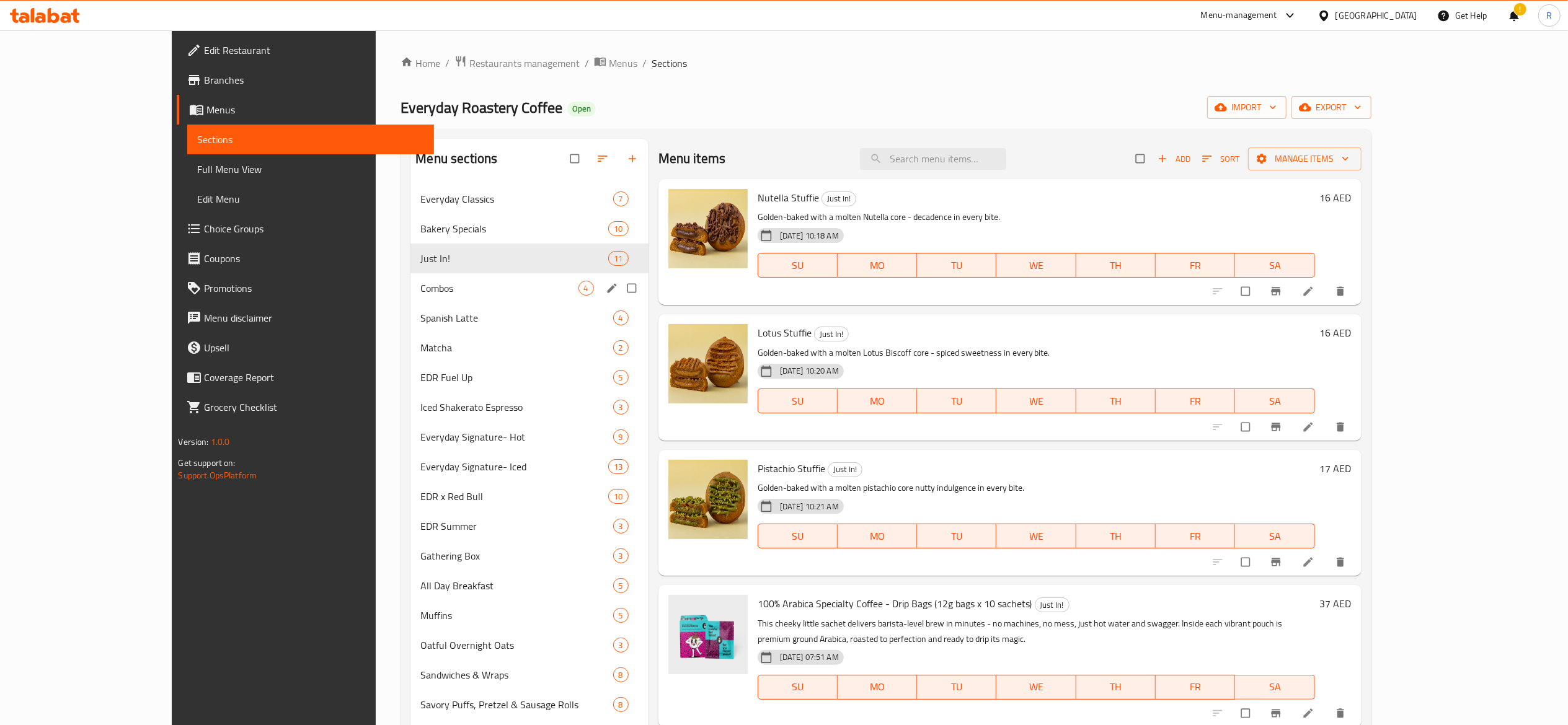
scroll to position [563, 0]
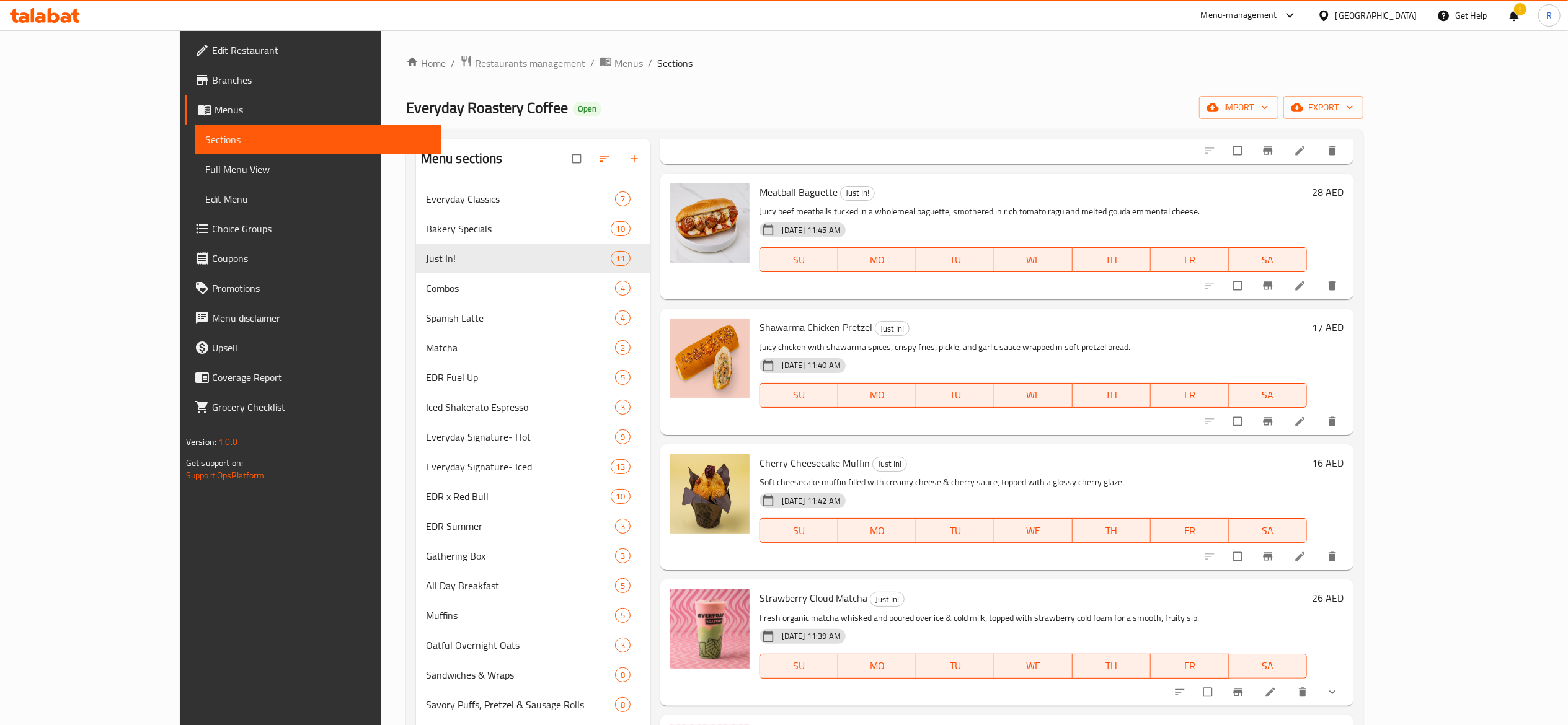
click at [475, 63] on span "Restaurants management" at bounding box center [530, 63] width 110 height 15
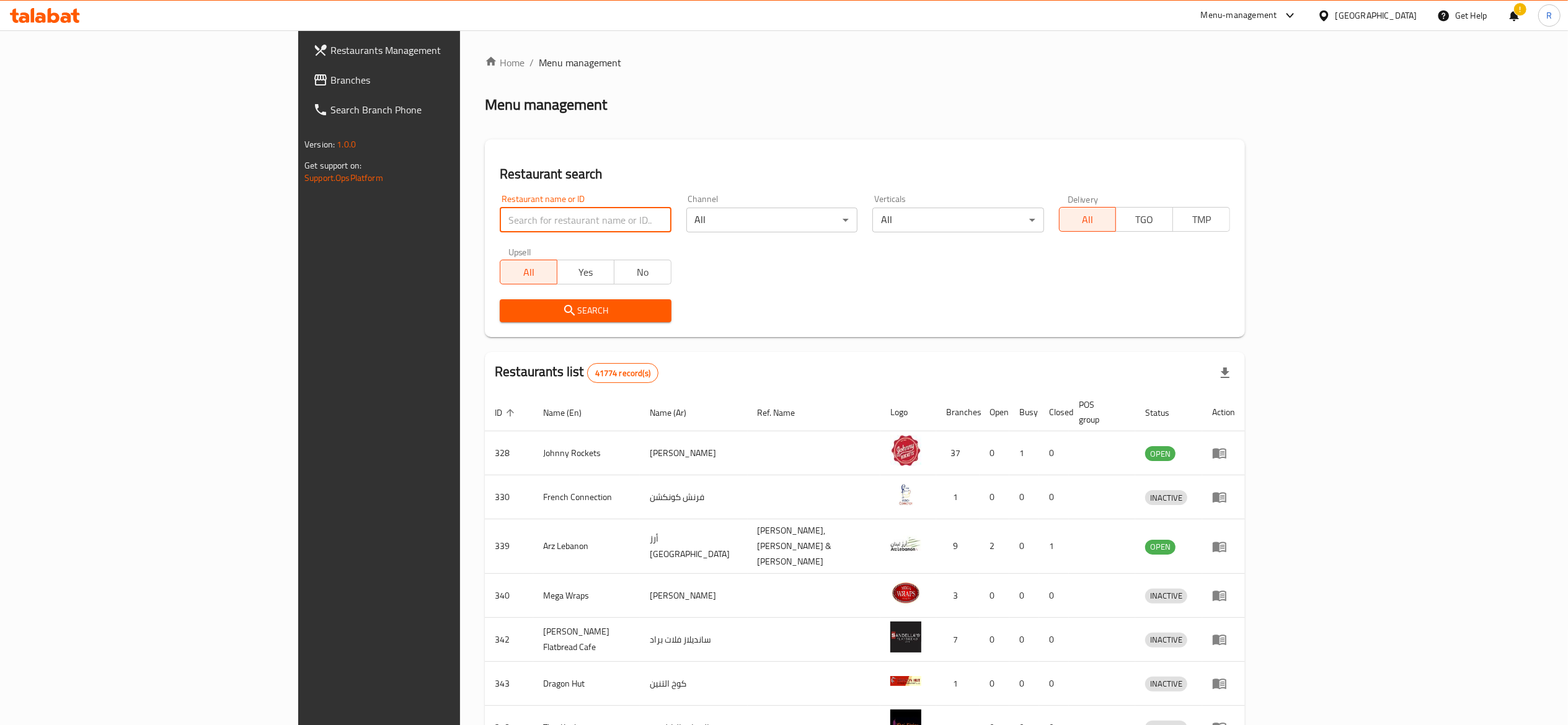
click at [500, 210] on input "search" at bounding box center [585, 219] width 171 height 25
type input "everyday roastery"
click button "Search" at bounding box center [585, 310] width 171 height 23
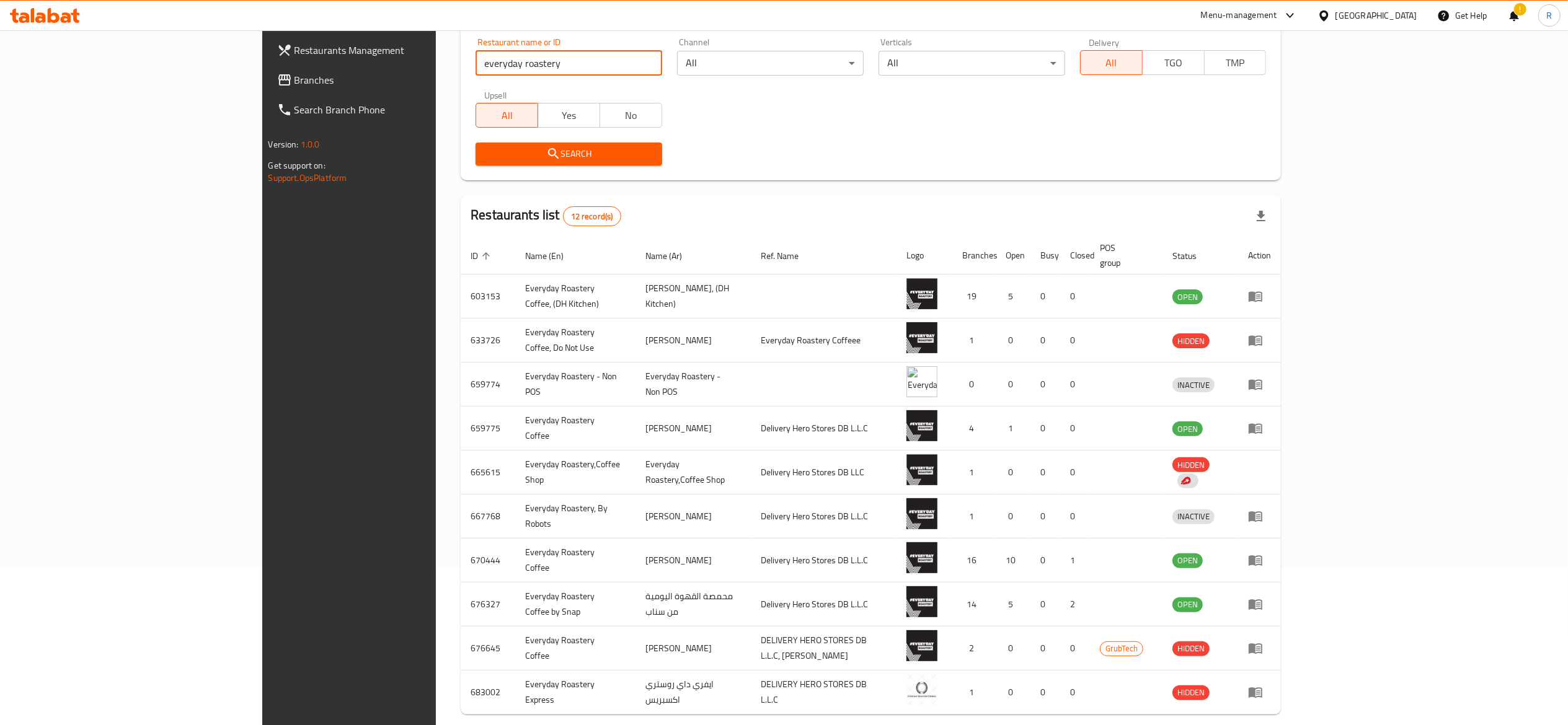
scroll to position [157, 0]
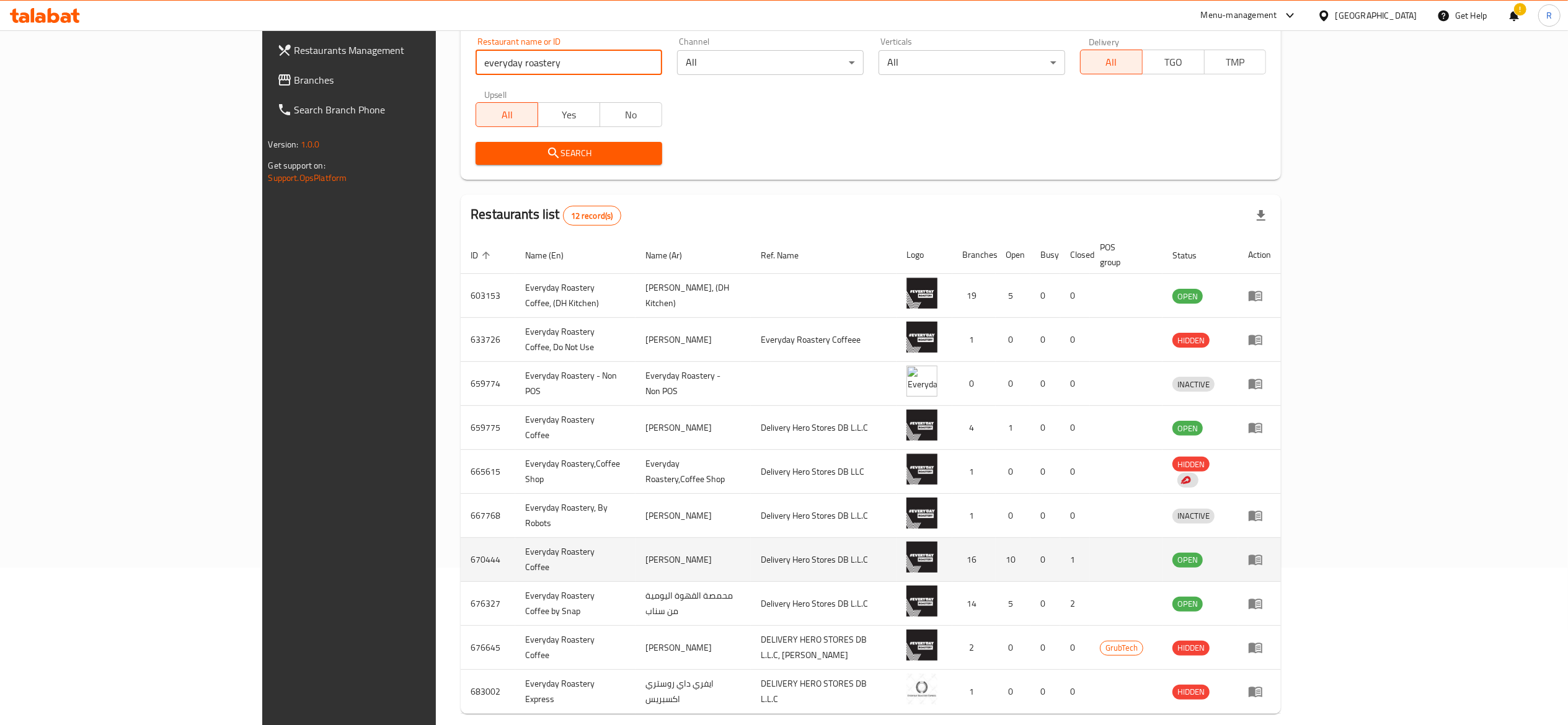
click at [1262, 555] on icon "enhanced table" at bounding box center [1255, 560] width 14 height 11
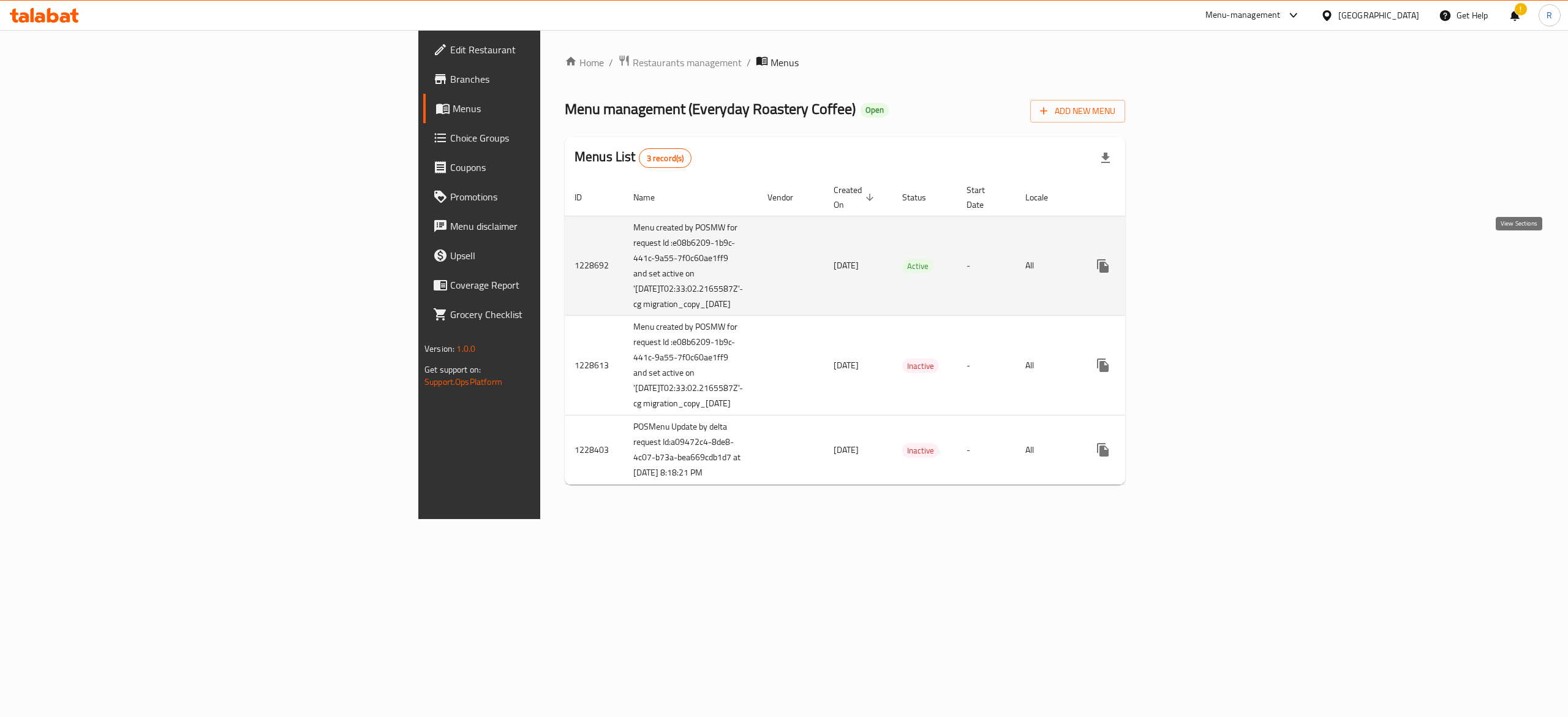
click at [1197, 260] on icon "enhanced table" at bounding box center [1191, 266] width 11 height 11
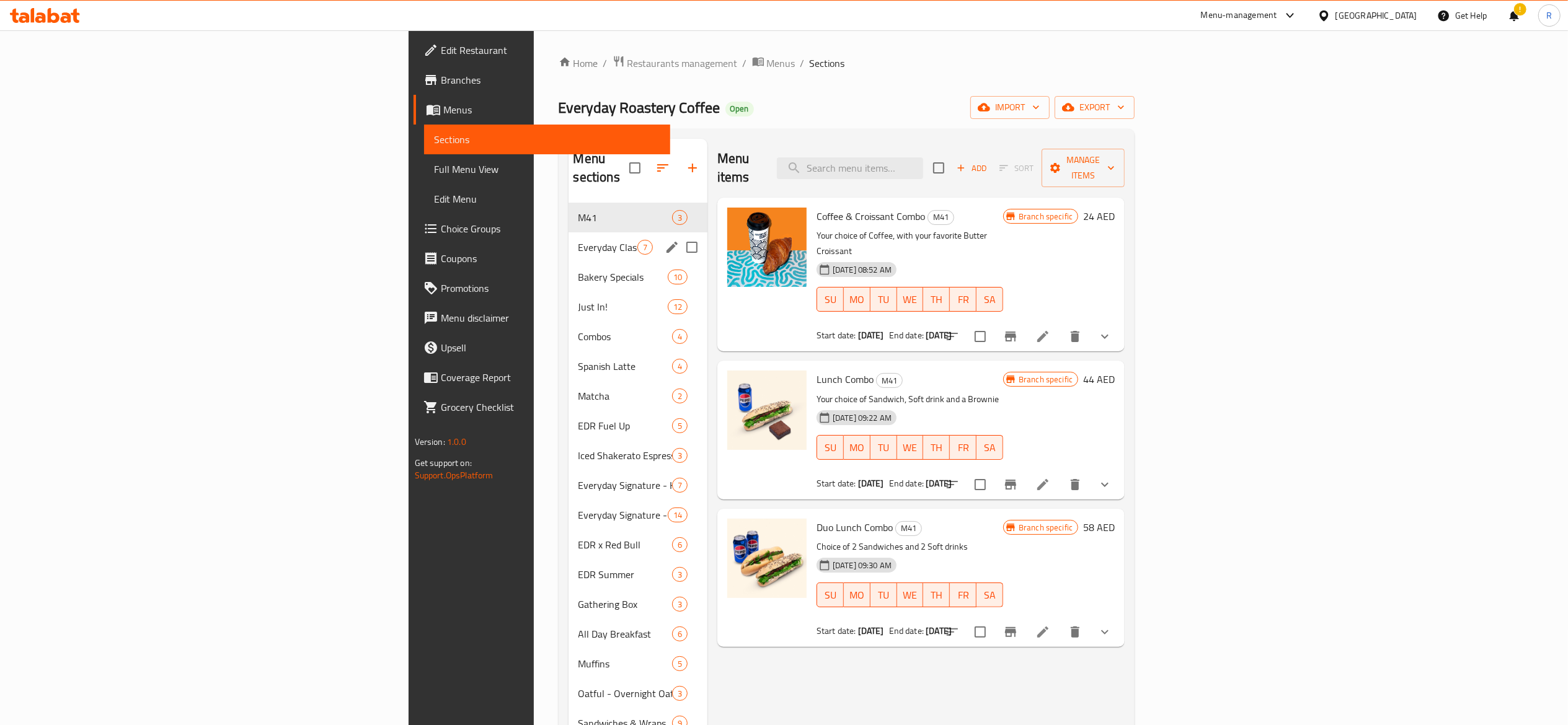
click at [569, 238] on div "Everyday Classics 7" at bounding box center [638, 247] width 139 height 30
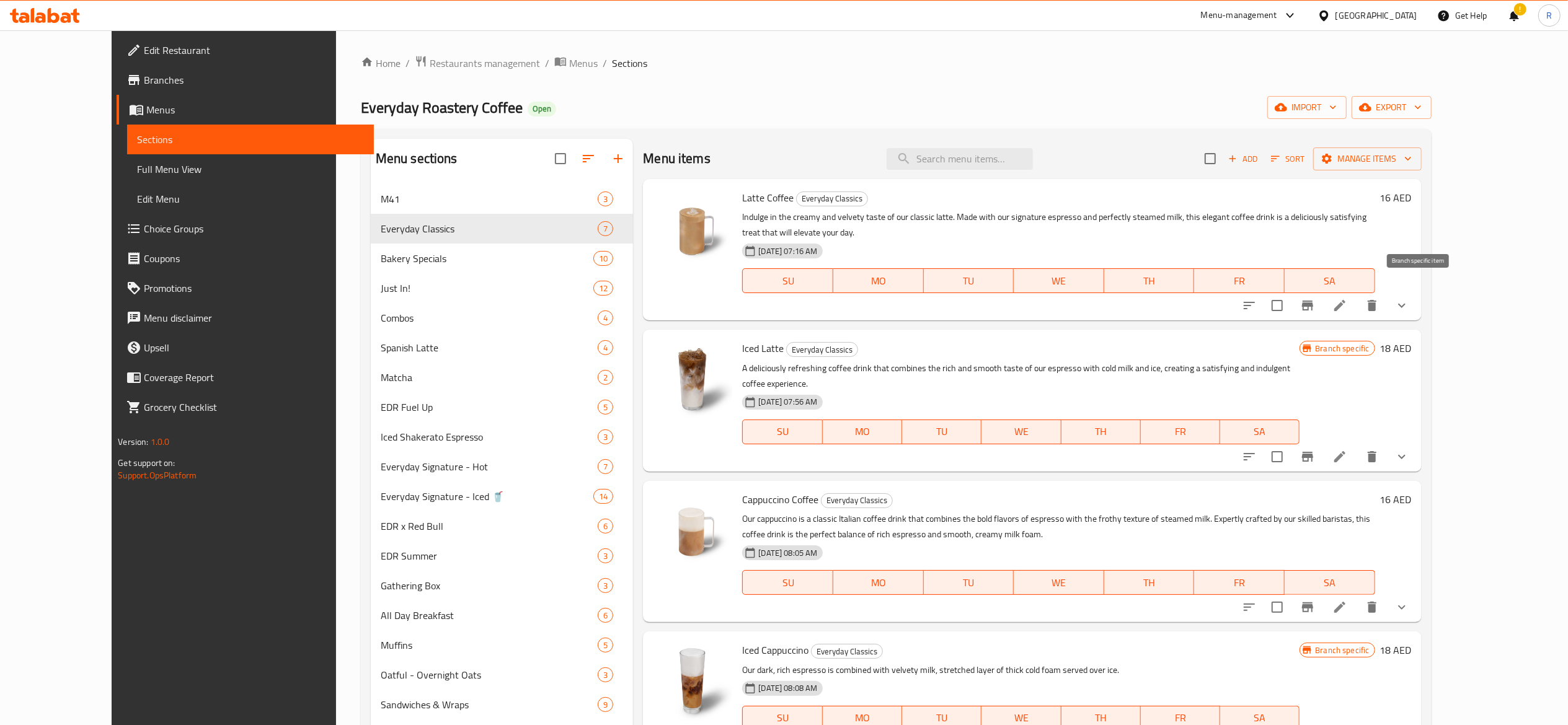
click at [1313, 300] on icon "Branch-specific-item" at bounding box center [1307, 305] width 11 height 10
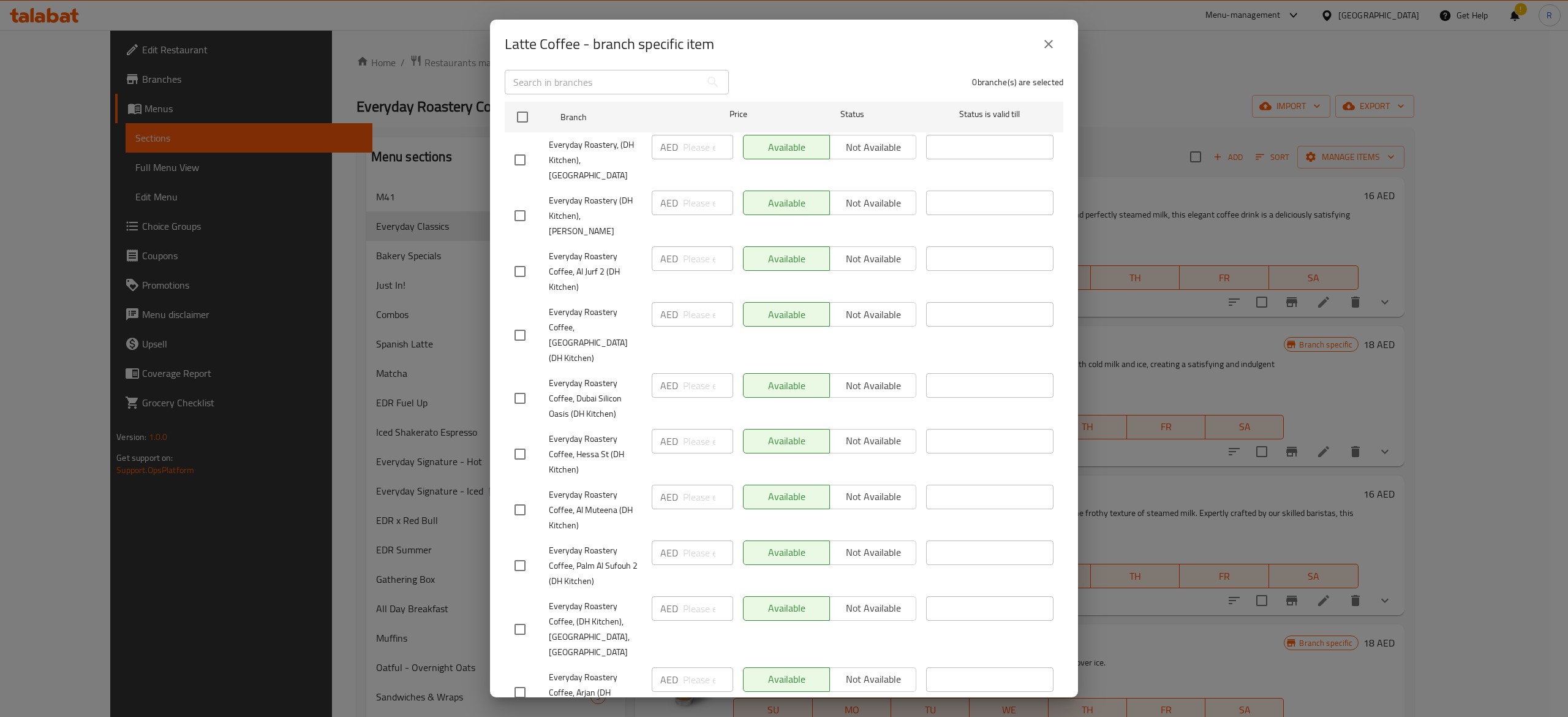
scroll to position [170, 0]
click at [1048, 43] on icon "close" at bounding box center [1048, 44] width 14 height 14
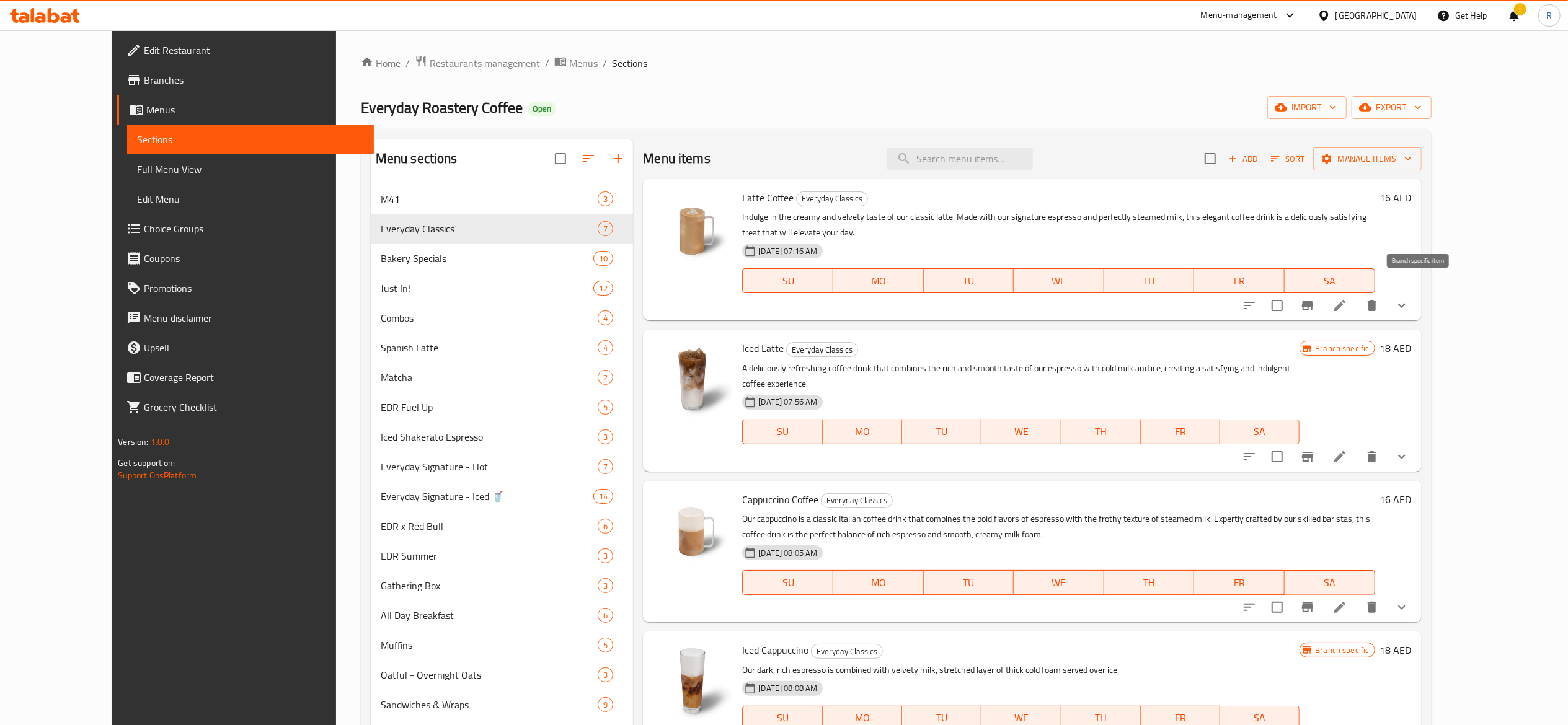
click at [1323, 299] on button "Branch-specific-item" at bounding box center [1307, 305] width 30 height 30
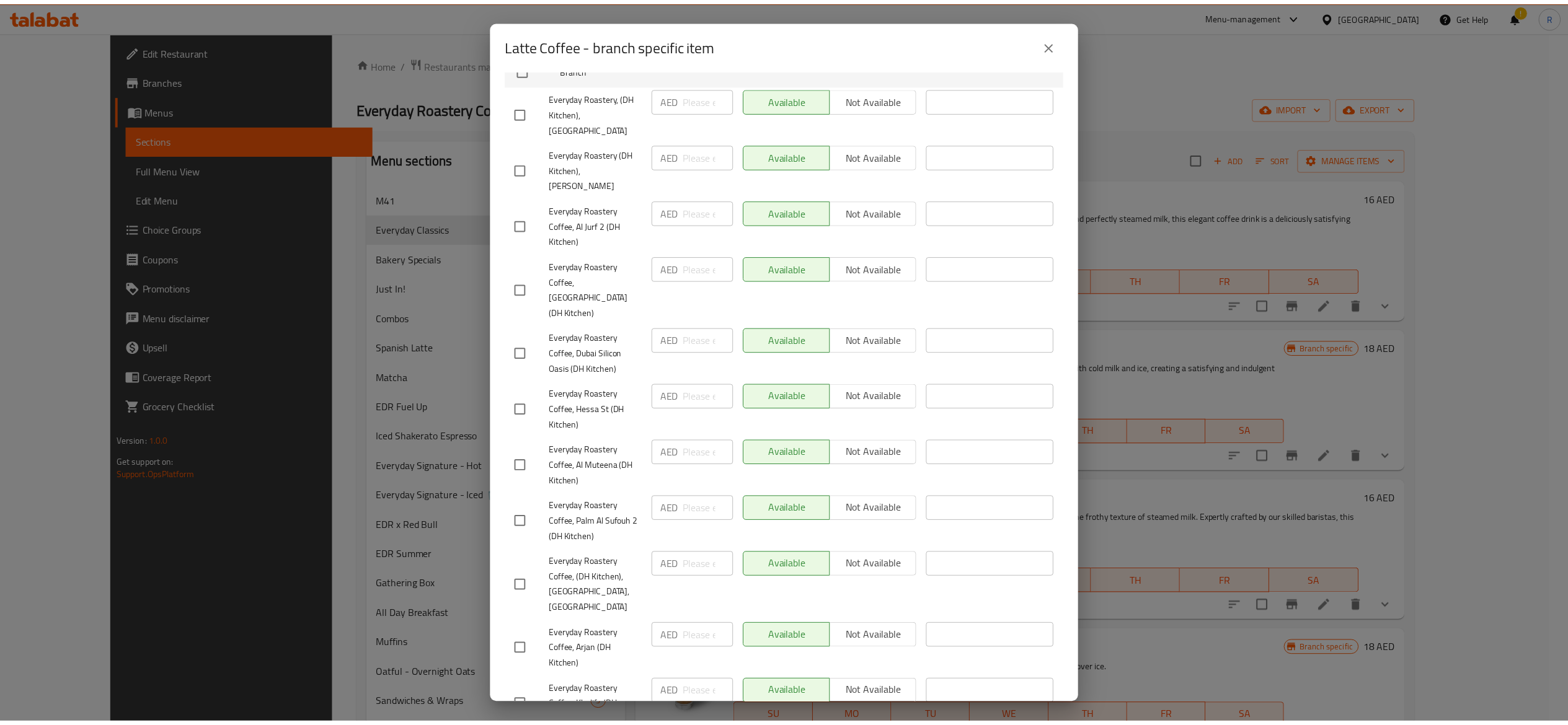
scroll to position [0, 0]
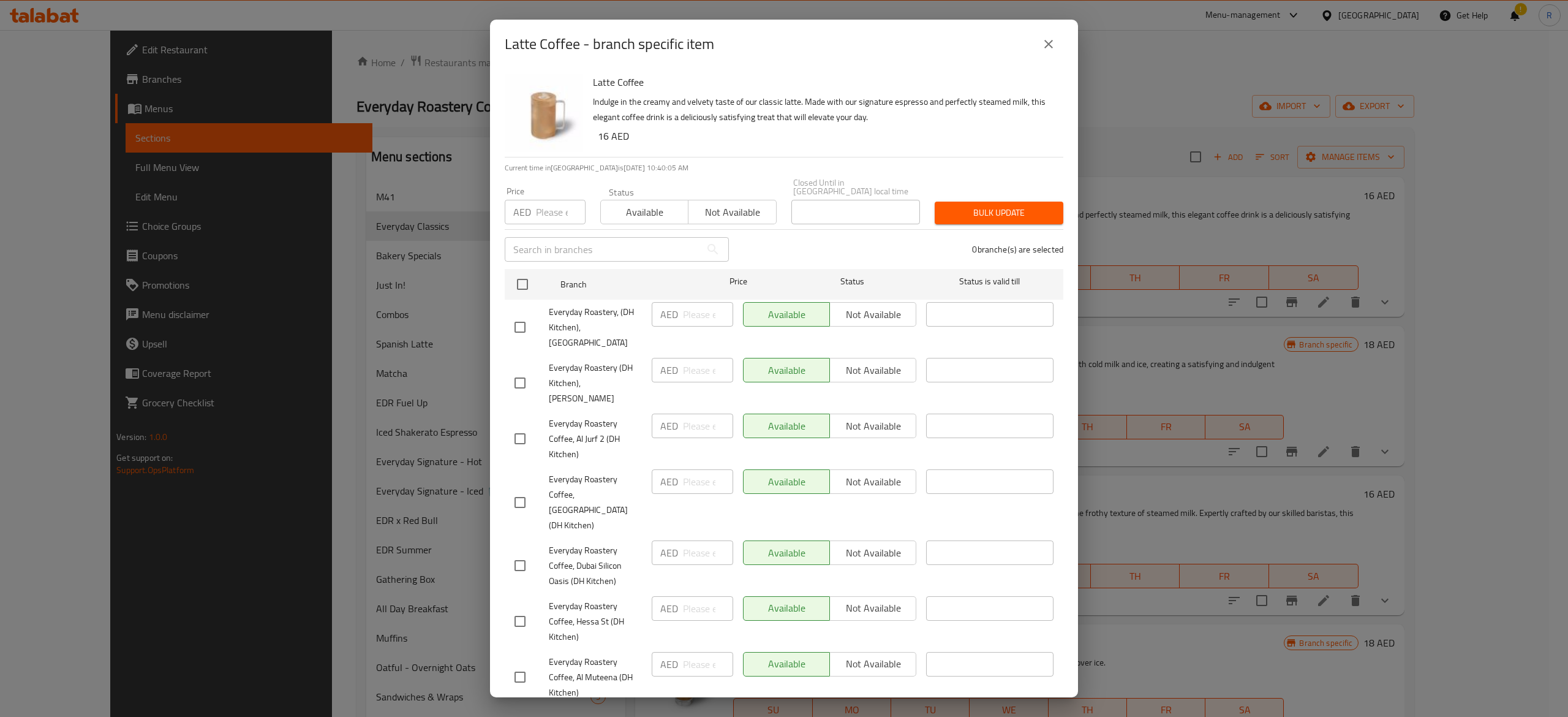
click at [1044, 41] on icon "close" at bounding box center [1048, 44] width 14 height 14
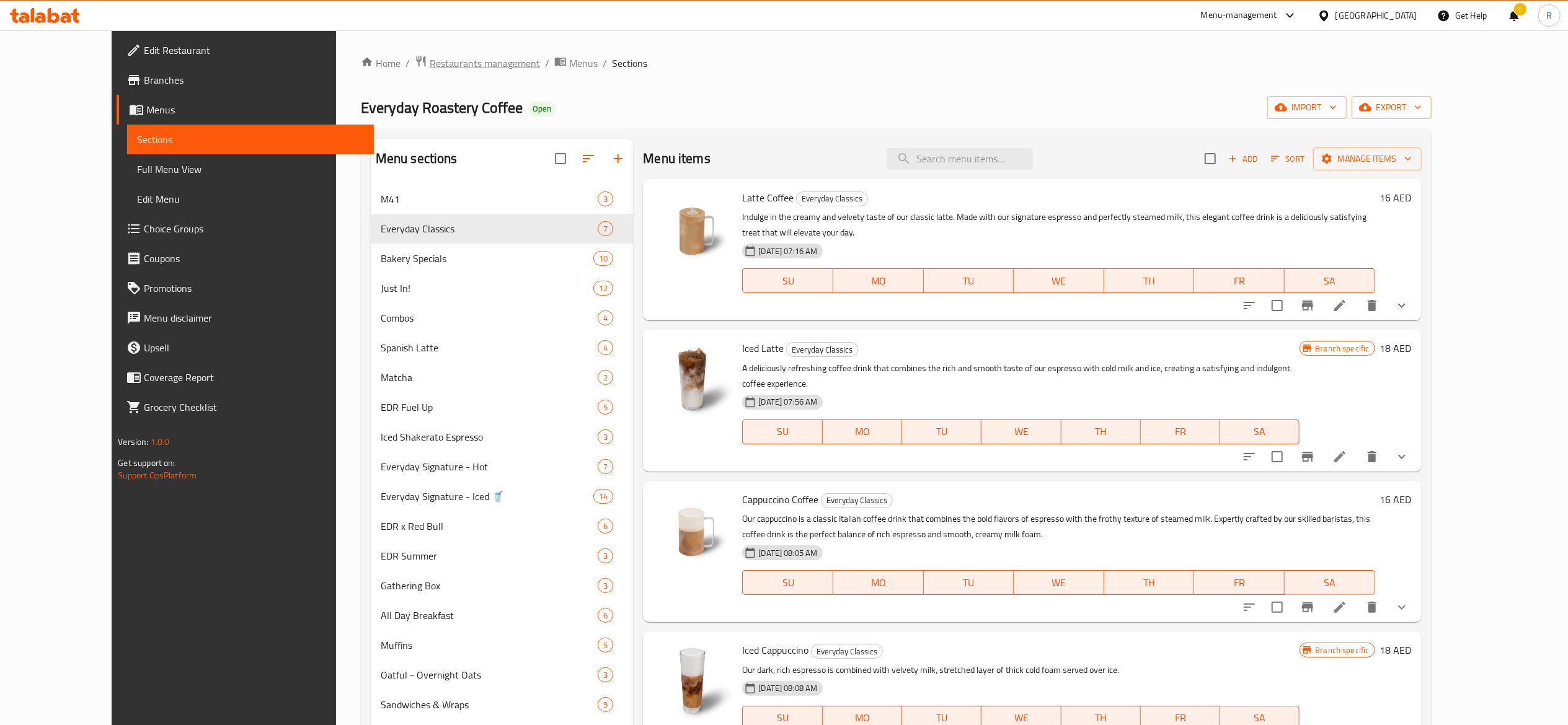
click at [430, 64] on span "Restaurants management" at bounding box center [485, 63] width 110 height 15
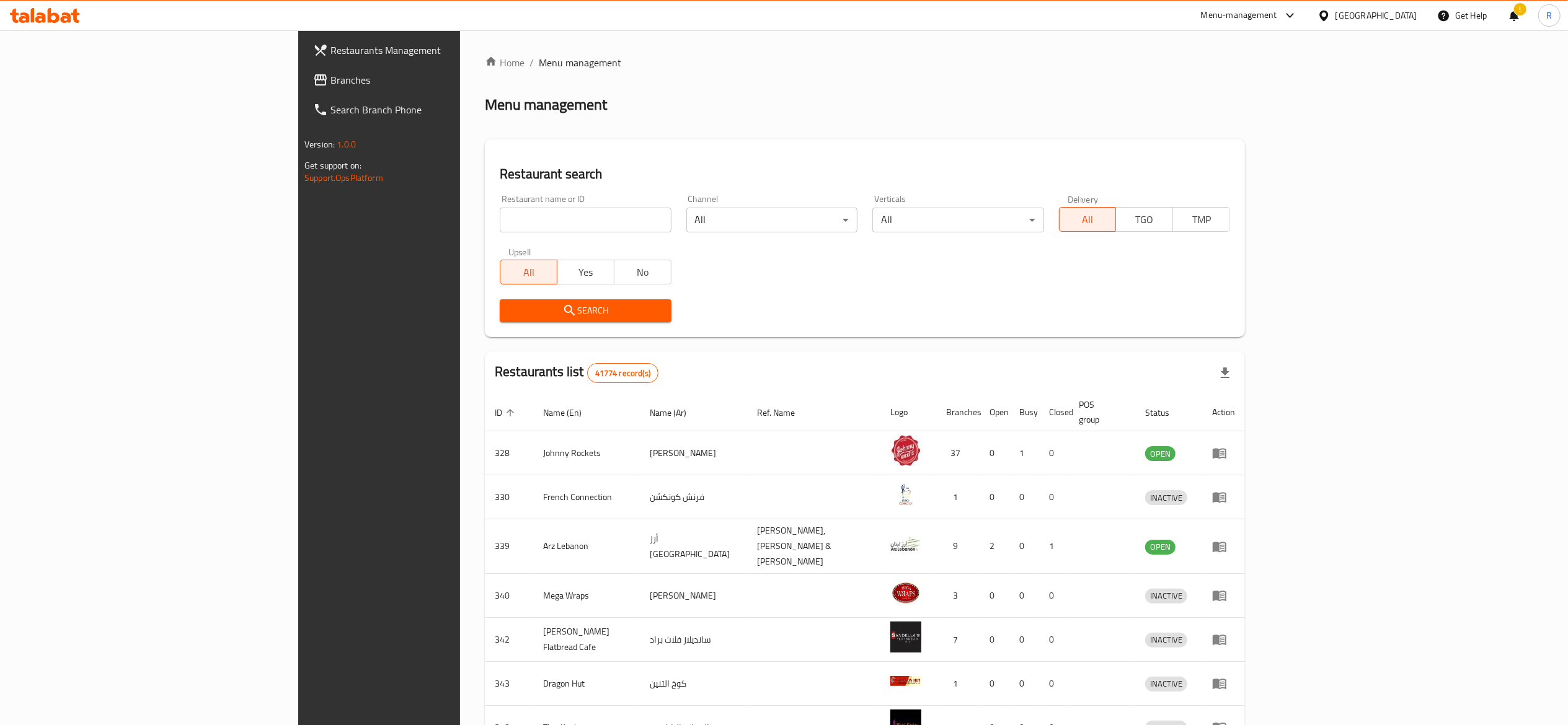
click at [500, 209] on input "search" at bounding box center [585, 219] width 171 height 25
type input "everyday roastery"
click button "Search" at bounding box center [585, 310] width 171 height 23
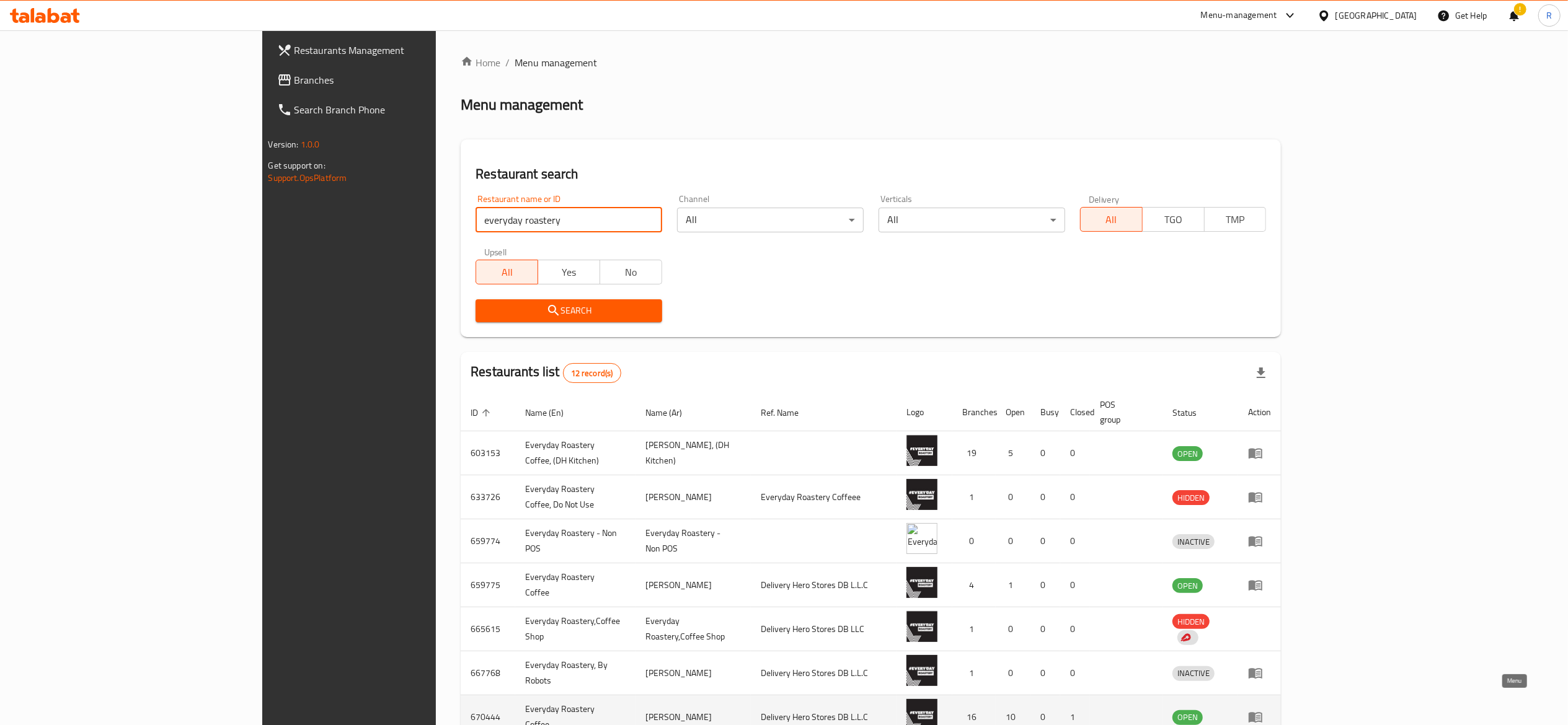
click at [1263, 710] on icon "enhanced table" at bounding box center [1255, 717] width 15 height 15
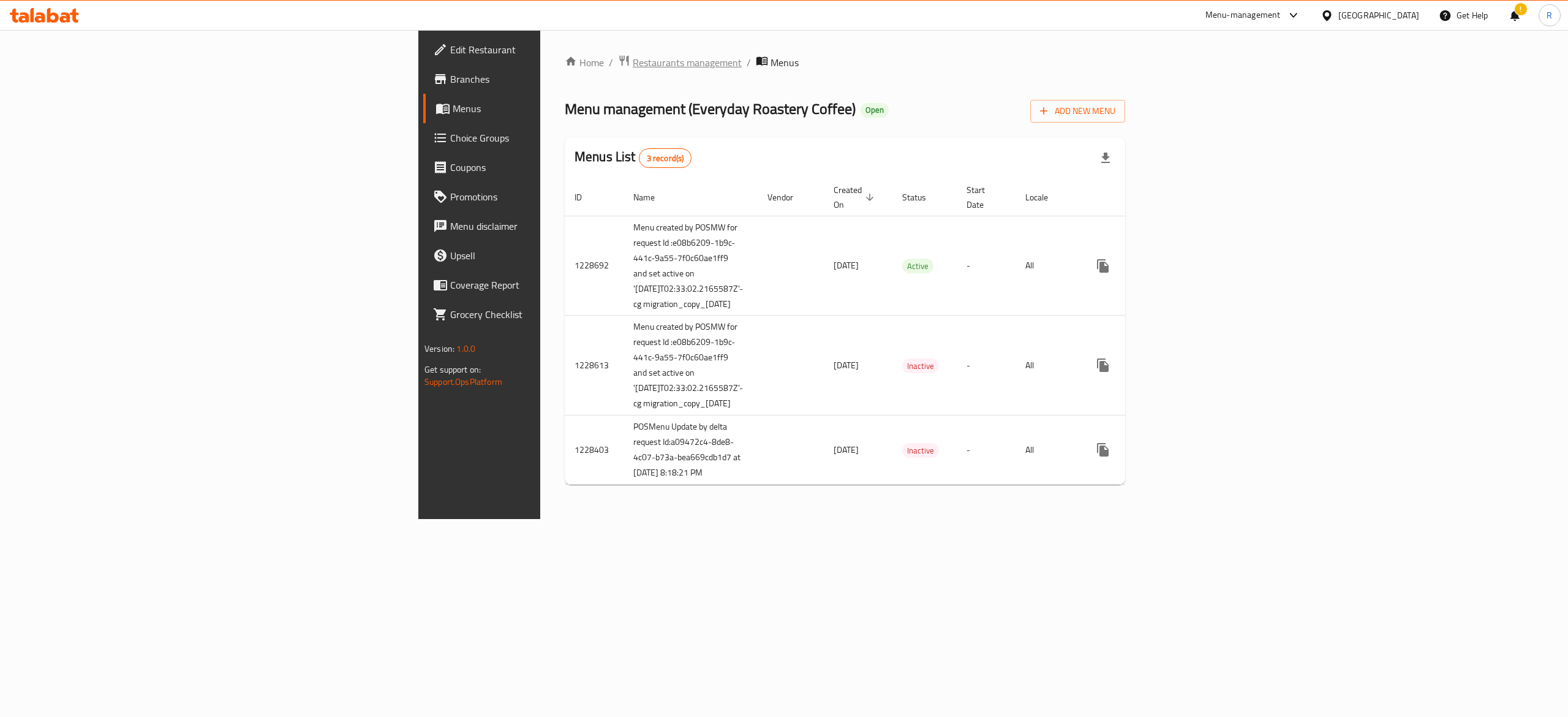
click at [633, 61] on span "Restaurants management" at bounding box center [687, 62] width 109 height 14
